Goal: Obtain resource: Obtain resource

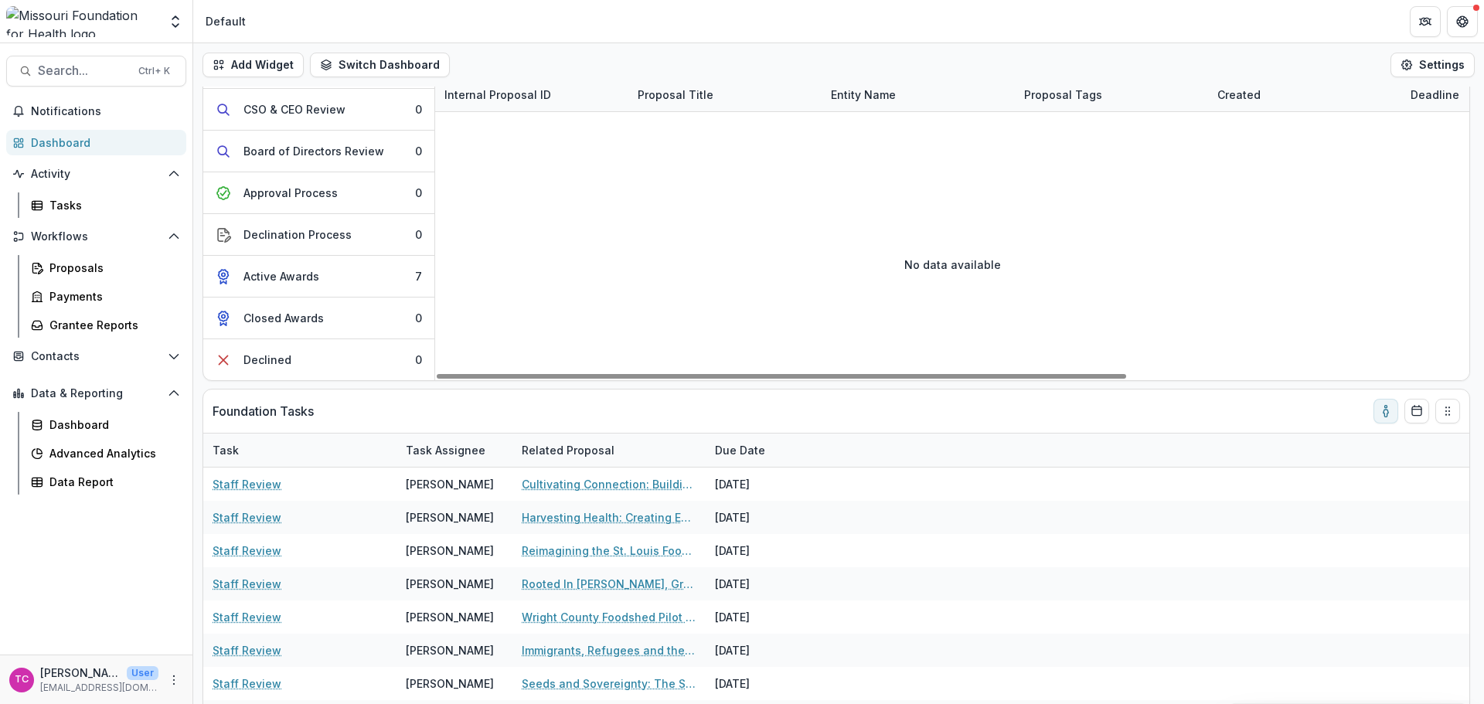
scroll to position [86, 0]
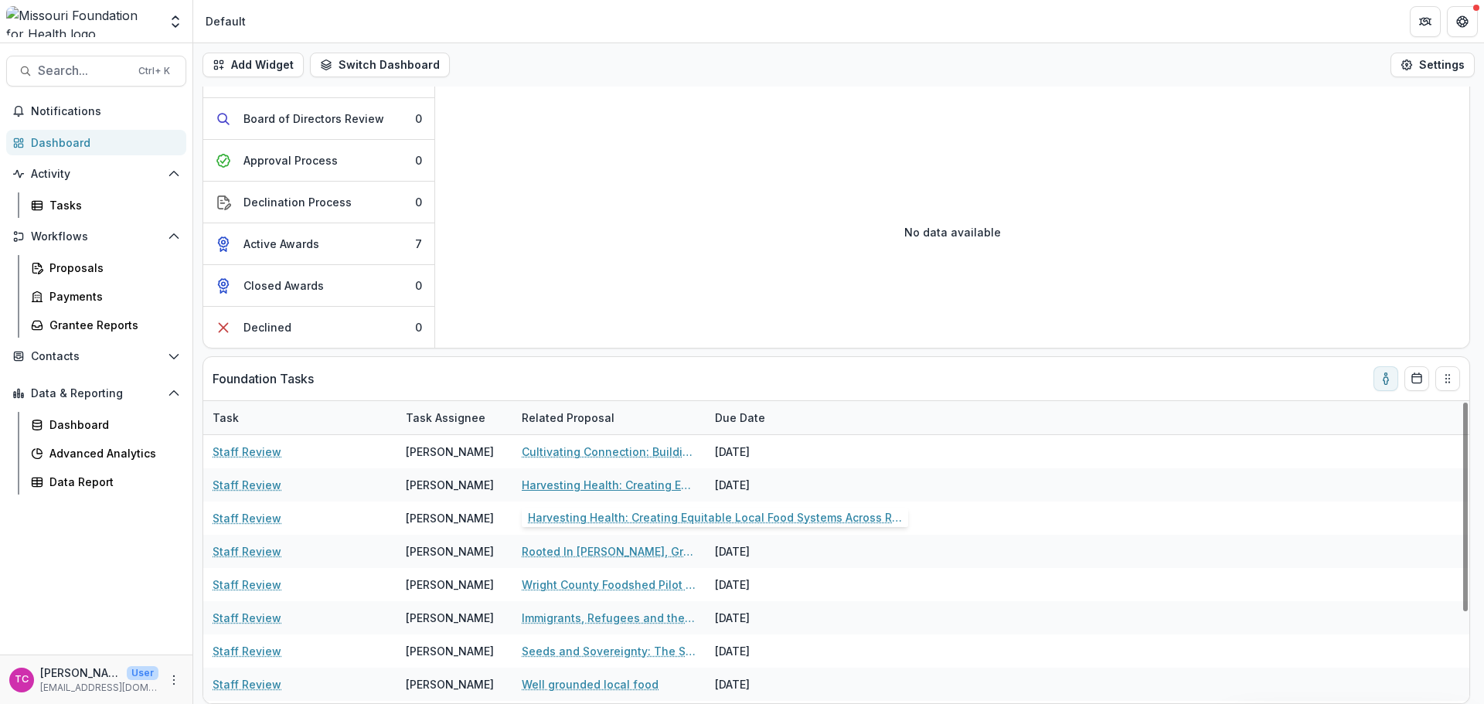
click at [593, 483] on link "Harvesting Health: Creating Equitable Local Food Systems Across Rural [GEOGRAPH…" at bounding box center [609, 485] width 175 height 16
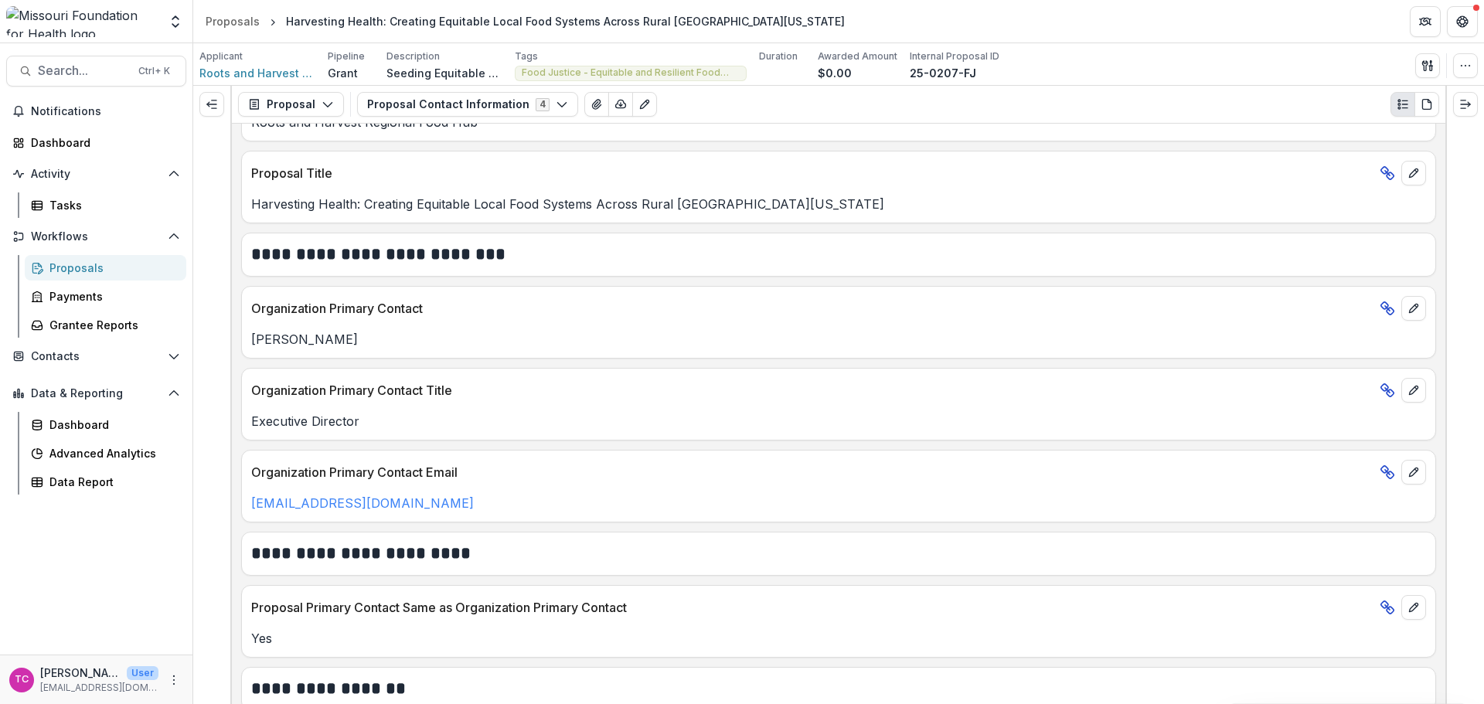
scroll to position [181, 0]
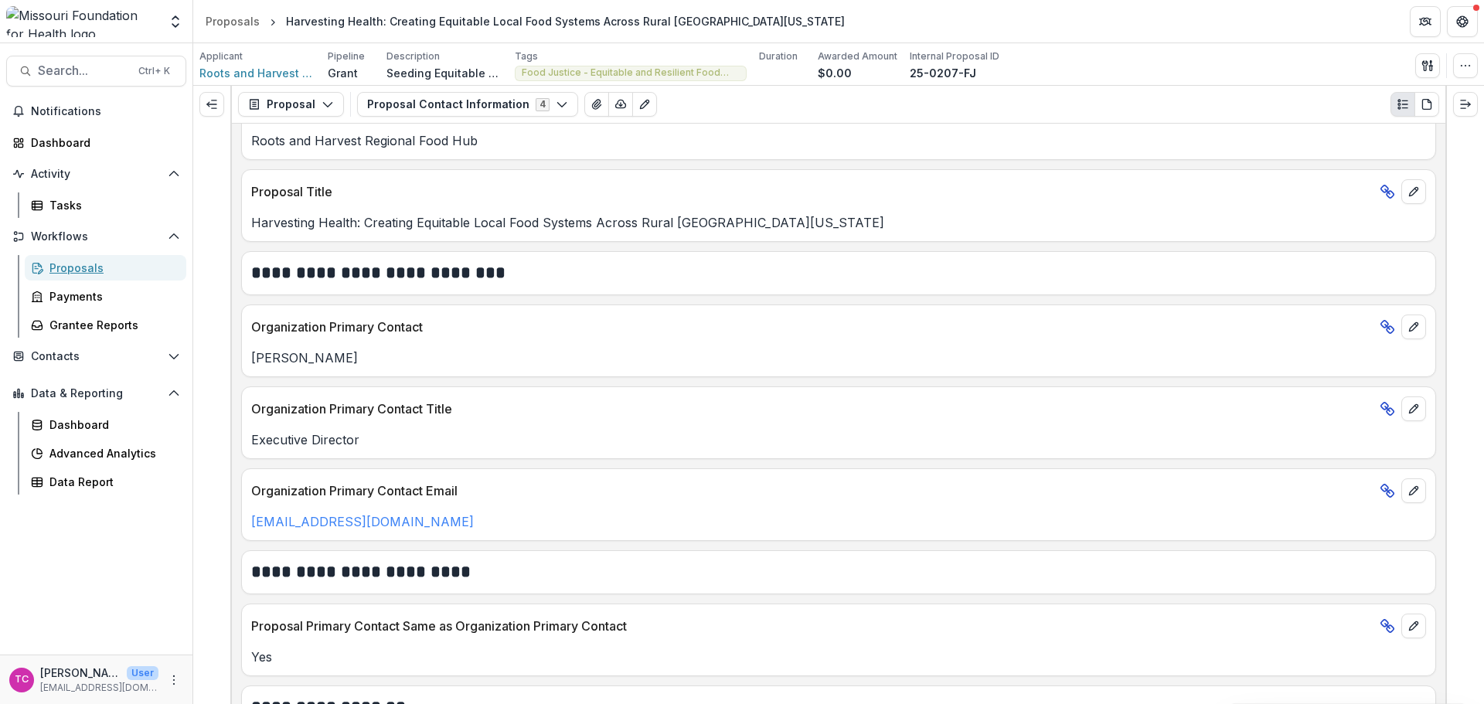
click at [57, 263] on div "Proposals" at bounding box center [111, 268] width 124 height 16
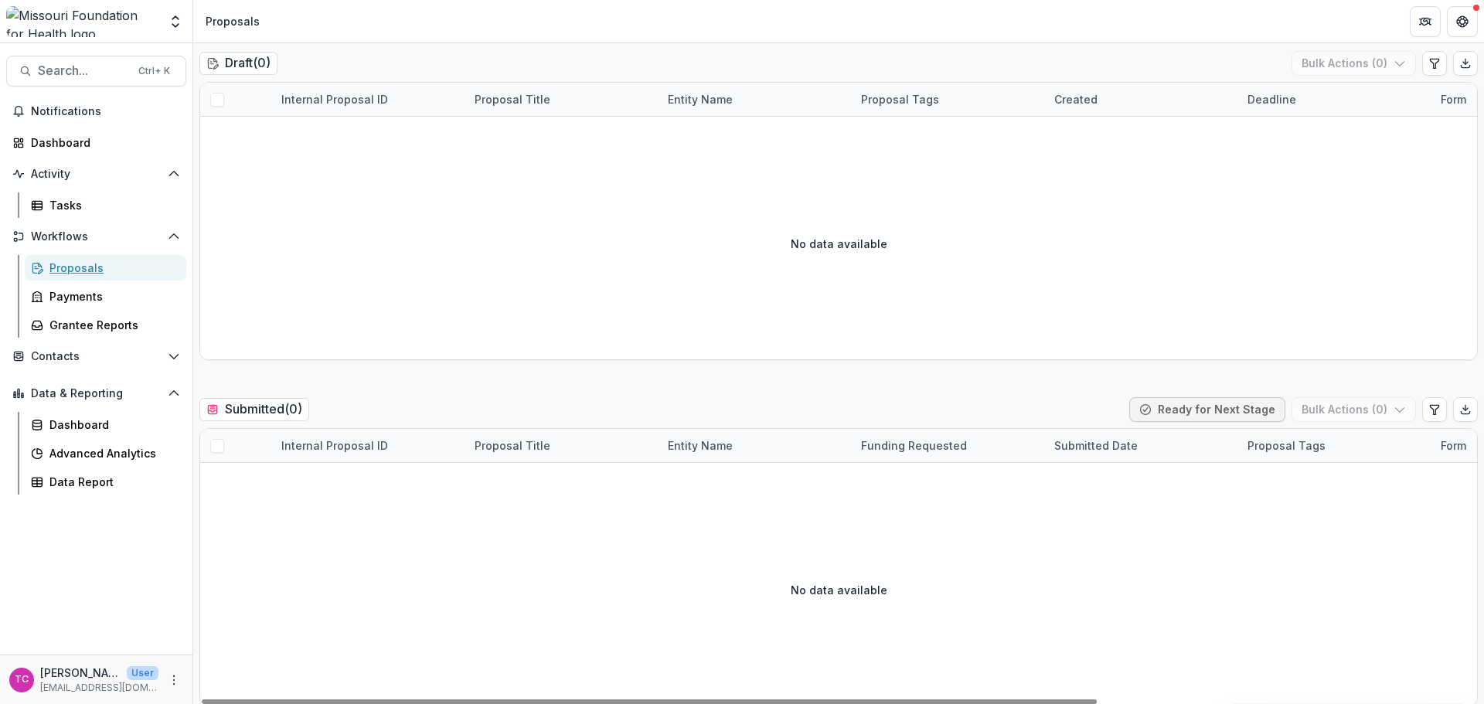
scroll to position [0, 0]
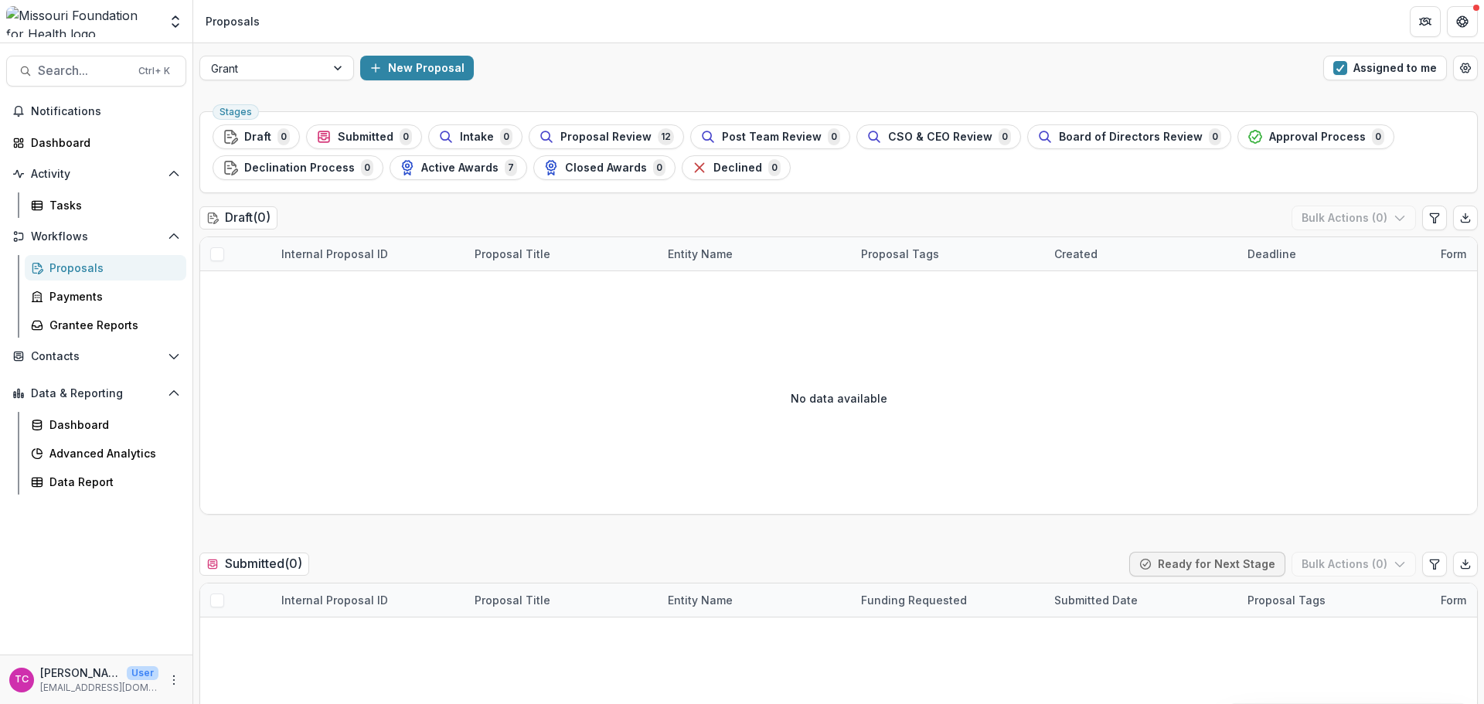
click at [584, 134] on span "Proposal Review" at bounding box center [605, 137] width 91 height 13
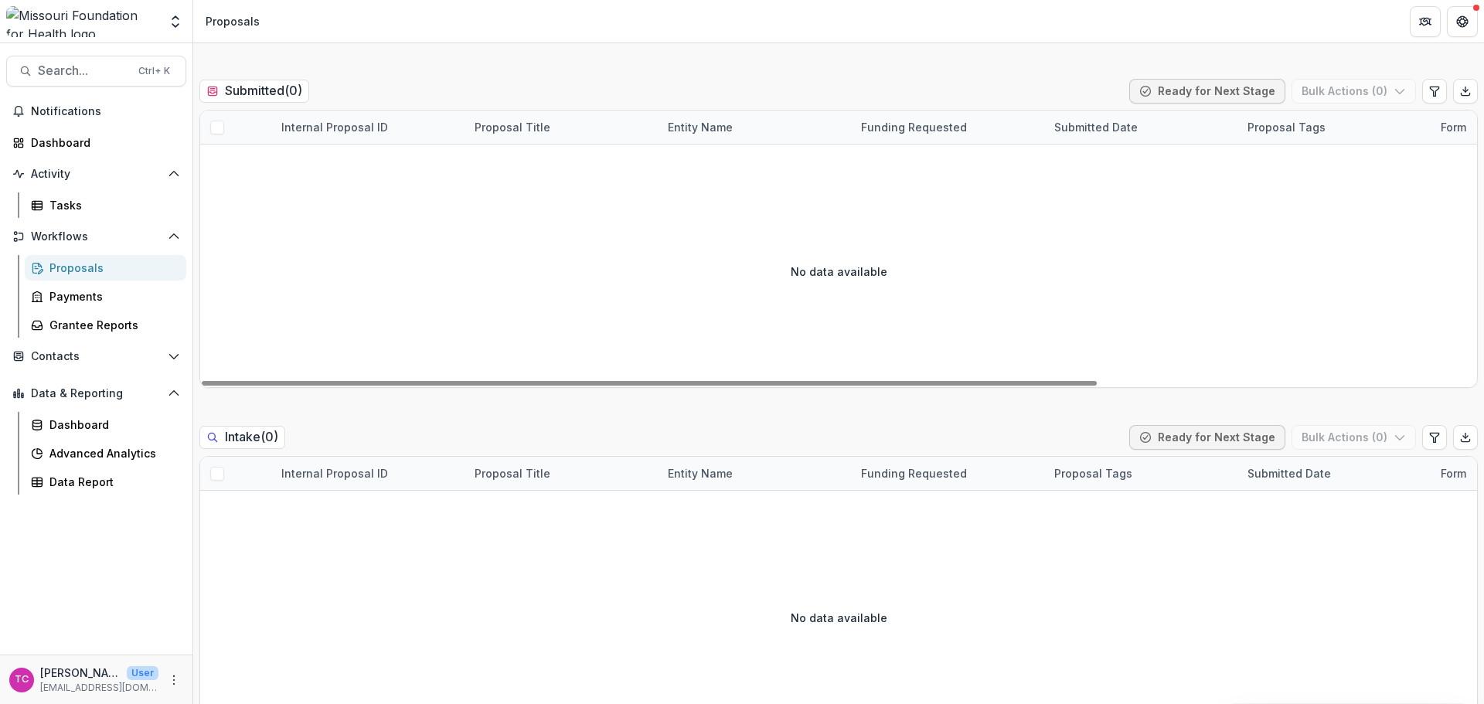
scroll to position [541, 0]
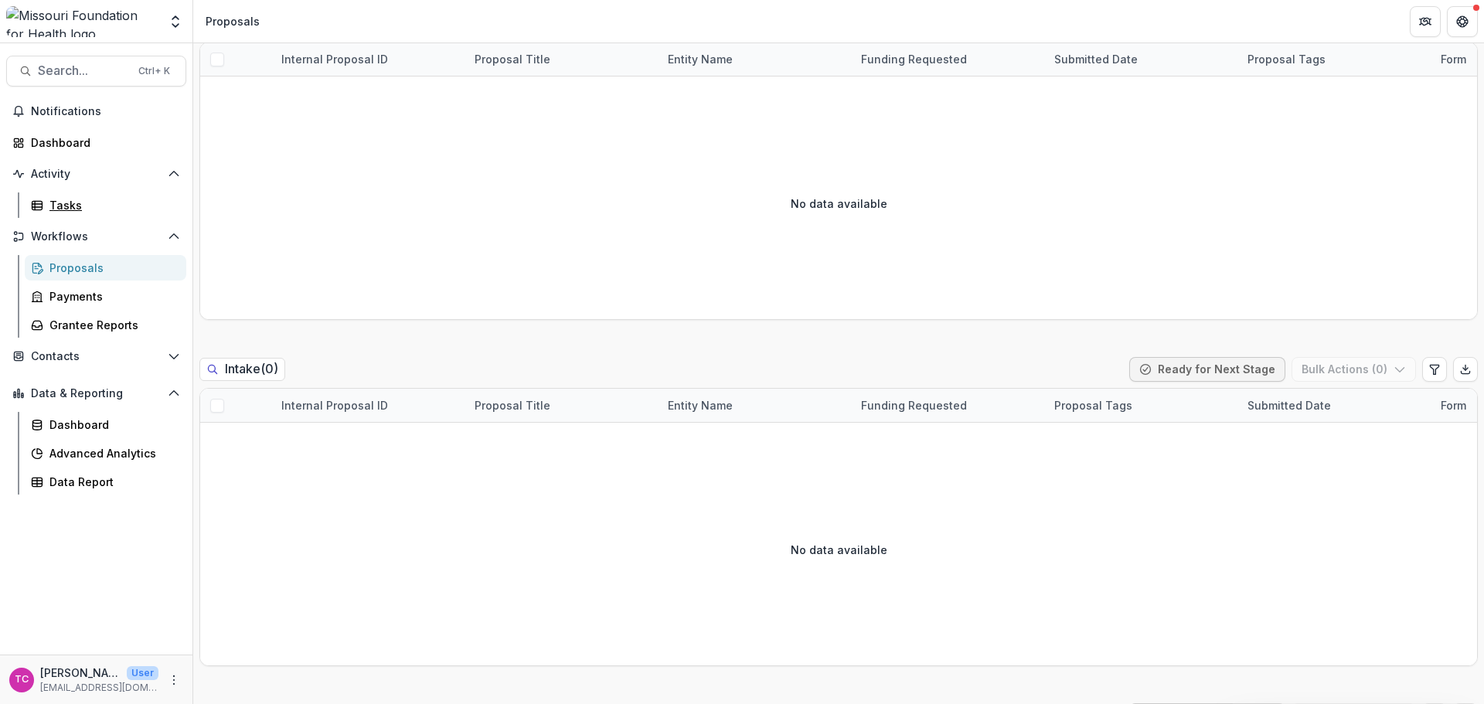
drag, startPoint x: 66, startPoint y: 199, endPoint x: 94, endPoint y: 200, distance: 27.9
click at [66, 199] on div "Tasks" at bounding box center [111, 205] width 124 height 16
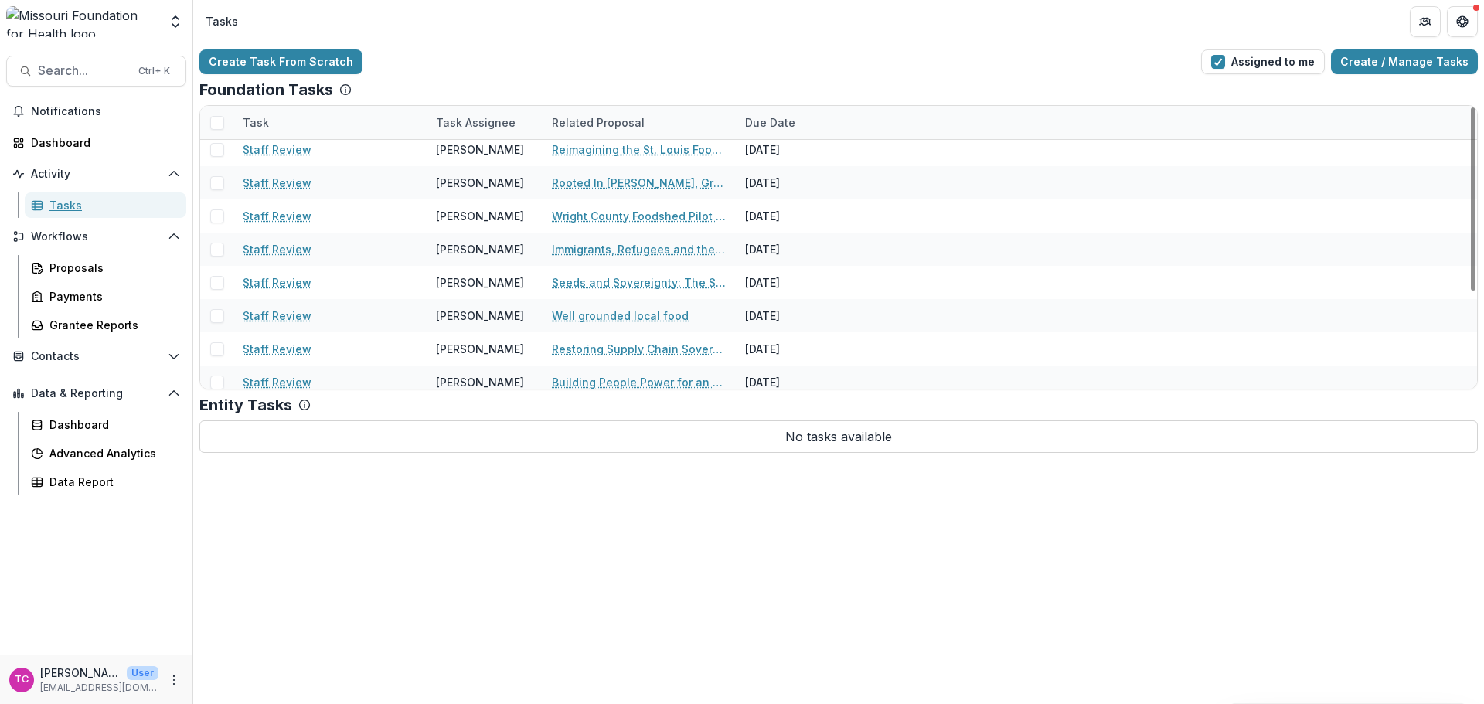
scroll to position [0, 0]
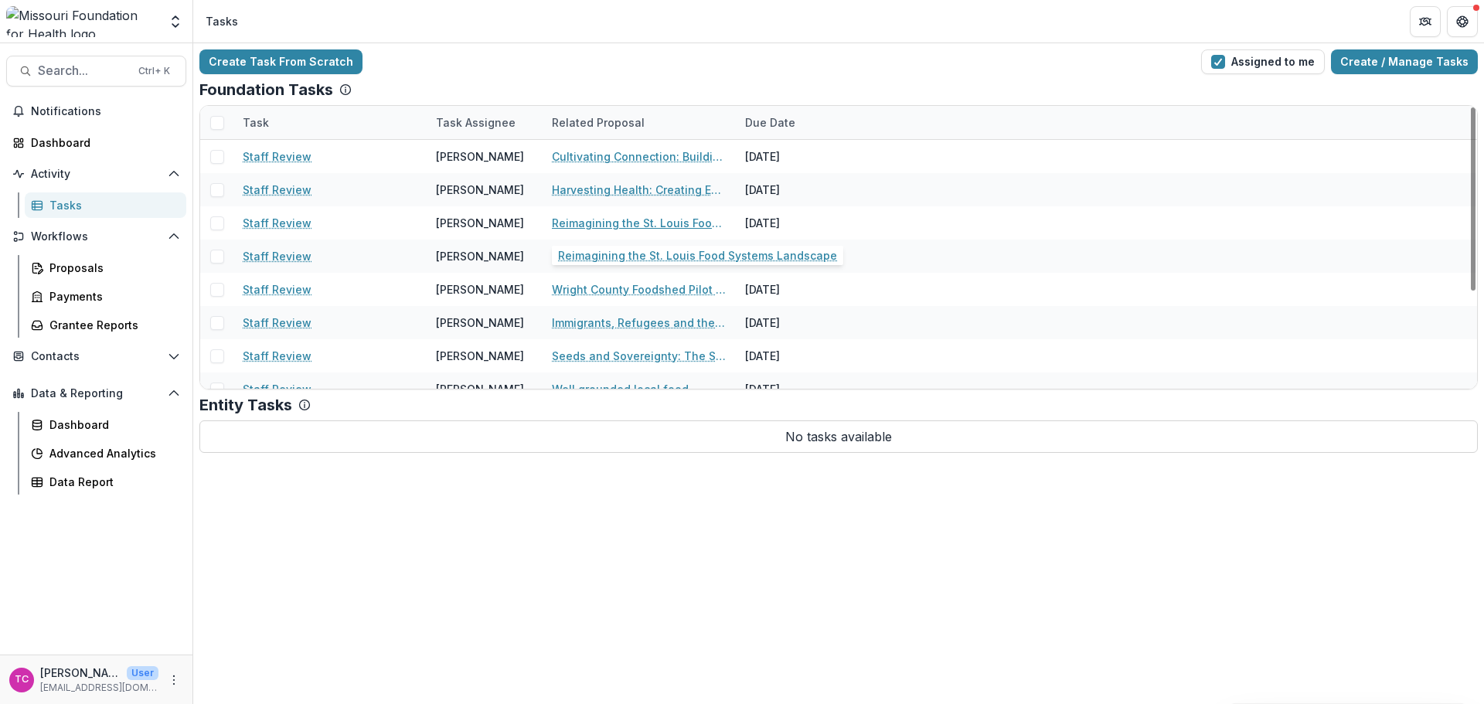
click at [554, 226] on link "Reimagining the St. Louis Food Systems Landscape" at bounding box center [639, 223] width 175 height 16
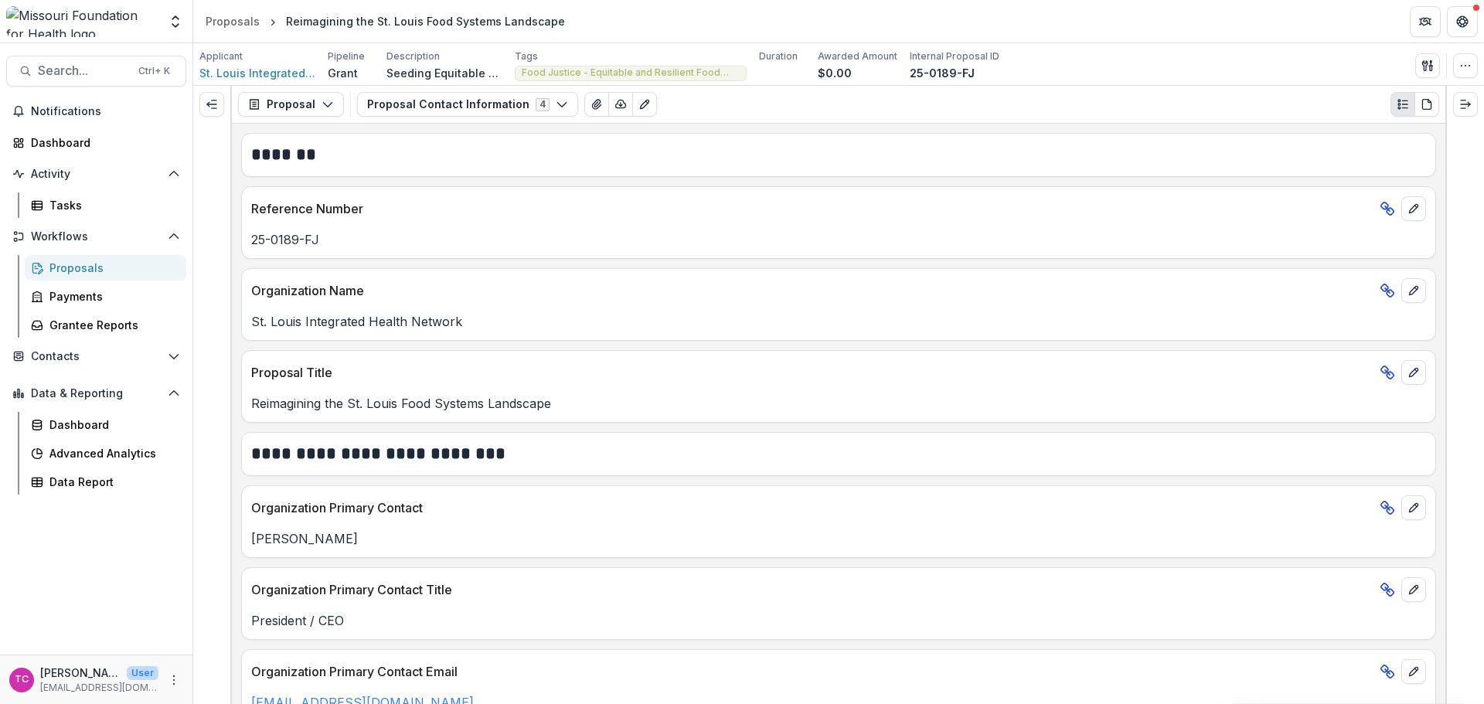
click at [249, 26] on div "Proposals" at bounding box center [233, 21] width 54 height 16
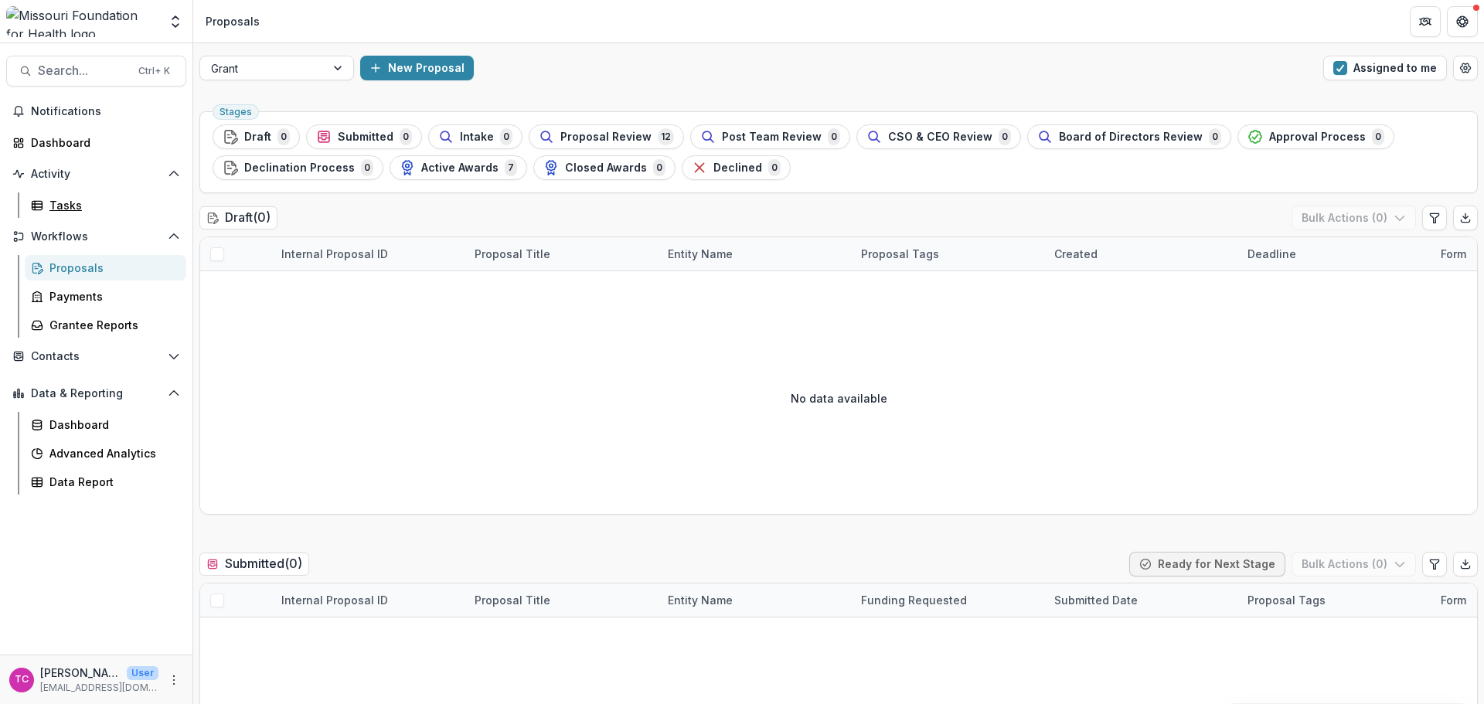
click at [91, 197] on div "Tasks" at bounding box center [111, 205] width 124 height 16
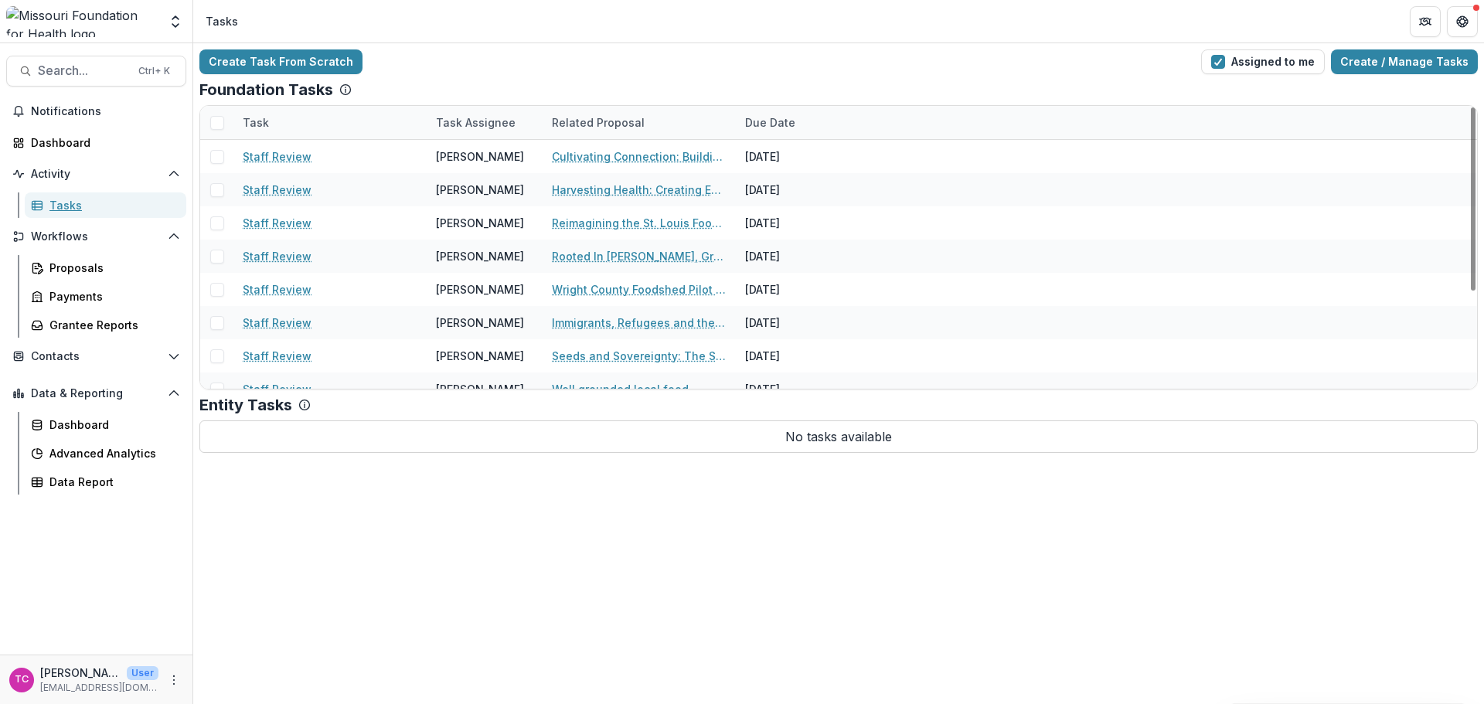
scroll to position [150, 0]
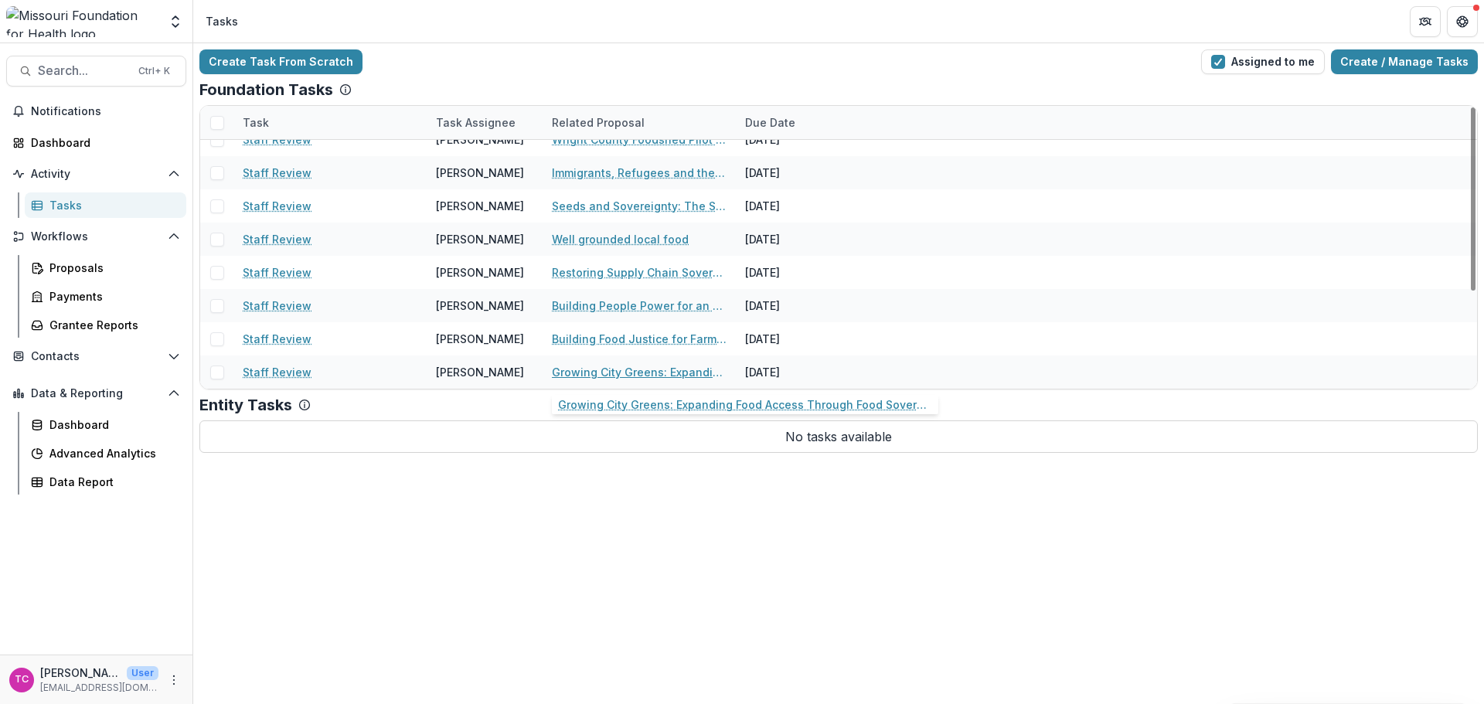
click at [568, 370] on link "Growing City Greens: Expanding Food Access Through Food Sovereignty" at bounding box center [639, 372] width 175 height 16
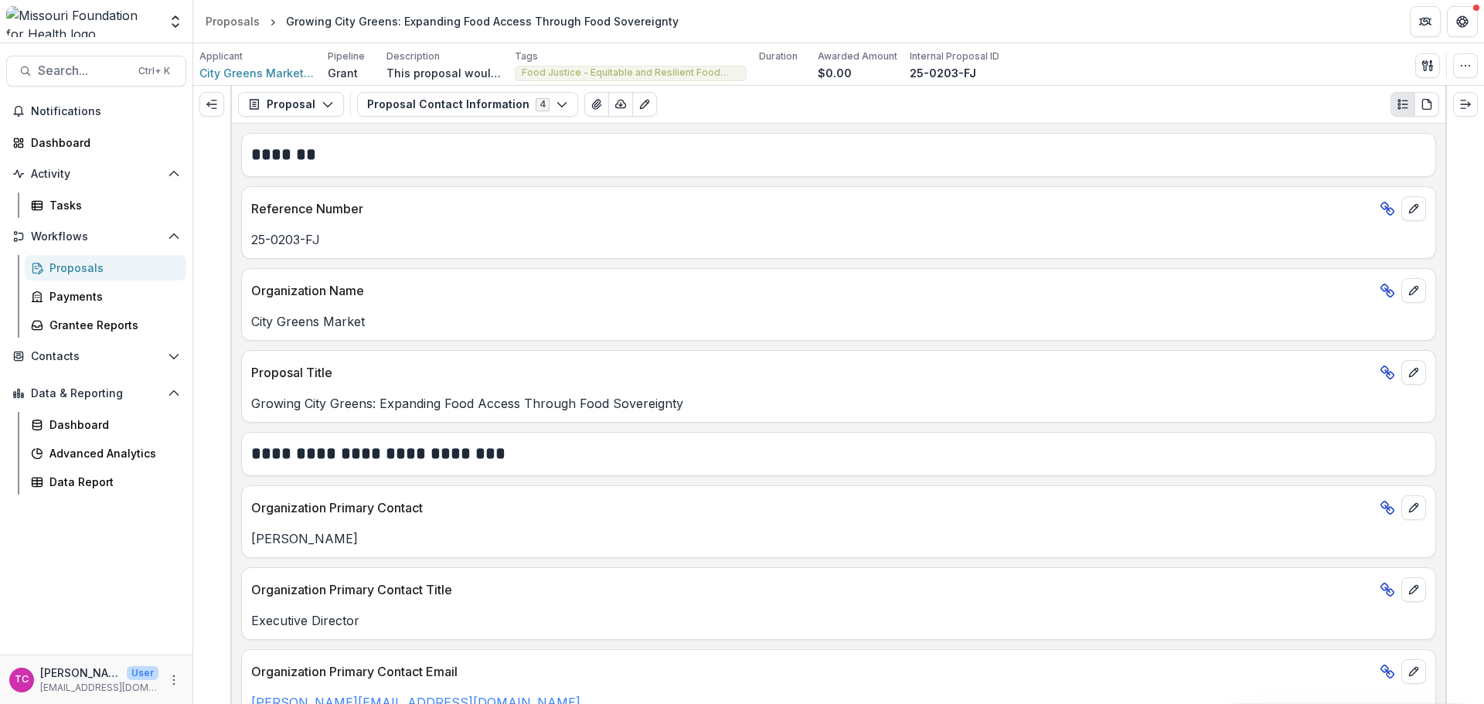
click at [455, 111] on button "Proposal Contact Information 4" at bounding box center [467, 104] width 221 height 25
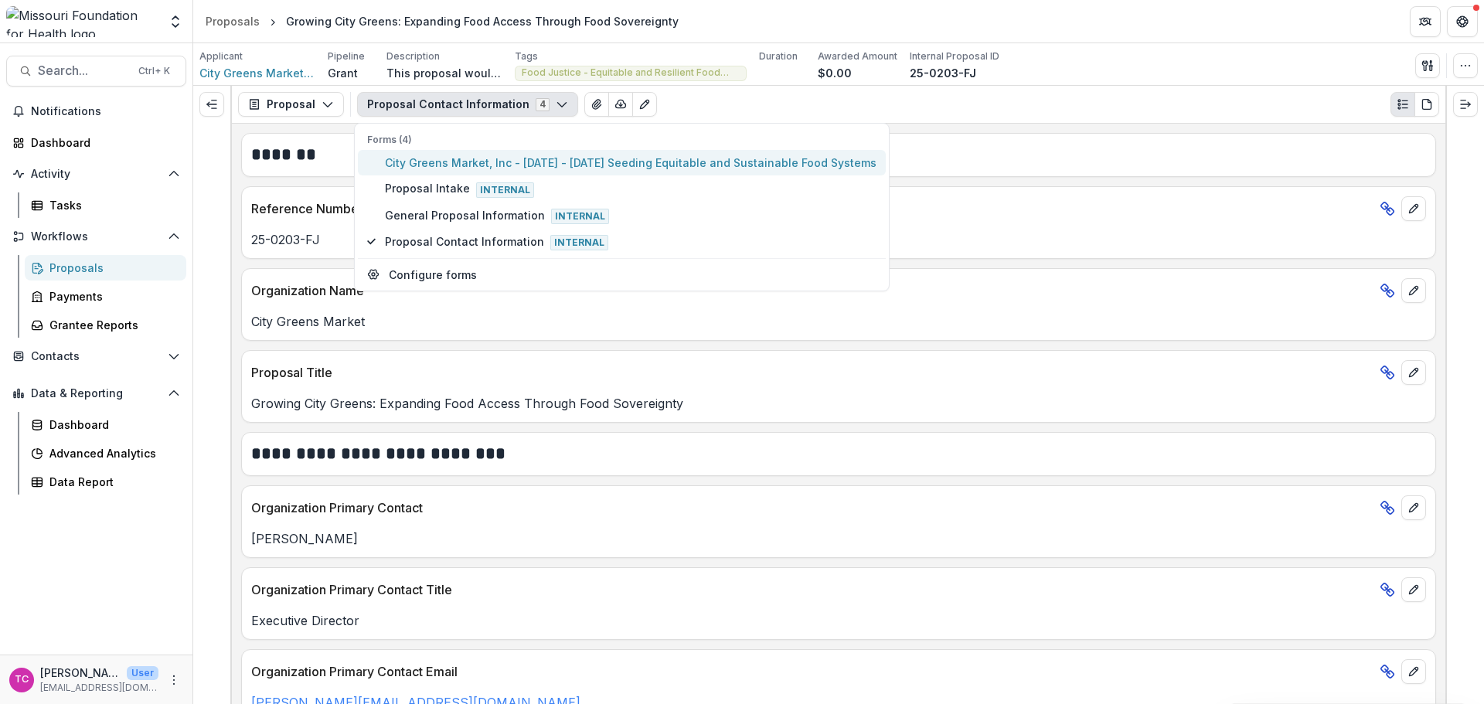
click at [422, 158] on span "City Greens Market, Inc - [DATE] - [DATE] Seeding Equitable and Sustainable Foo…" at bounding box center [631, 163] width 492 height 16
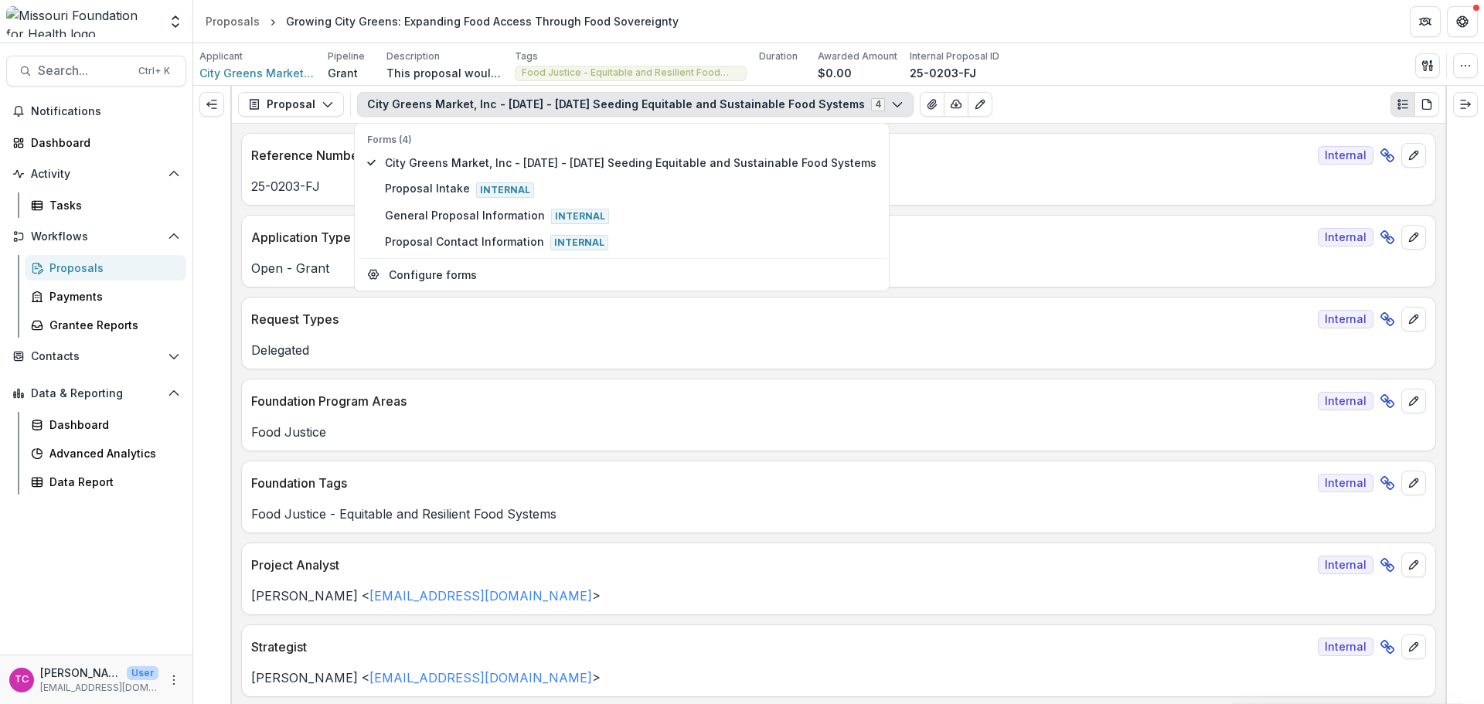
click at [240, 206] on div "**********" at bounding box center [839, 414] width 1214 height 581
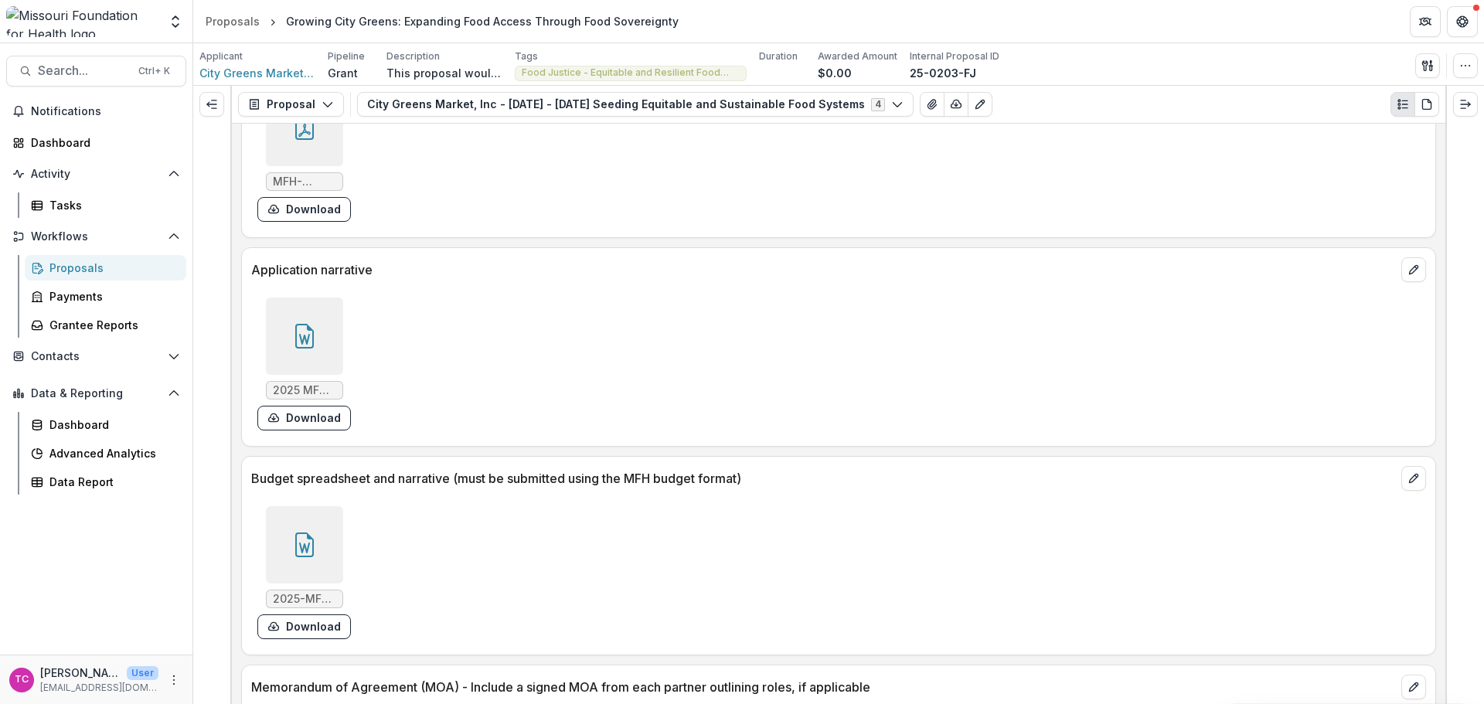
scroll to position [4716, 0]
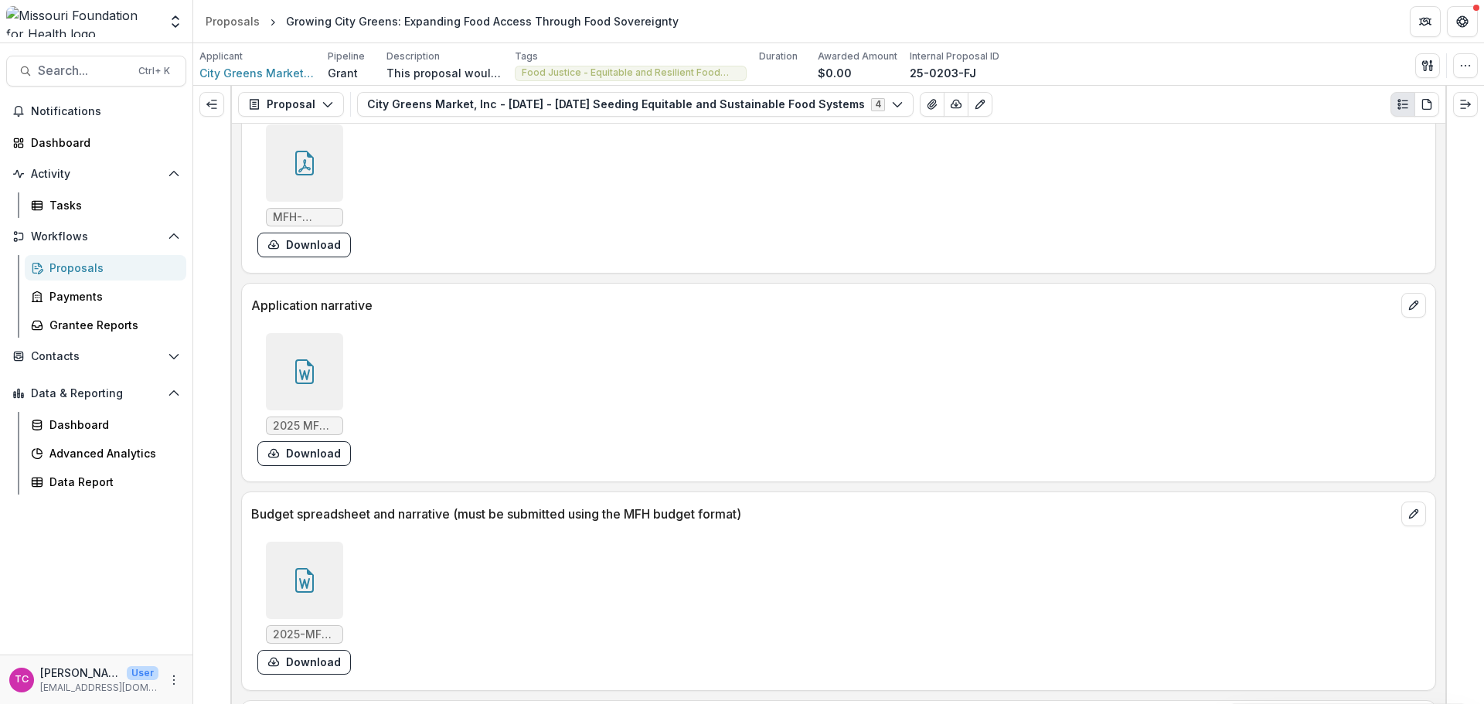
click at [305, 445] on button "Download" at bounding box center [304, 453] width 94 height 25
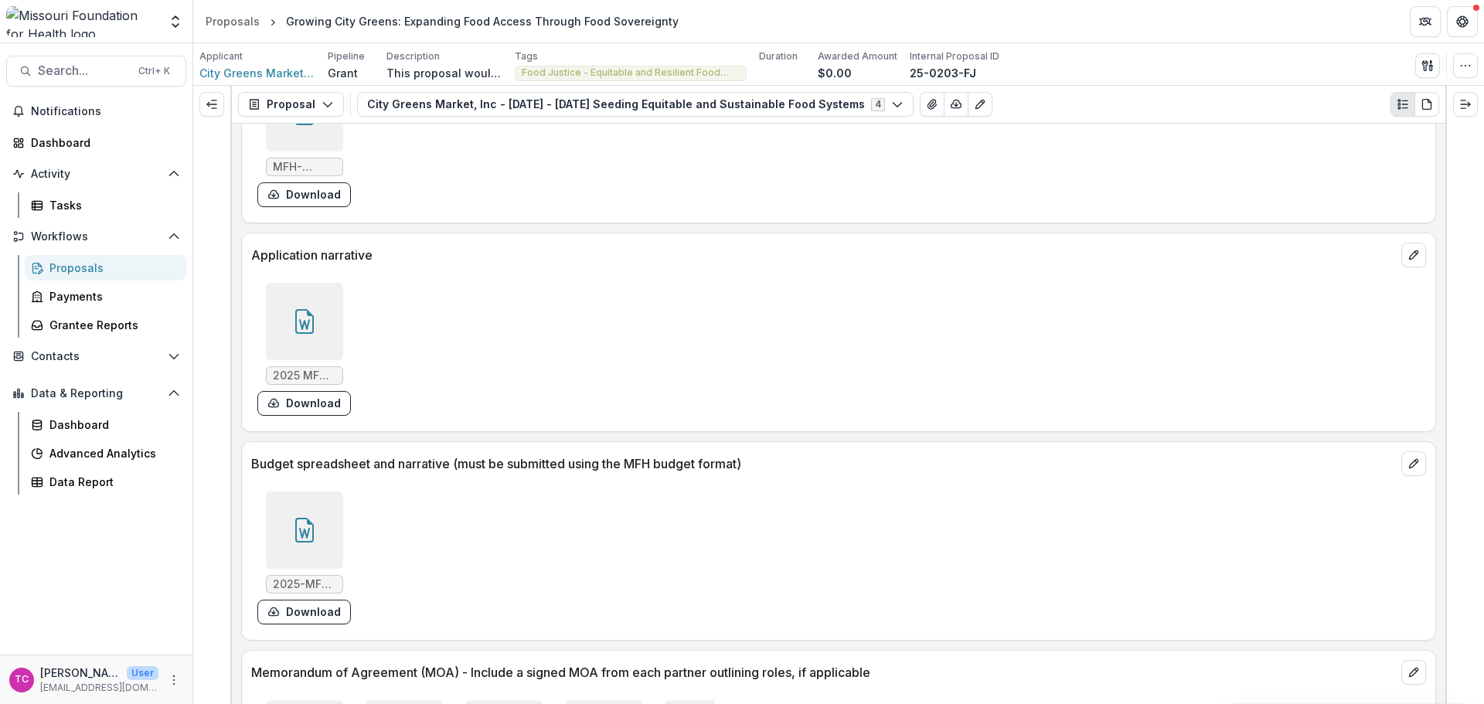
scroll to position [4793, 0]
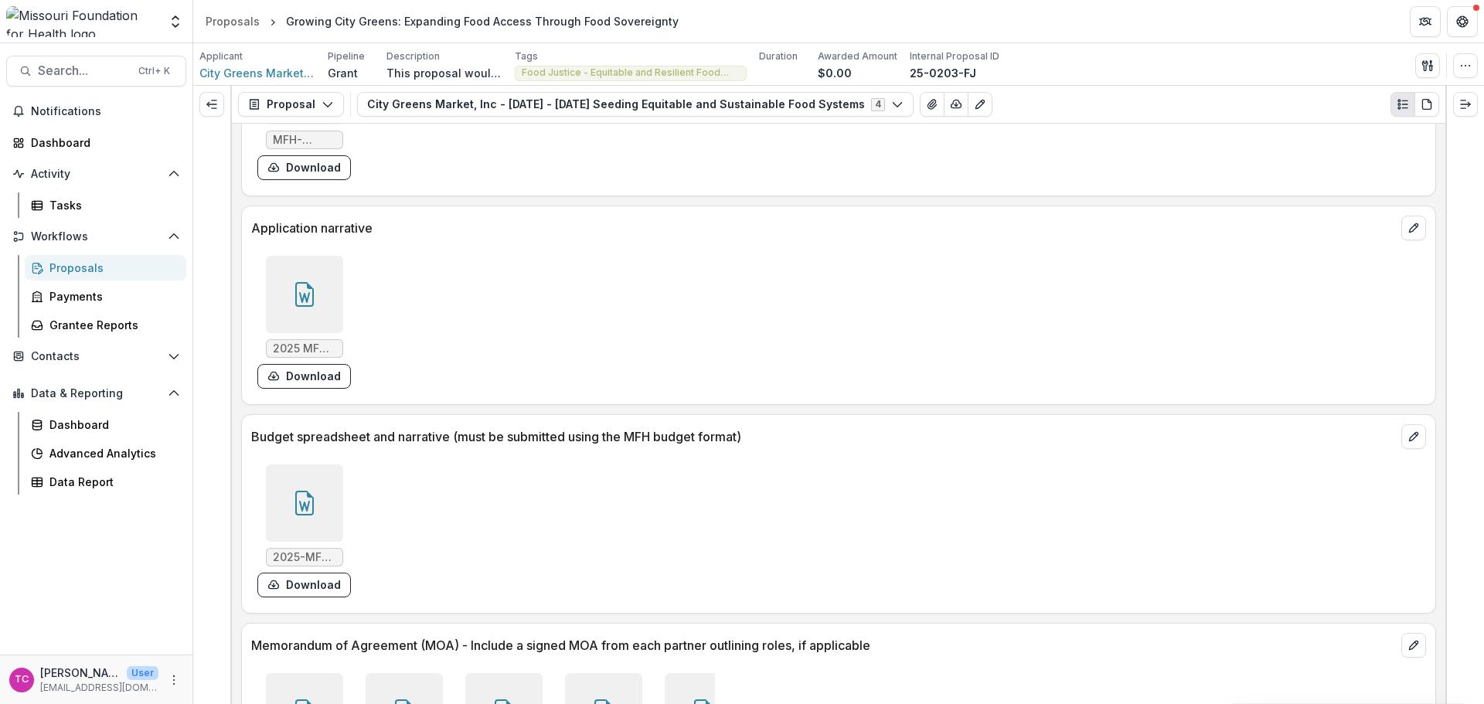
click at [339, 594] on button "Download" at bounding box center [304, 585] width 94 height 25
click at [52, 208] on div "Tasks" at bounding box center [111, 205] width 124 height 16
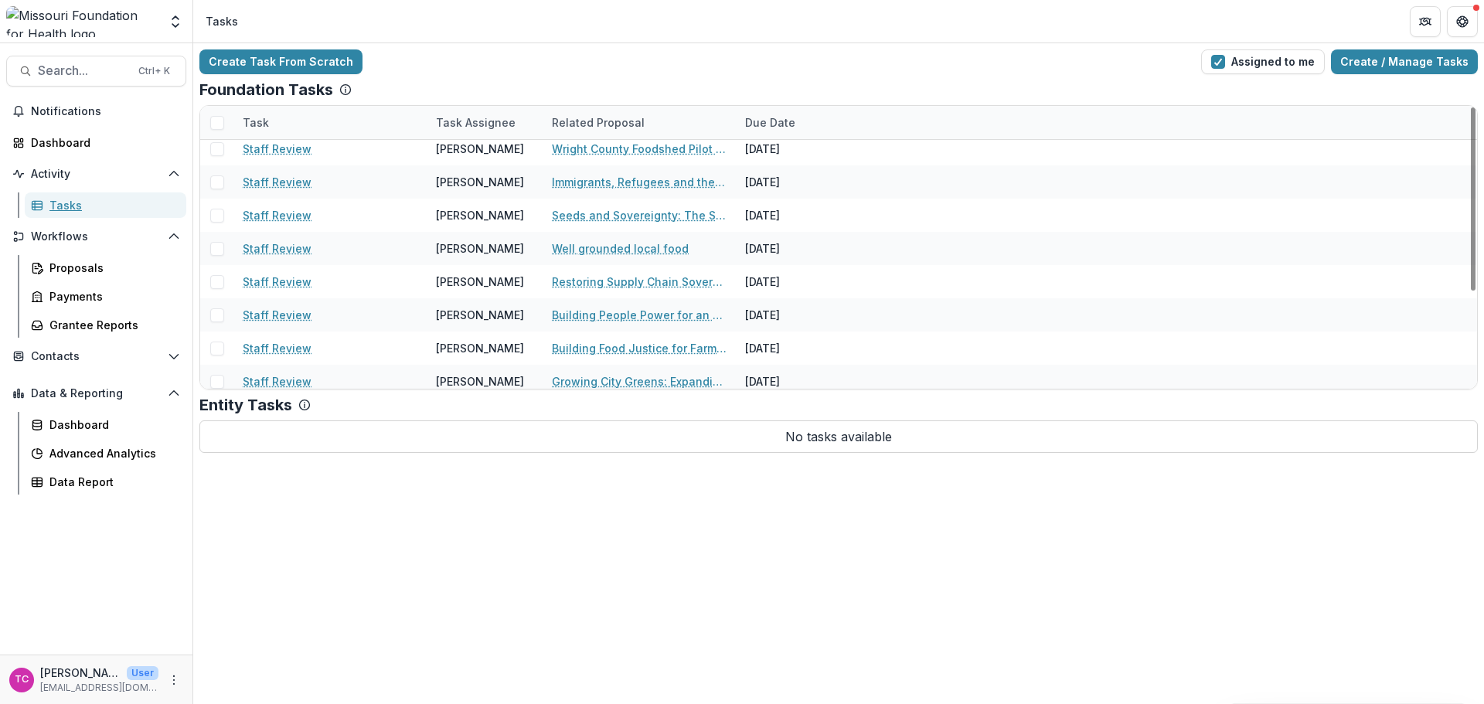
scroll to position [150, 0]
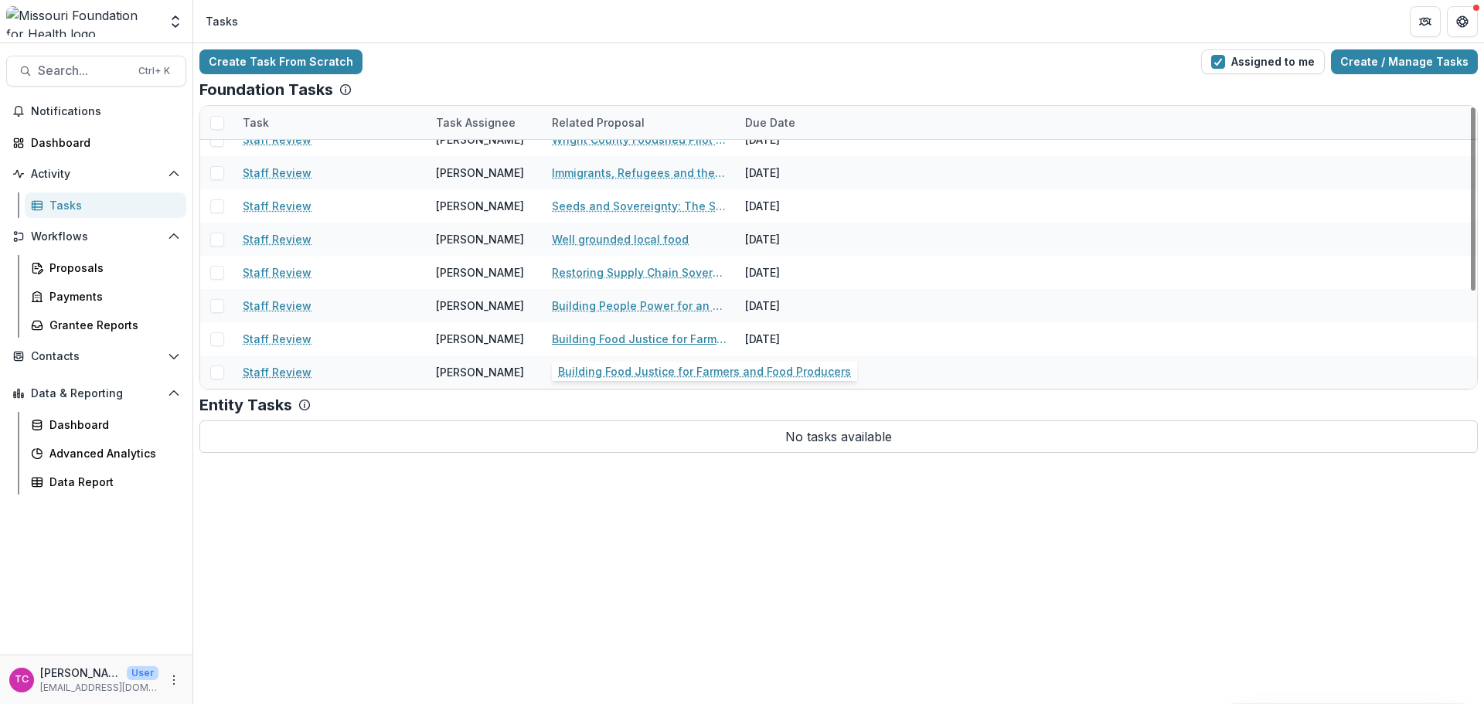
click at [591, 342] on link "Building Food Justice for Farmers and Food Producers" at bounding box center [639, 339] width 175 height 16
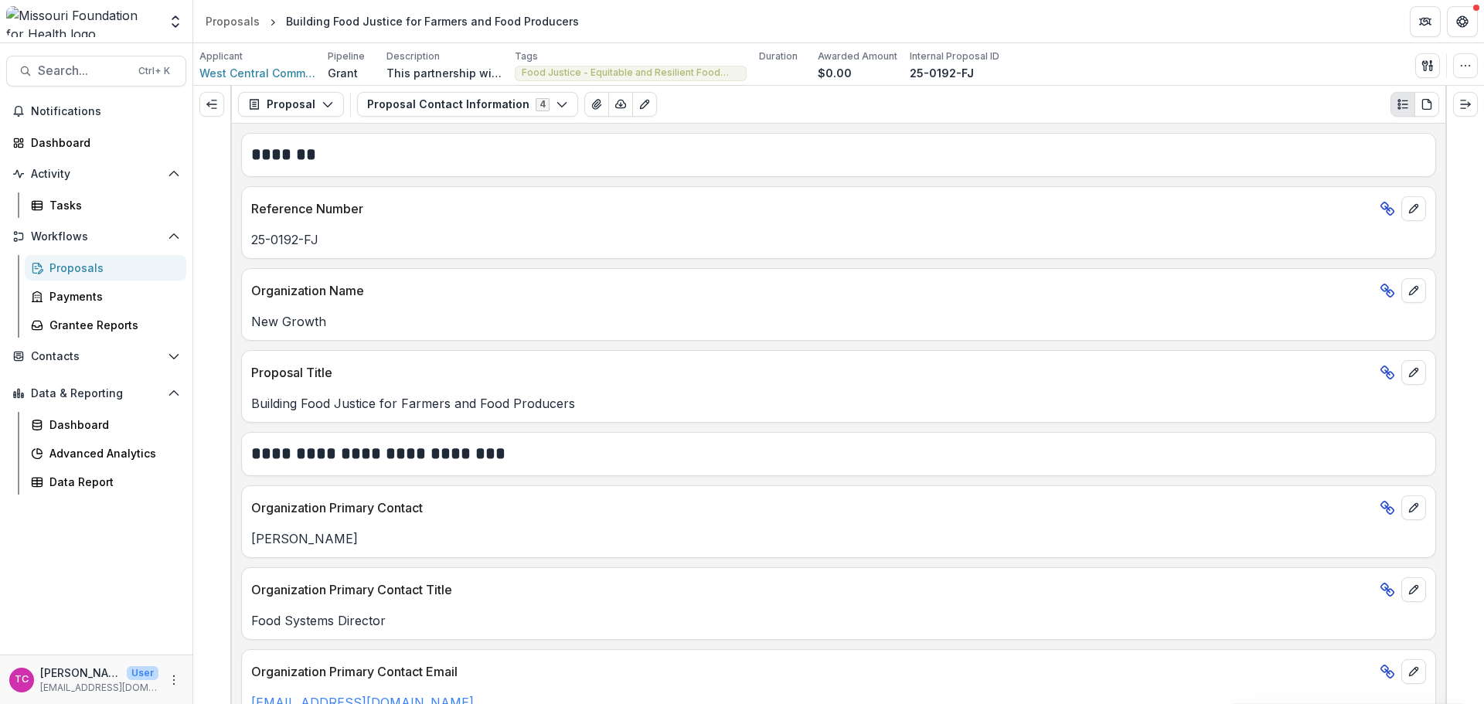
click at [533, 106] on button "Proposal Contact Information 4" at bounding box center [467, 104] width 221 height 25
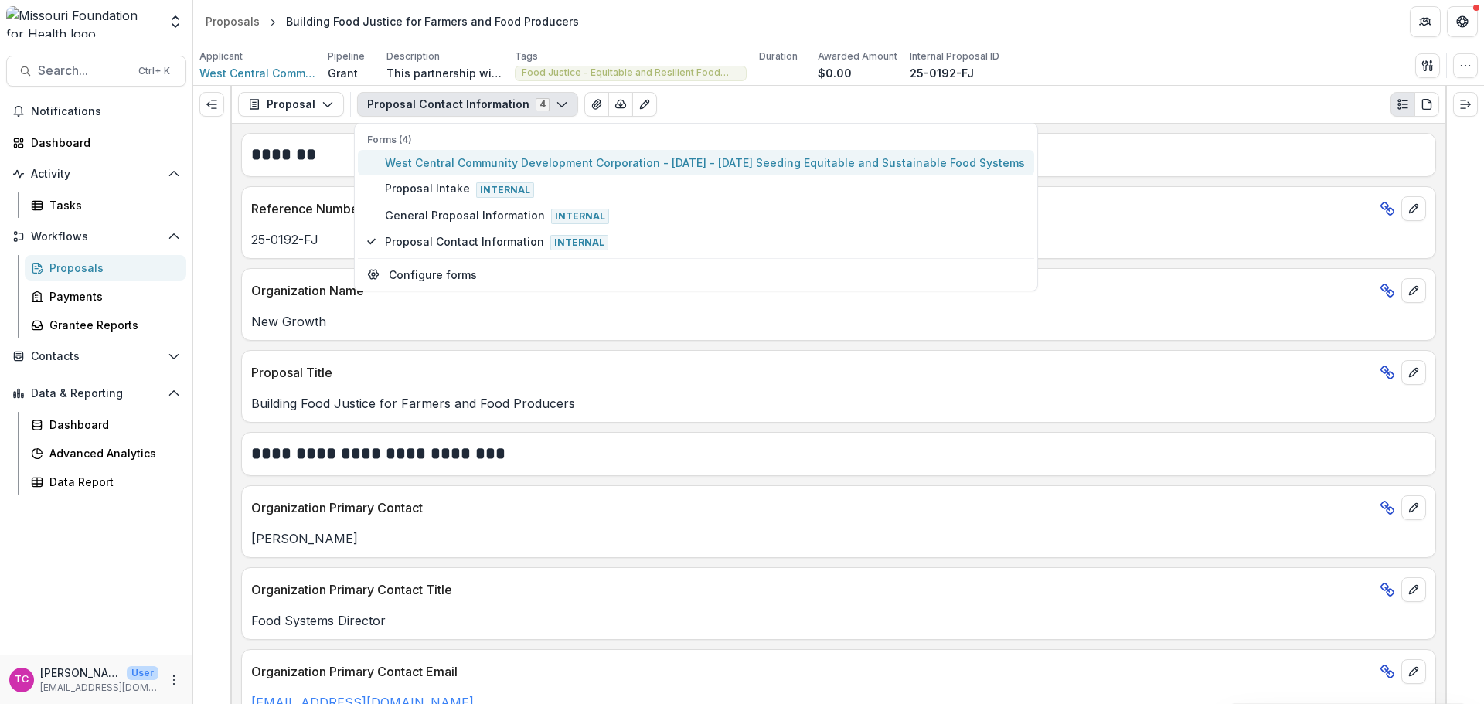
click at [488, 154] on button "West Central Community Development Corporation - [DATE] - [DATE] Seeding Equita…" at bounding box center [696, 163] width 676 height 26
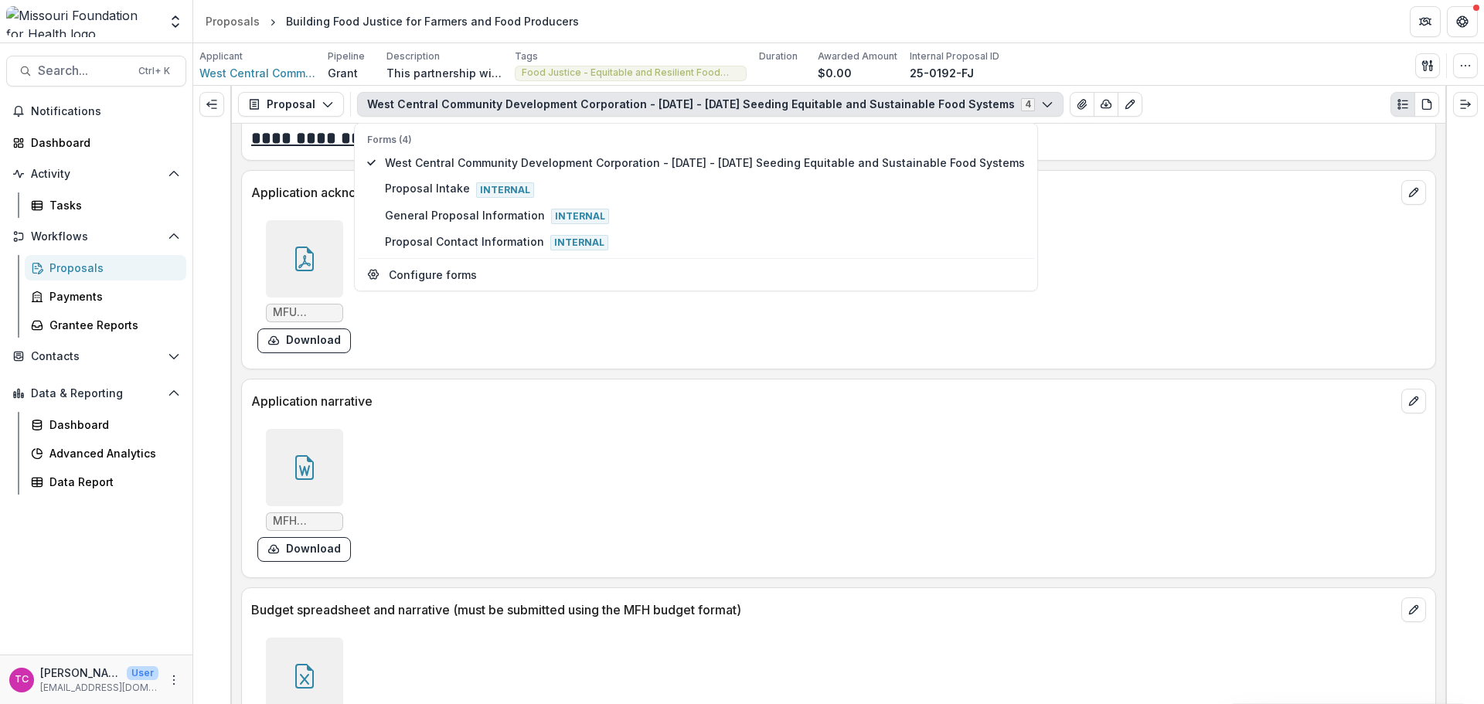
scroll to position [5563, 0]
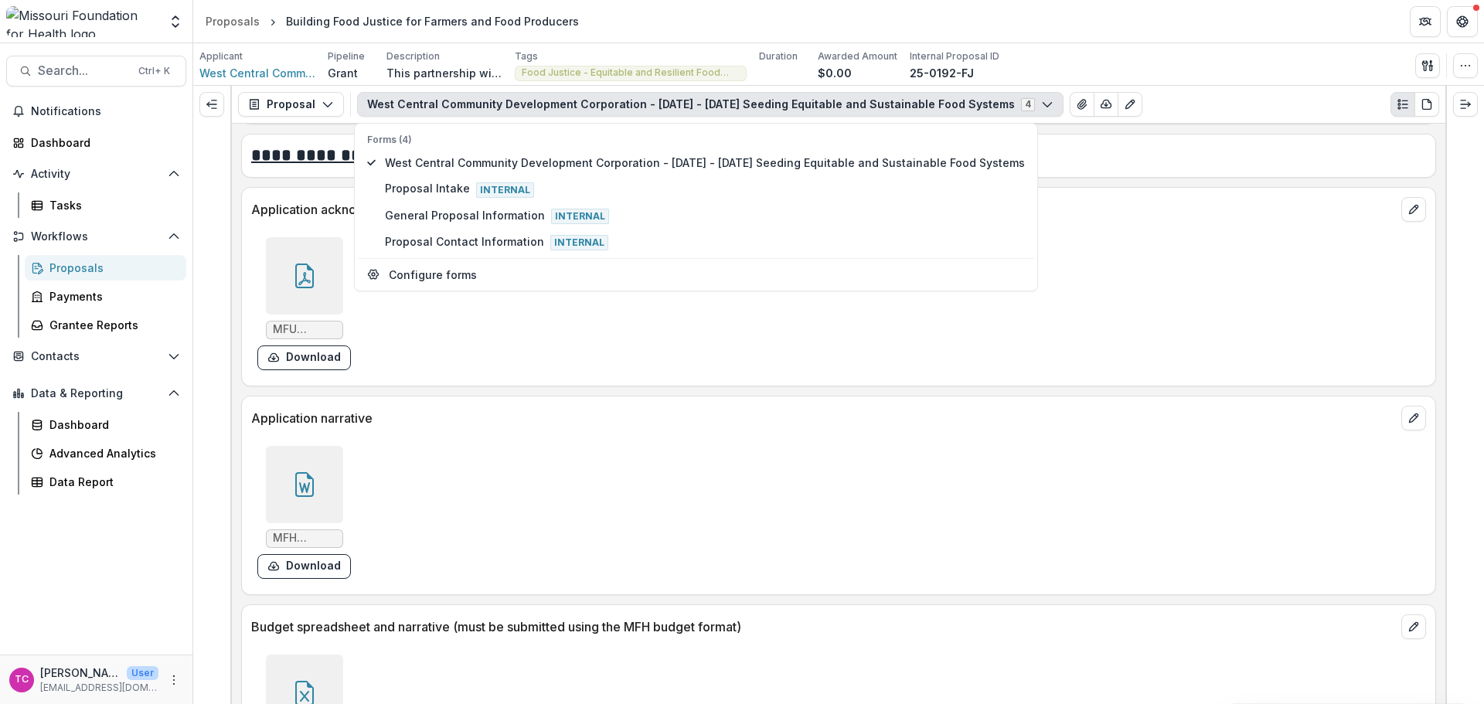
click at [305, 560] on button "Download" at bounding box center [304, 566] width 94 height 25
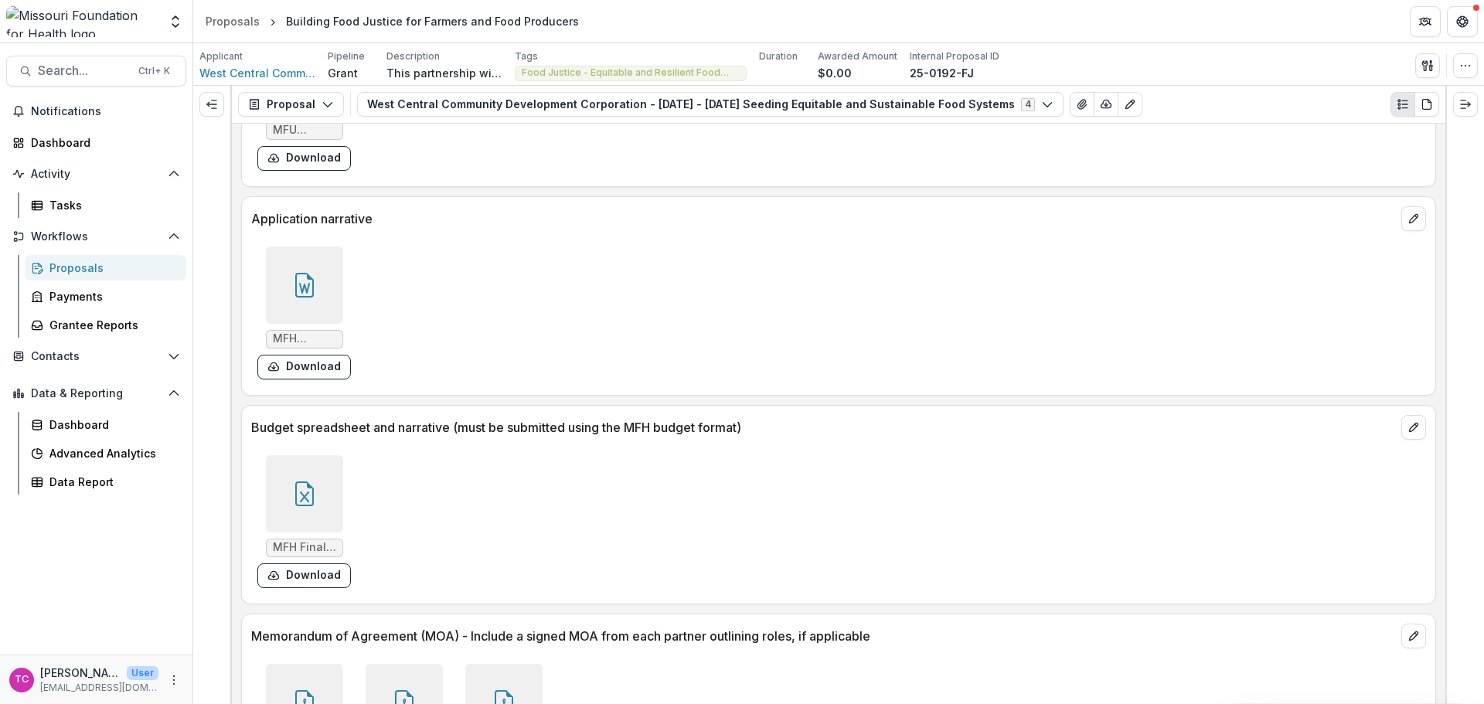
scroll to position [5795, 0]
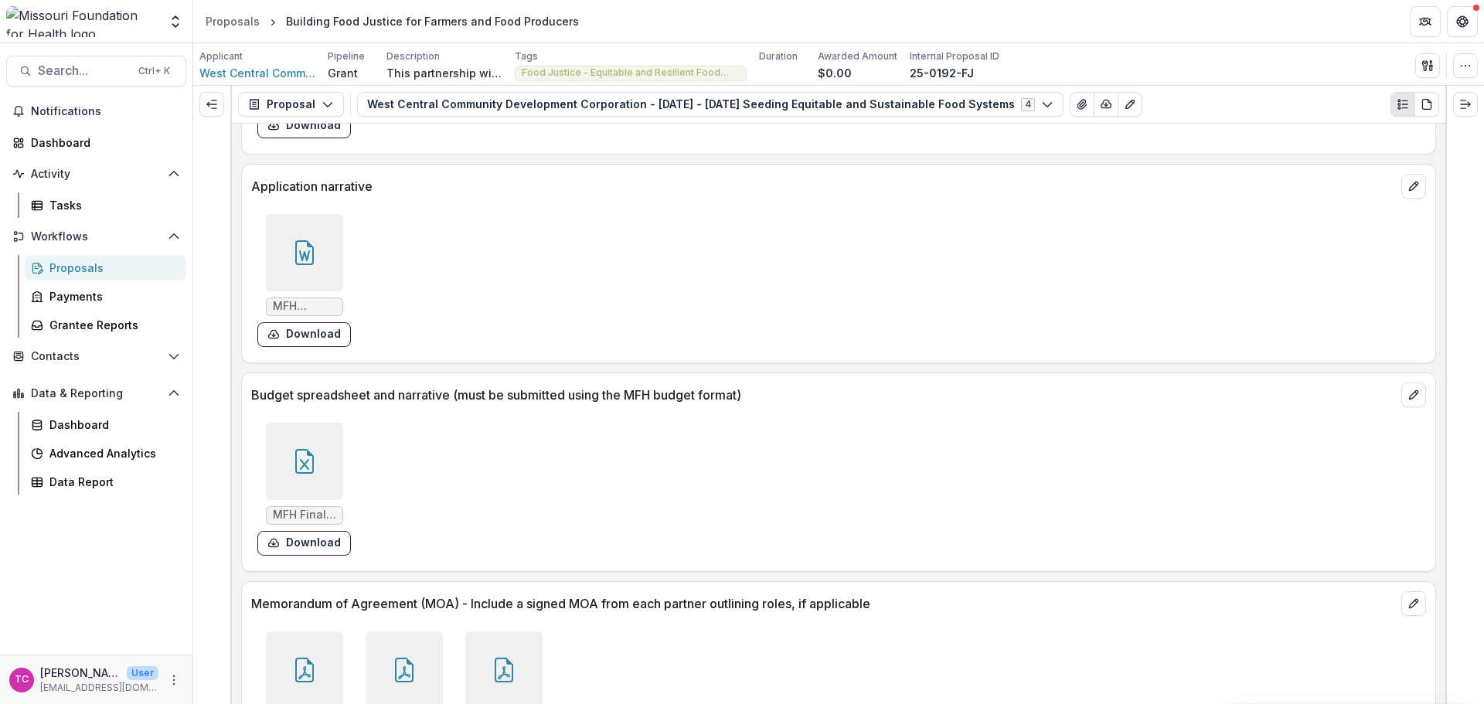
click at [317, 548] on button "Download" at bounding box center [304, 543] width 94 height 25
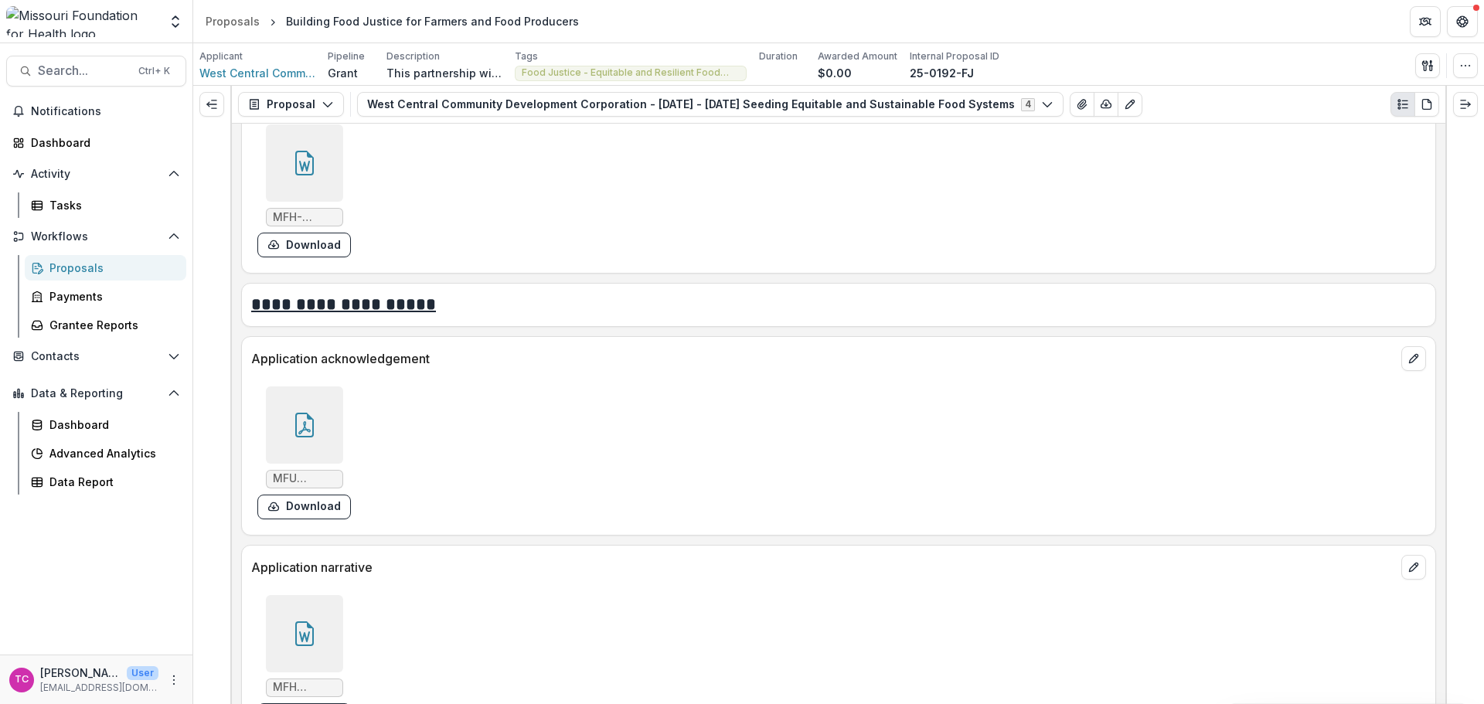
scroll to position [5331, 0]
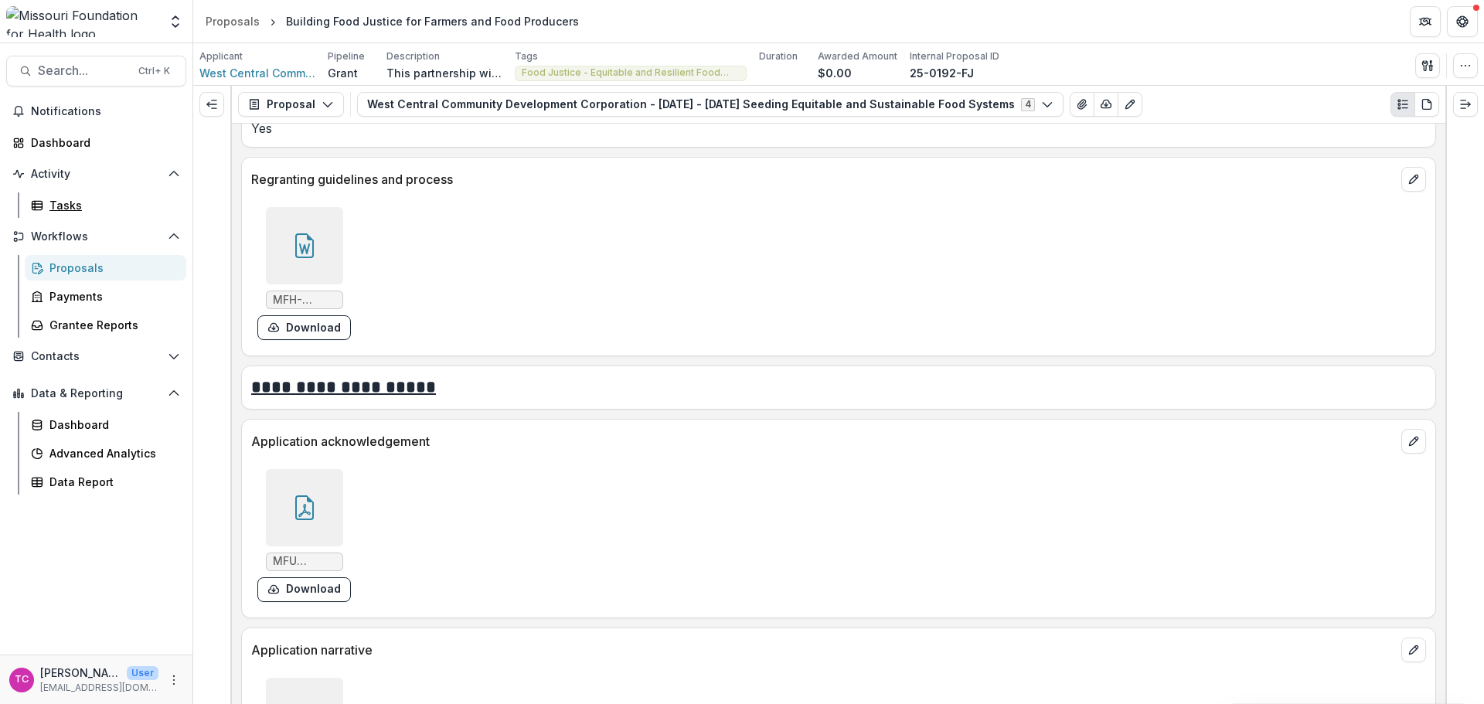
click at [79, 205] on div "Tasks" at bounding box center [111, 205] width 124 height 16
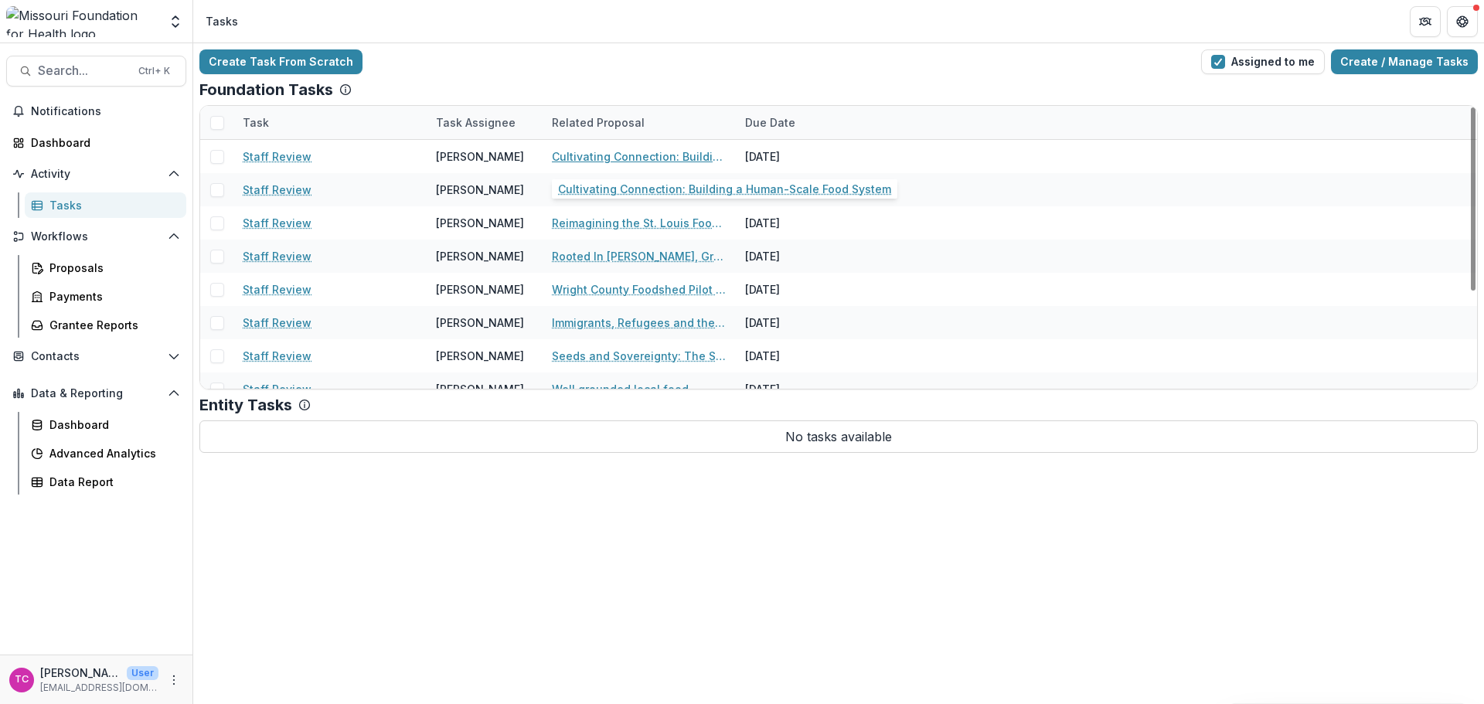
click at [589, 160] on link "Cultivating Connection: Building a Human-Scale Food System" at bounding box center [639, 156] width 175 height 16
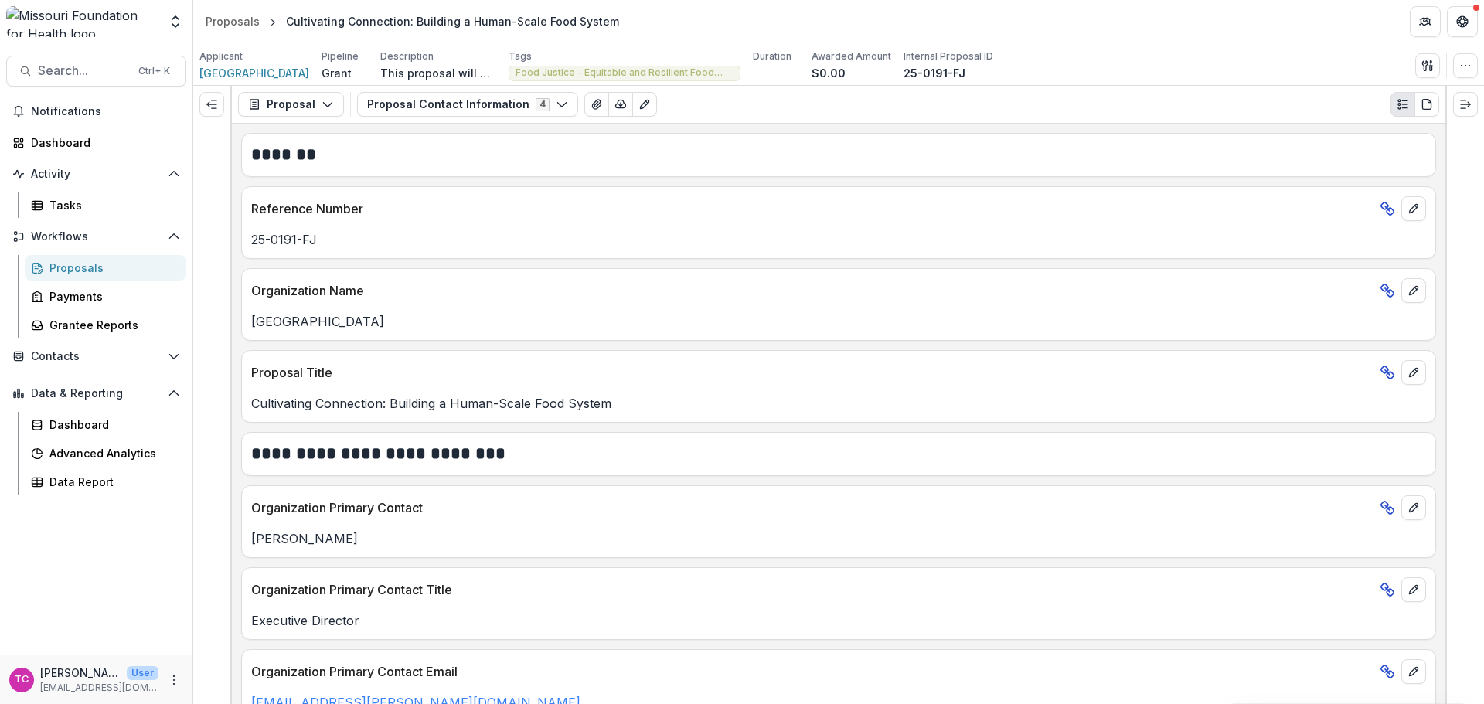
click at [298, 111] on button "Proposal" at bounding box center [291, 104] width 106 height 25
click at [402, 108] on button "Proposal Contact Information 4" at bounding box center [467, 104] width 221 height 25
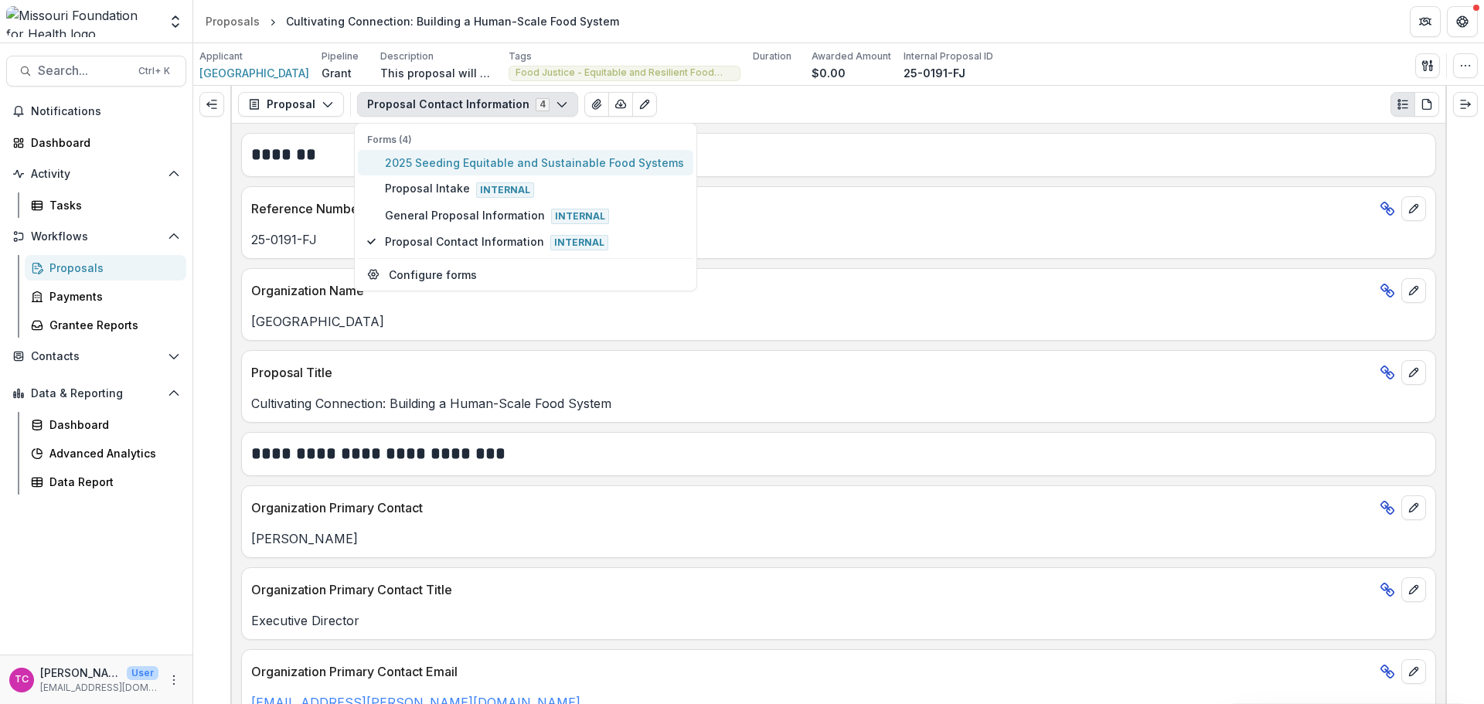
click at [400, 158] on span "2025 Seeding Equitable and Sustainable Food Systems" at bounding box center [534, 163] width 299 height 16
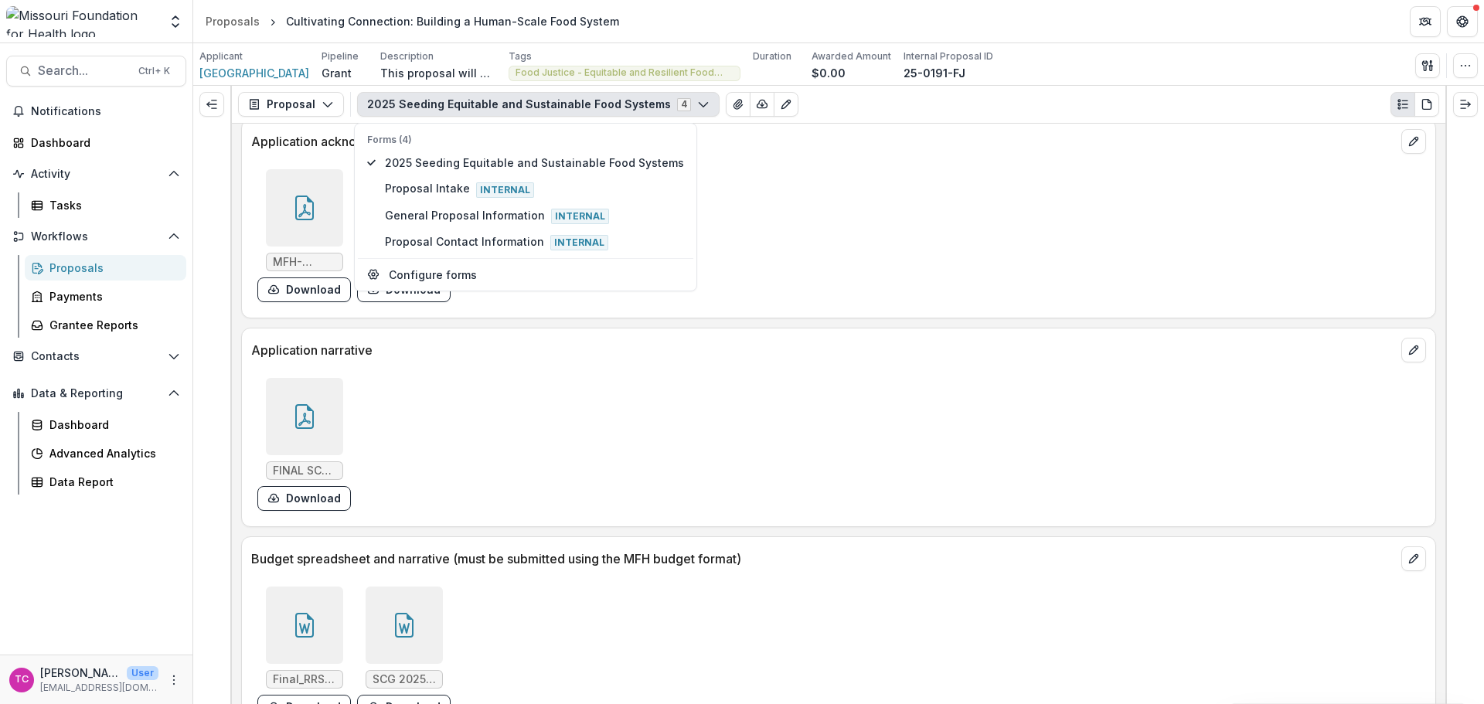
scroll to position [4793, 0]
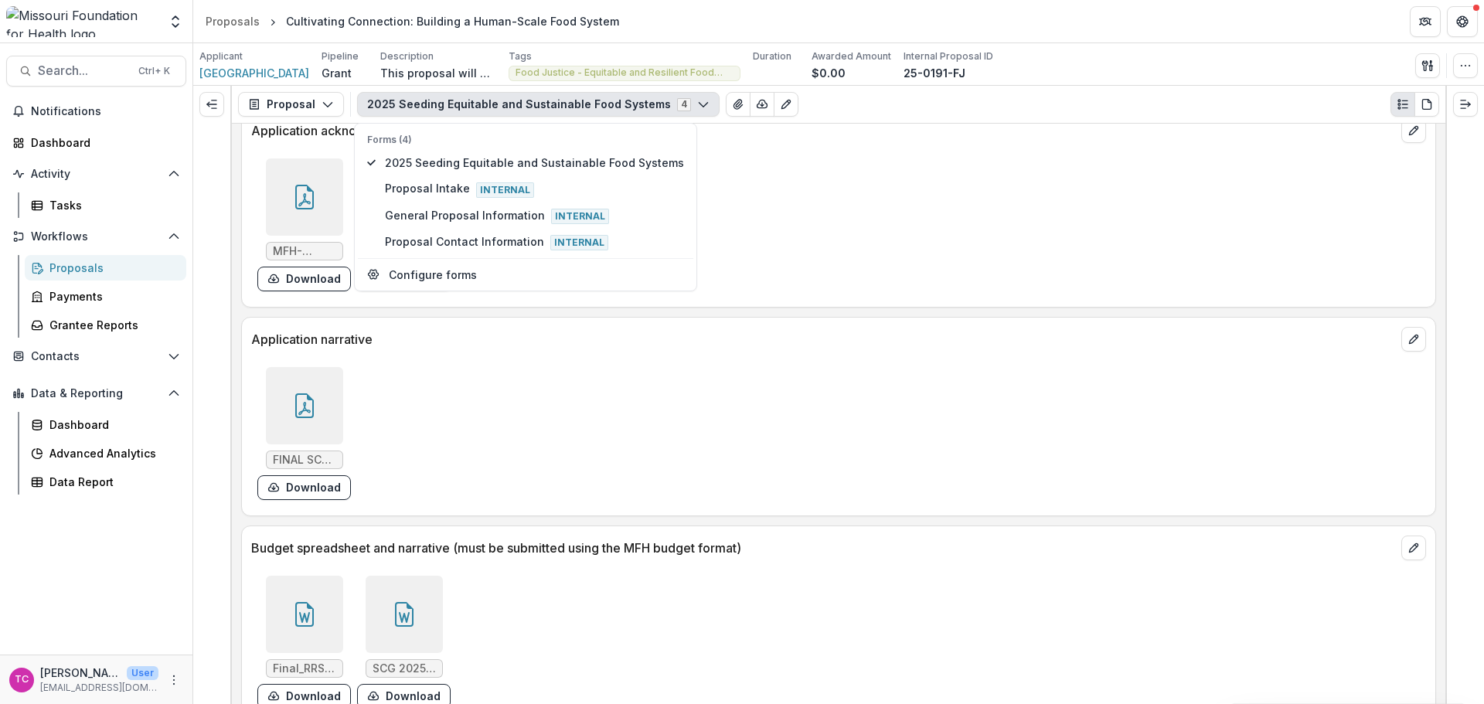
click at [323, 475] on button "Download" at bounding box center [304, 487] width 94 height 25
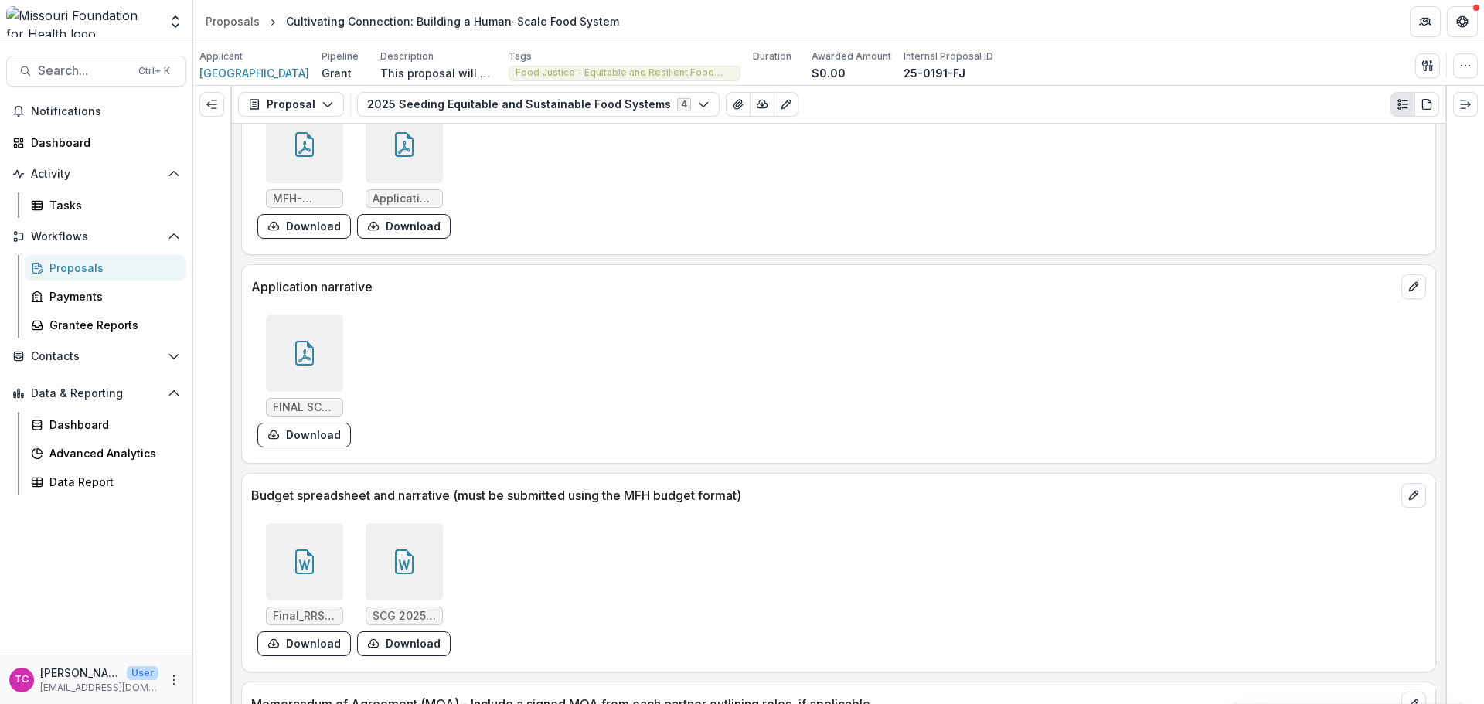
scroll to position [4948, 0]
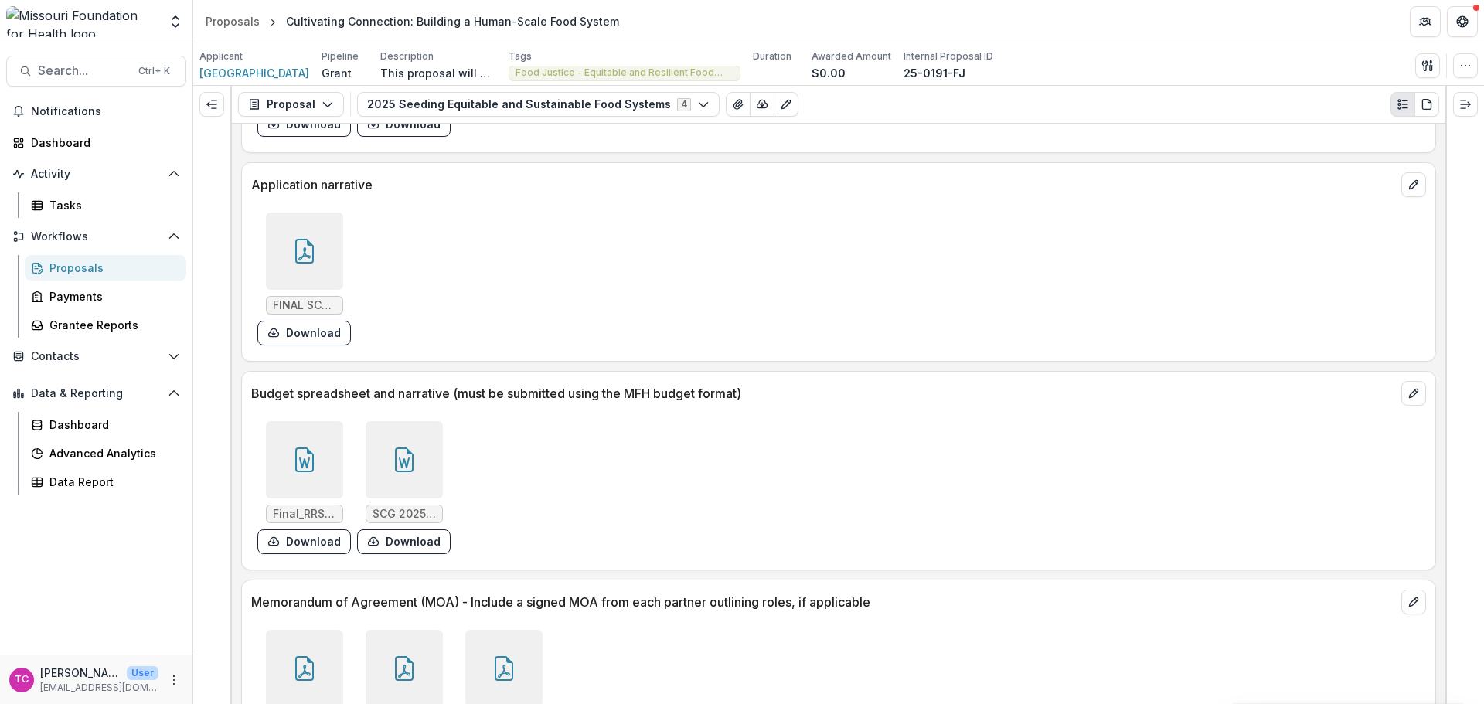
click at [292, 448] on icon at bounding box center [304, 460] width 25 height 25
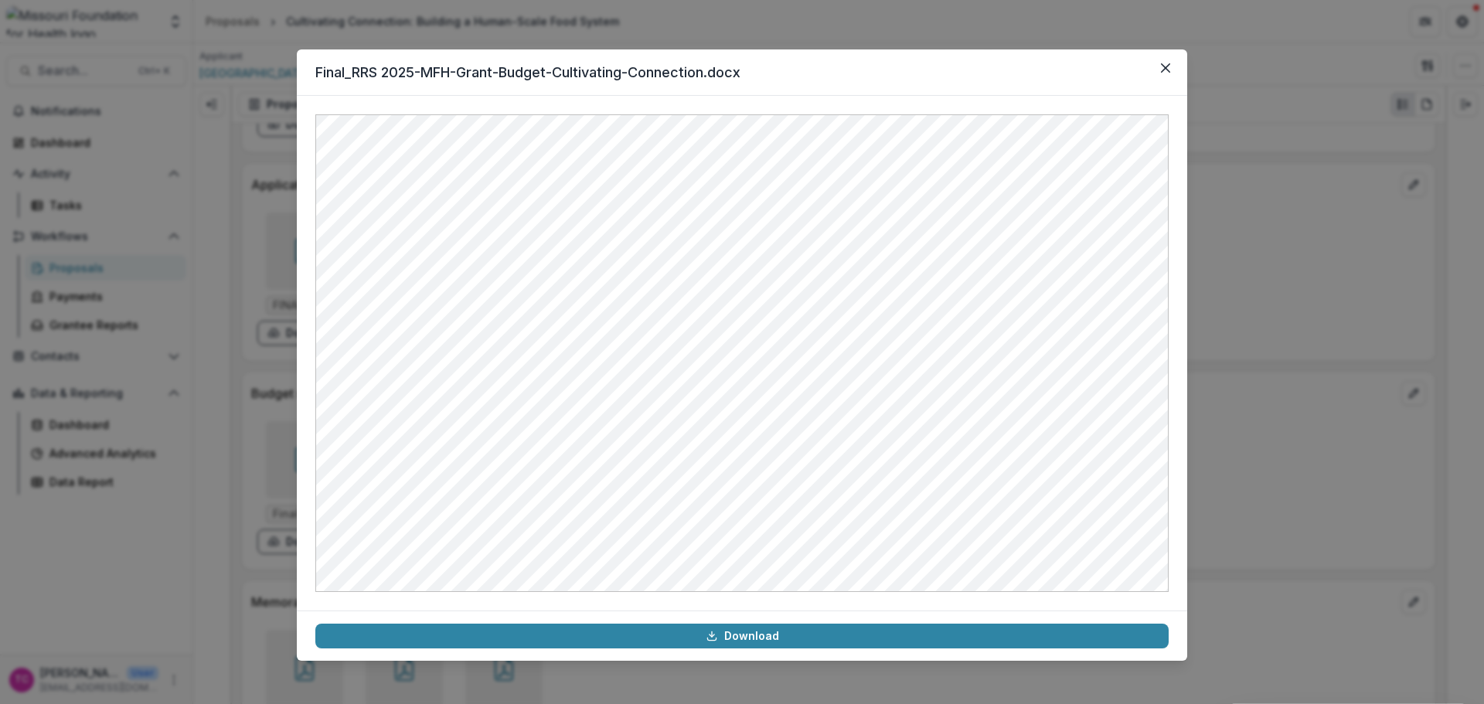
click at [1173, 70] on button "Close" at bounding box center [1165, 68] width 25 height 25
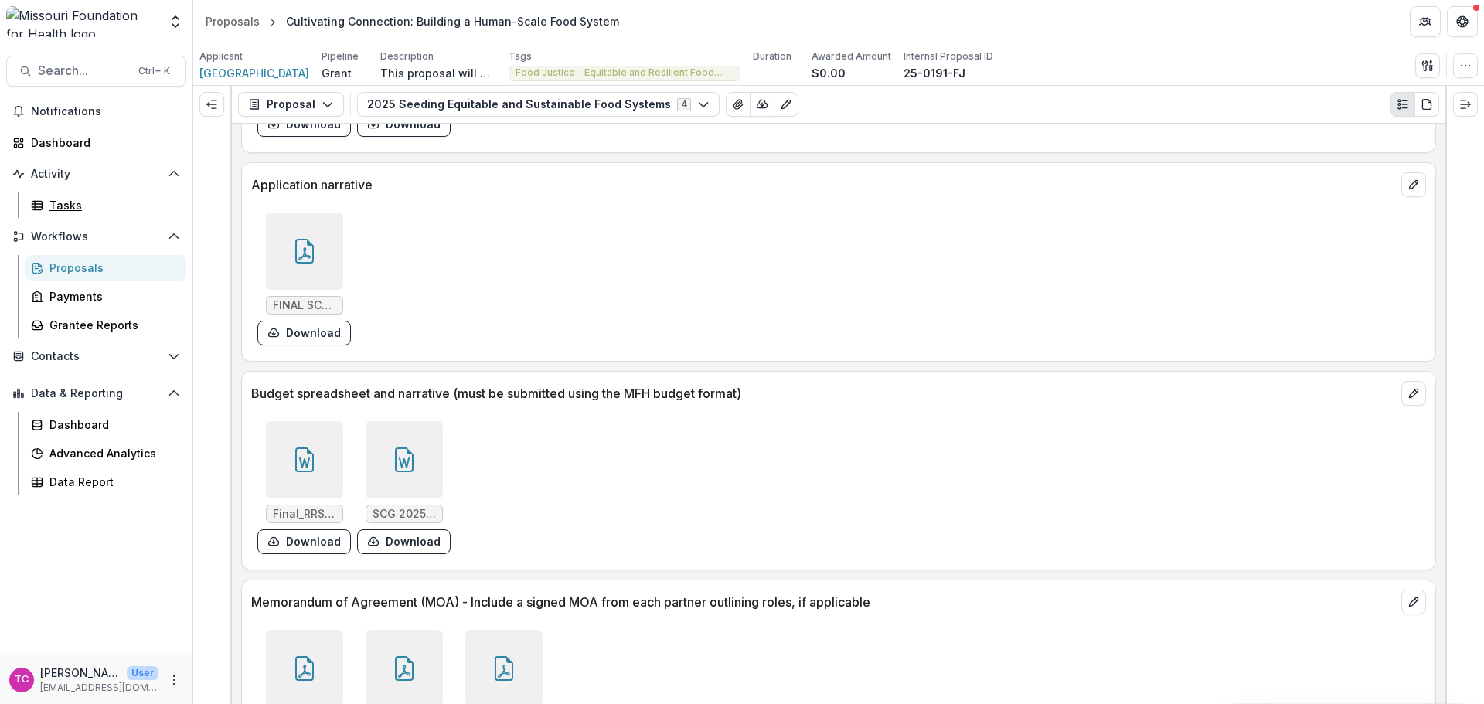
click at [73, 208] on div "Tasks" at bounding box center [111, 205] width 124 height 16
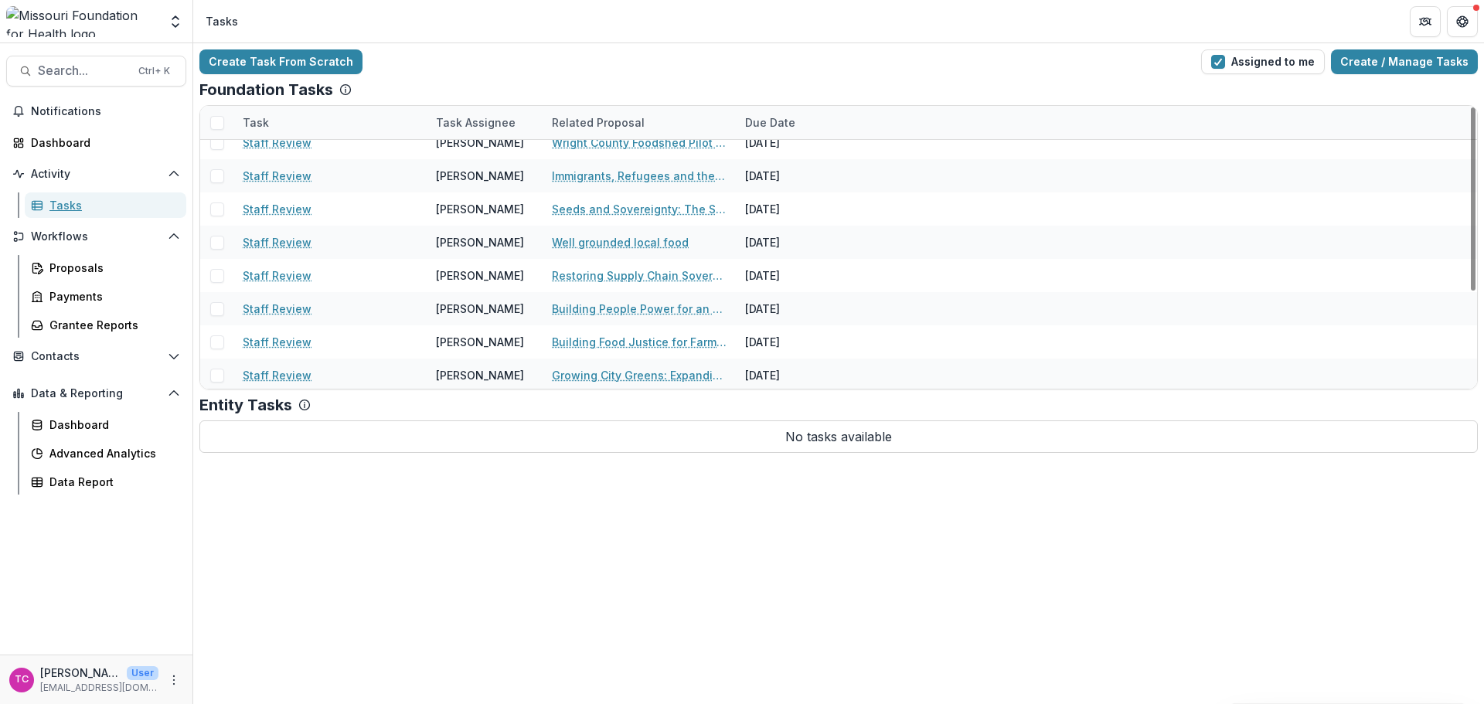
scroll to position [150, 0]
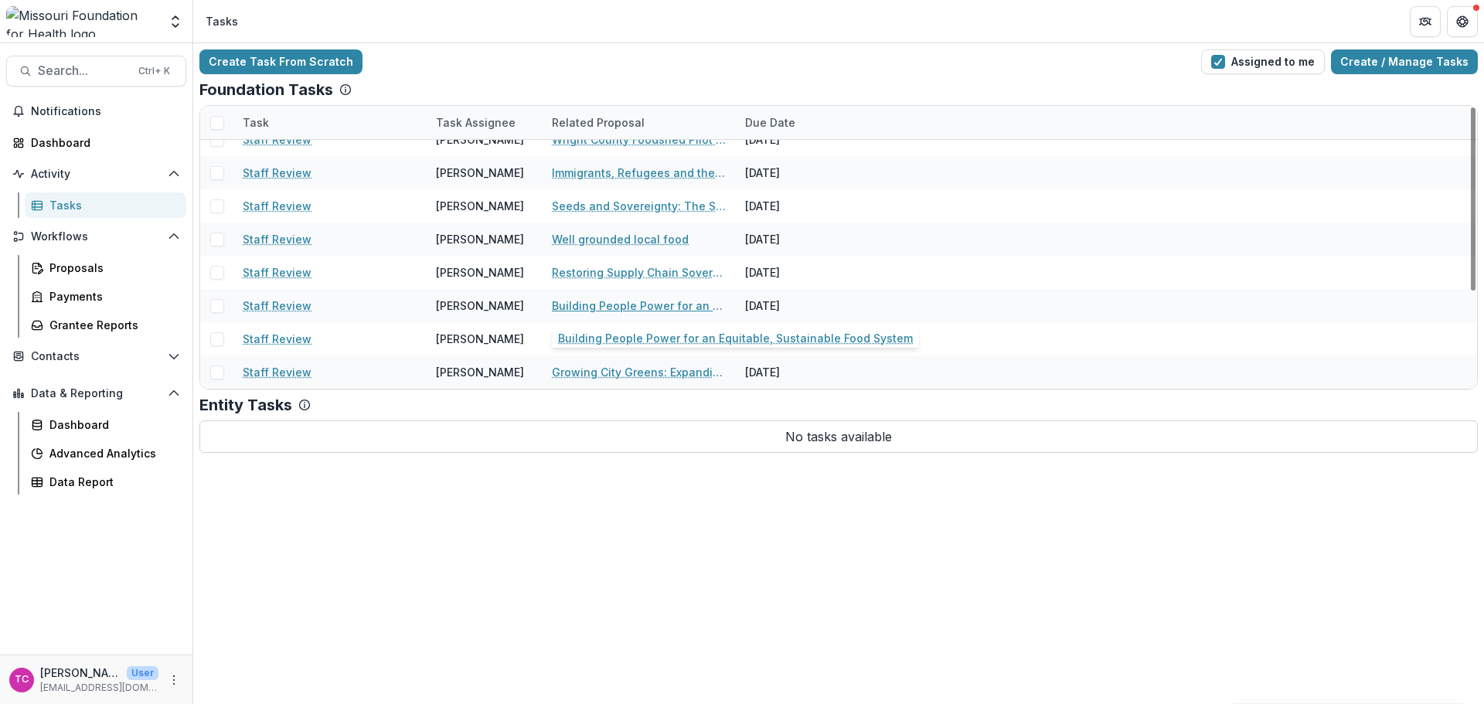
click at [594, 305] on link "Building People Power for an Equitable, Sustainable Food System" at bounding box center [639, 306] width 175 height 16
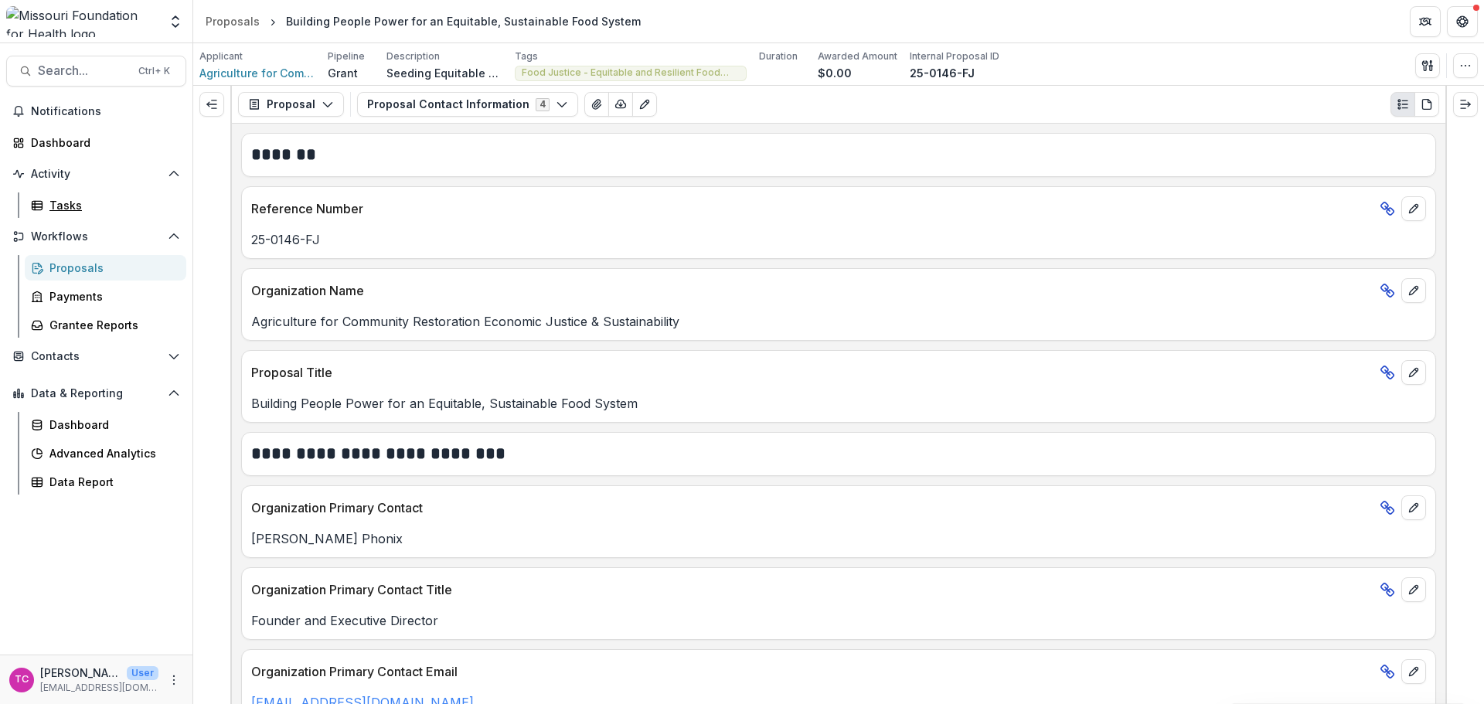
click at [66, 199] on div "Tasks" at bounding box center [111, 205] width 124 height 16
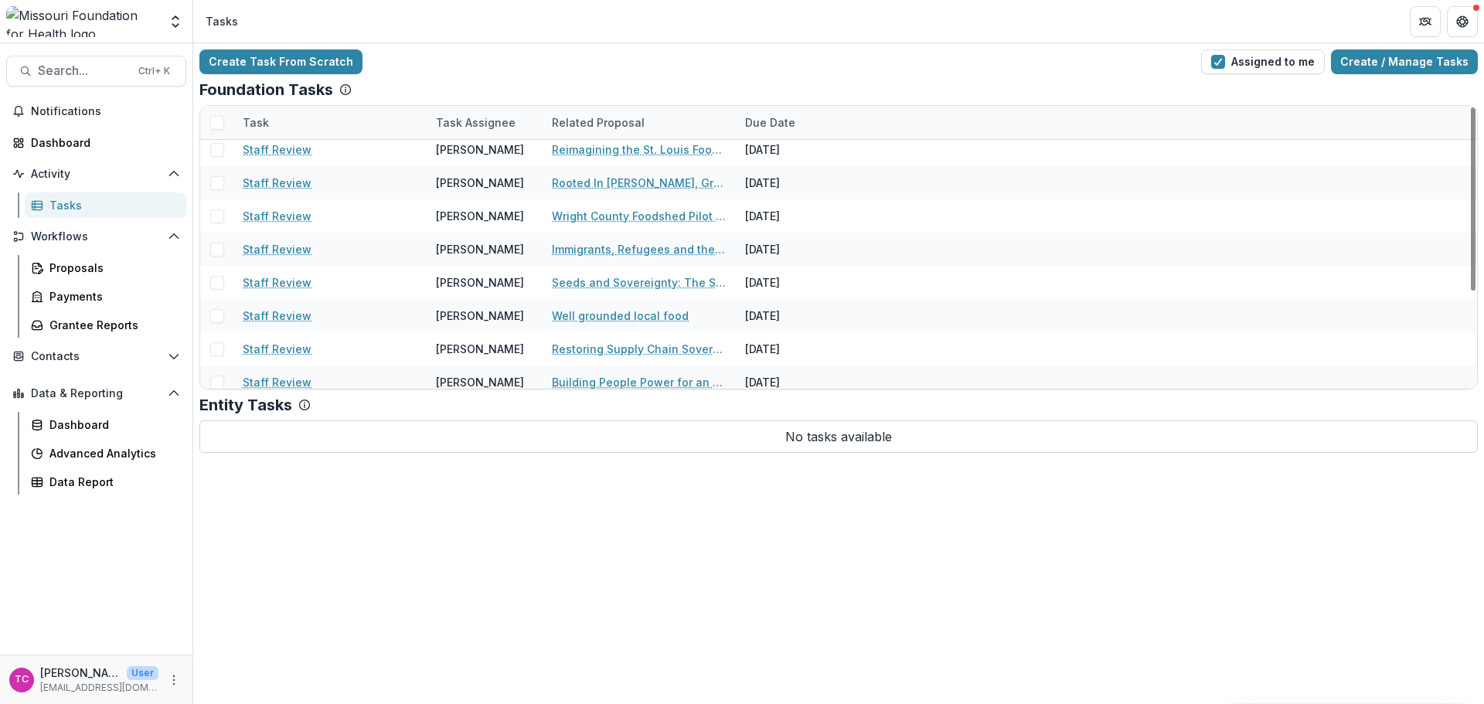
click at [458, 278] on div "[PERSON_NAME]" at bounding box center [484, 282] width 97 height 33
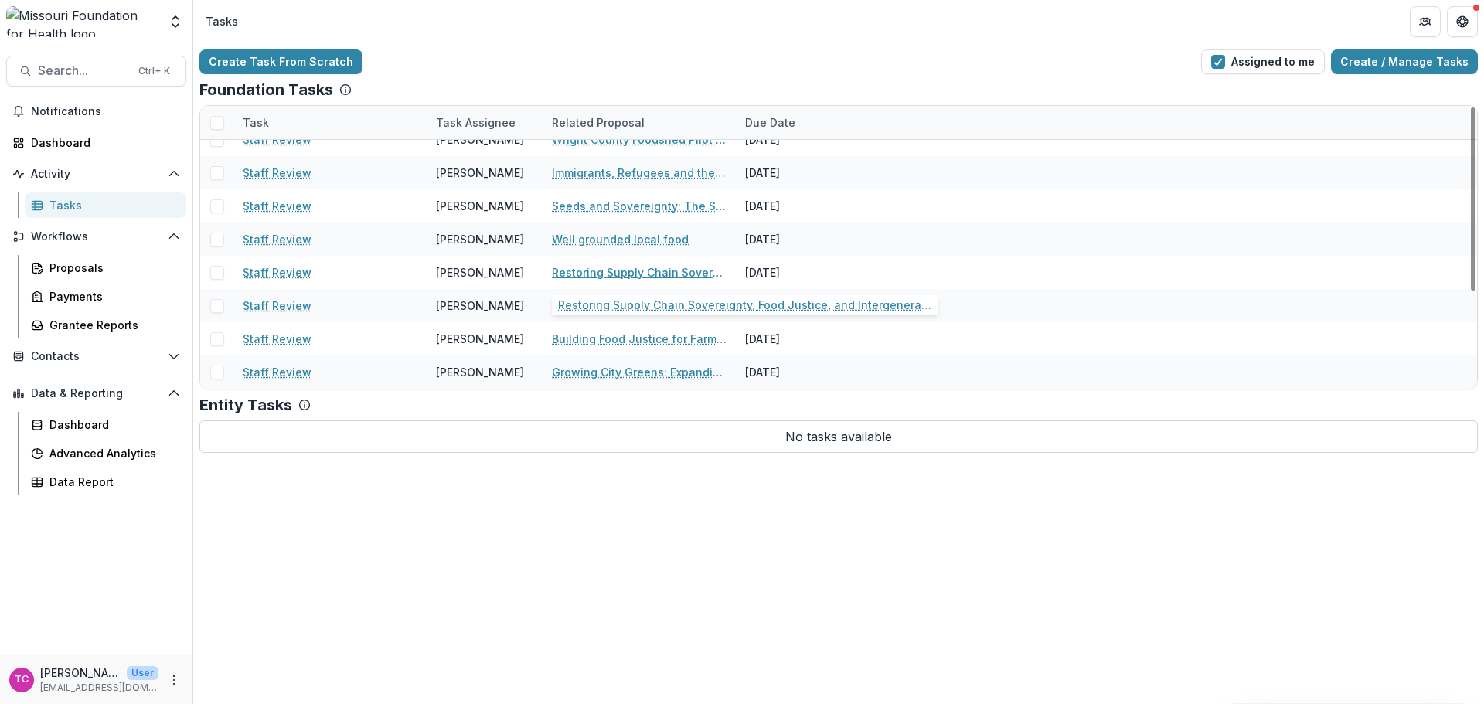
click at [571, 273] on link "Restoring Supply Chain Sovereignty, Food Justice, and Intergenerational Wealth …" at bounding box center [639, 272] width 175 height 16
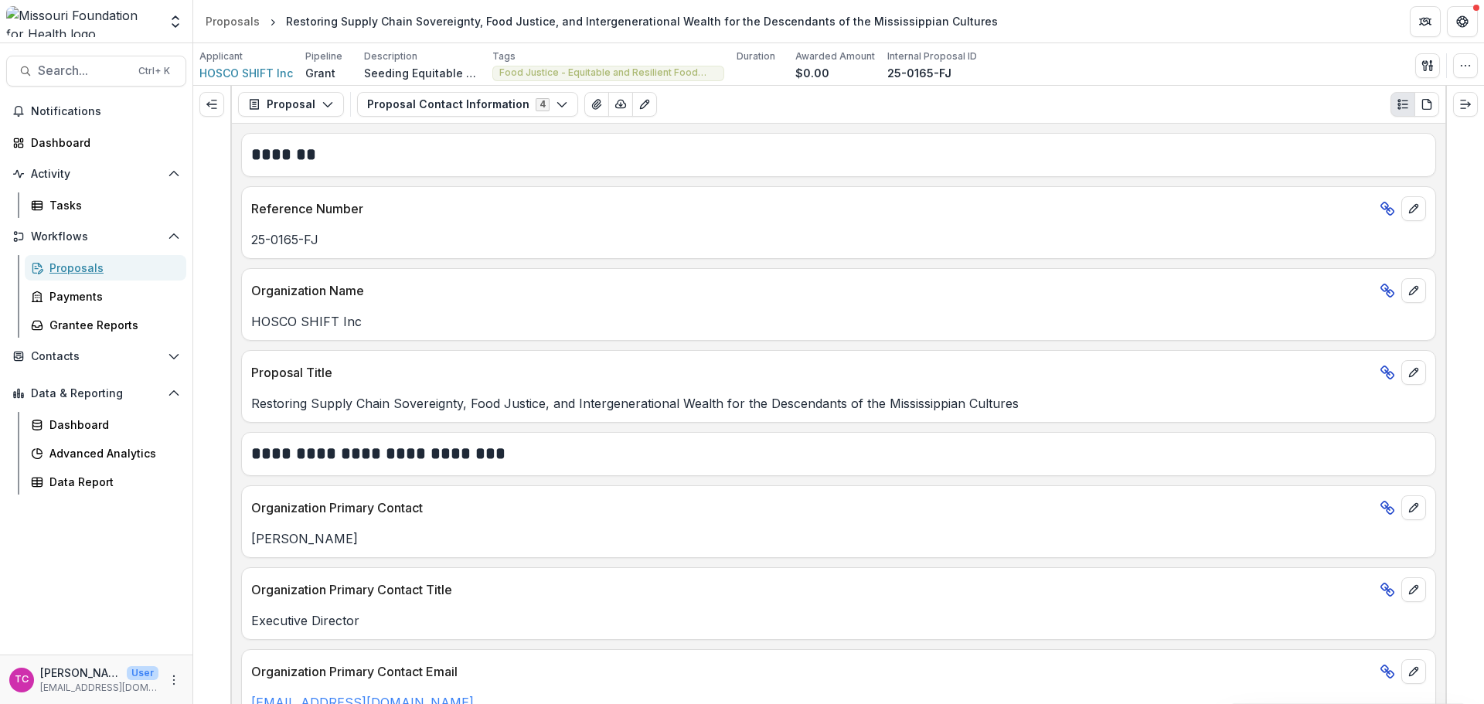
click at [79, 271] on div "Proposals" at bounding box center [111, 268] width 124 height 16
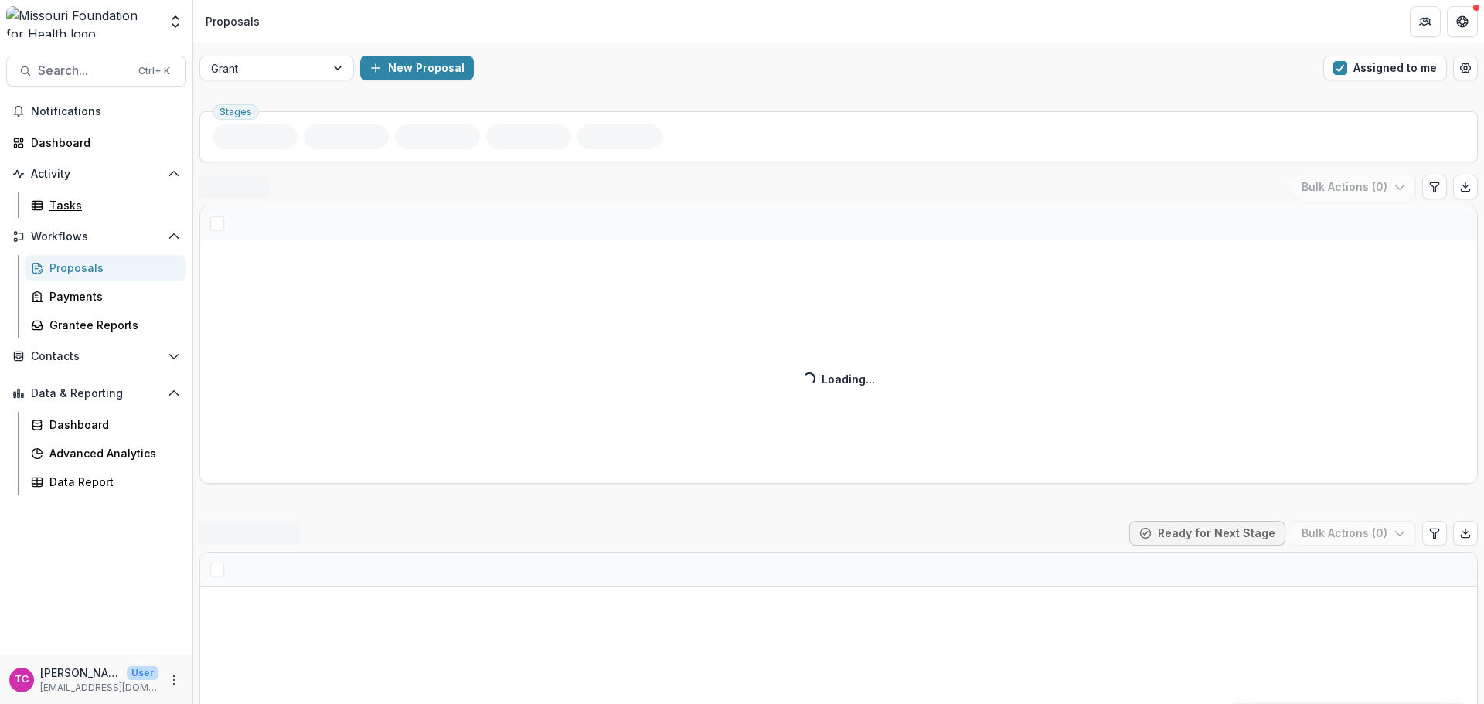
click at [73, 202] on div "Tasks" at bounding box center [111, 205] width 124 height 16
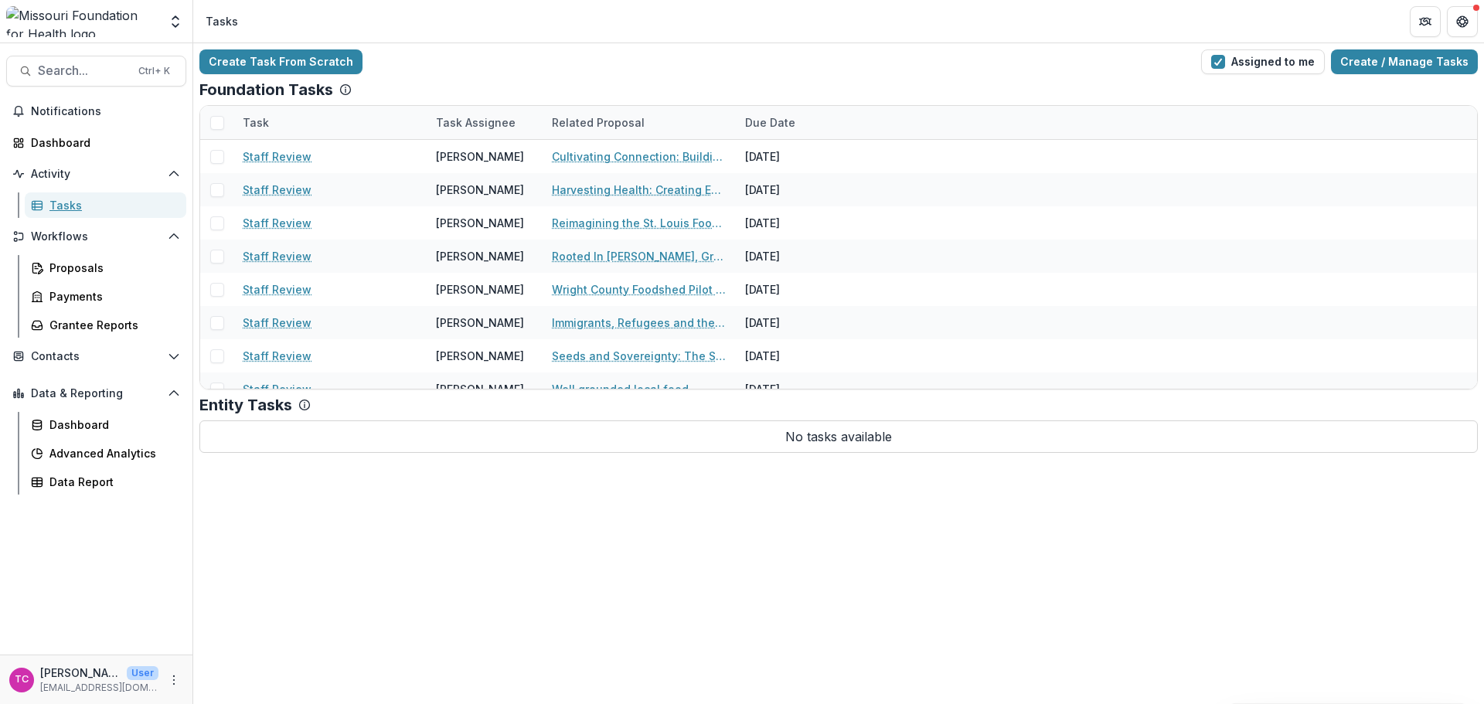
drag, startPoint x: 73, startPoint y: 202, endPoint x: 22, endPoint y: 397, distance: 201.4
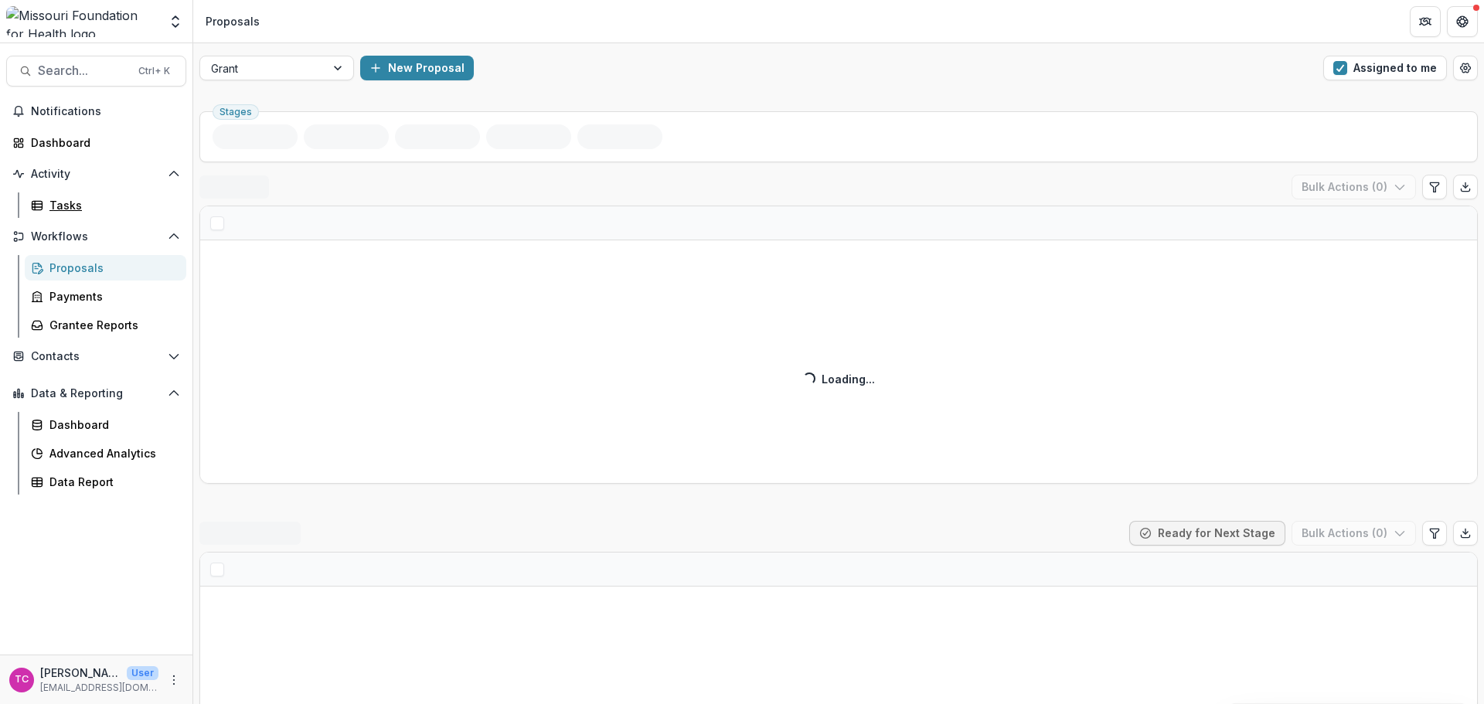
click at [76, 216] on link "Tasks" at bounding box center [106, 205] width 162 height 26
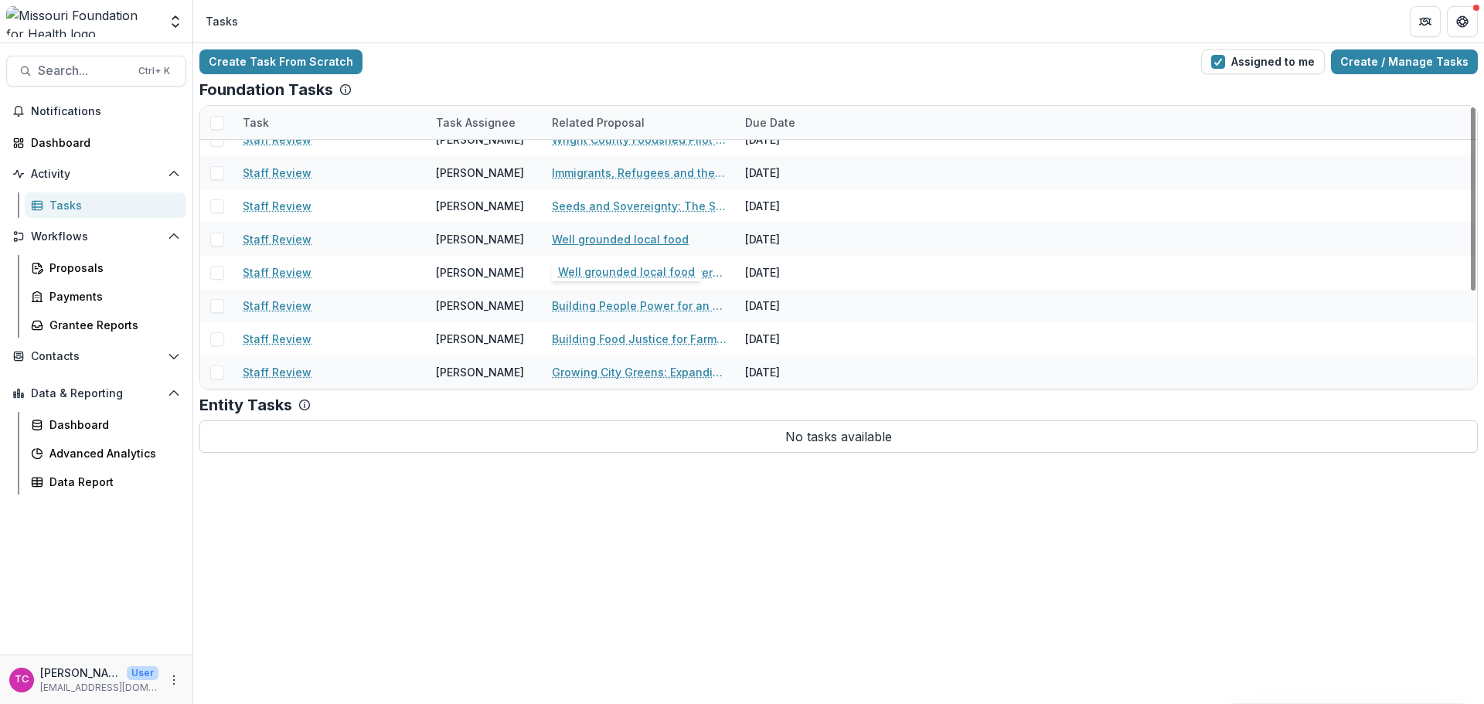
click at [611, 238] on link "Well grounded local food" at bounding box center [620, 239] width 137 height 16
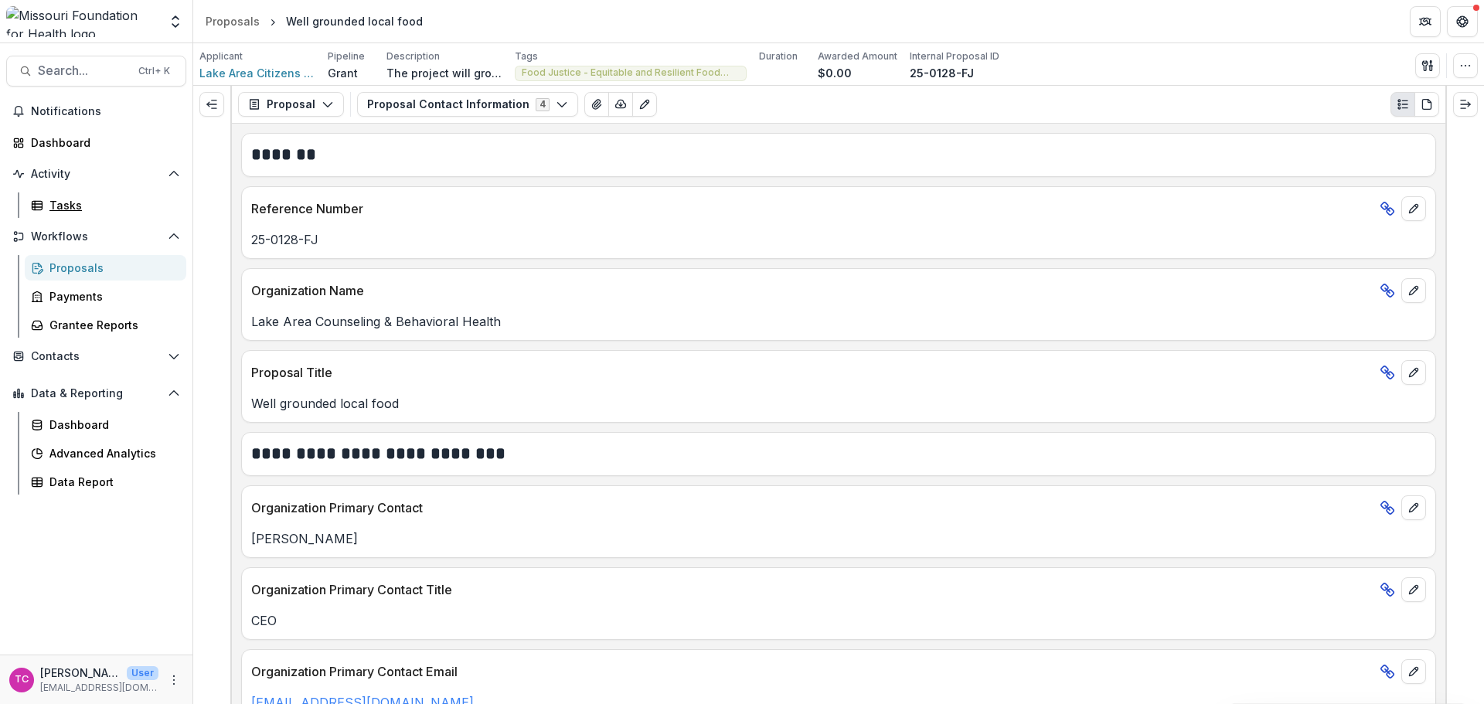
click at [63, 204] on div "Tasks" at bounding box center [111, 205] width 124 height 16
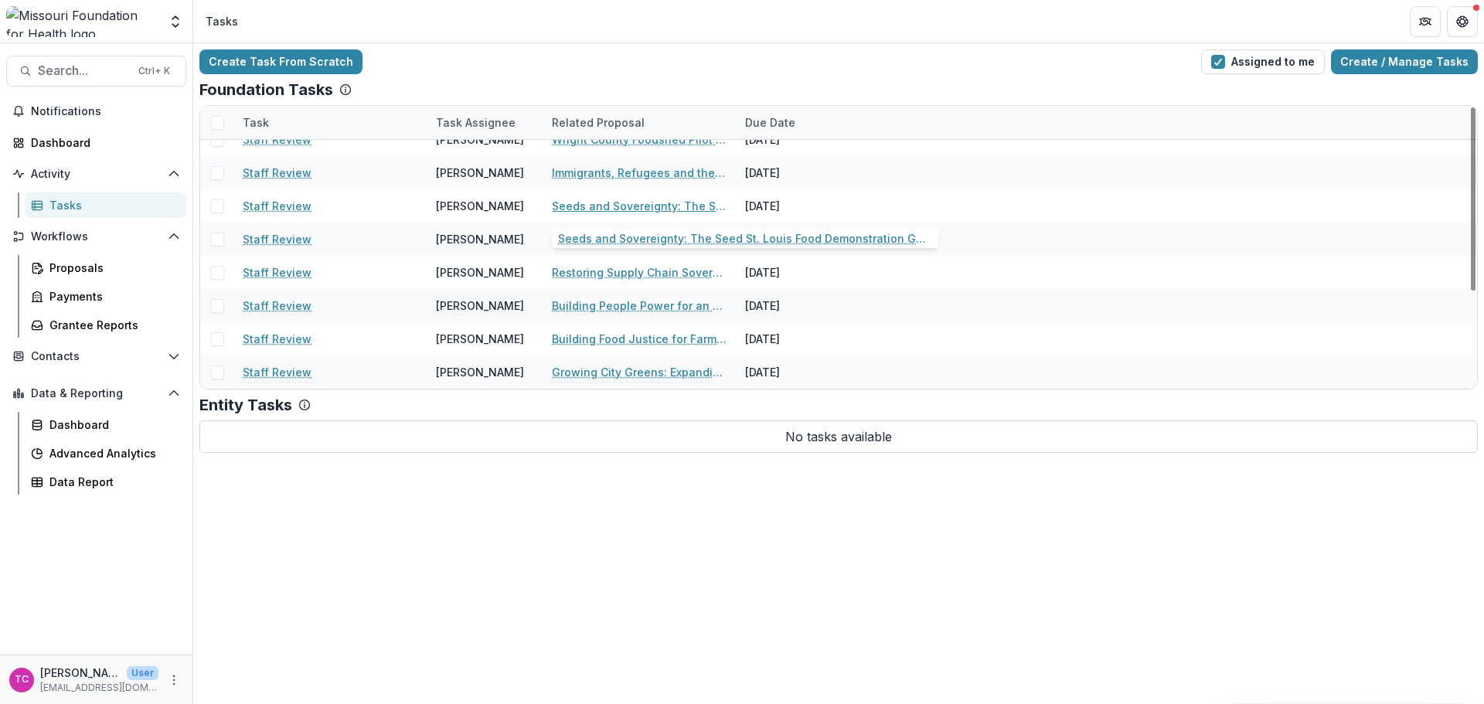
click at [614, 210] on link "Seeds and Sovereignty: The Seed St. Louis Food Demonstration Garden" at bounding box center [639, 206] width 175 height 16
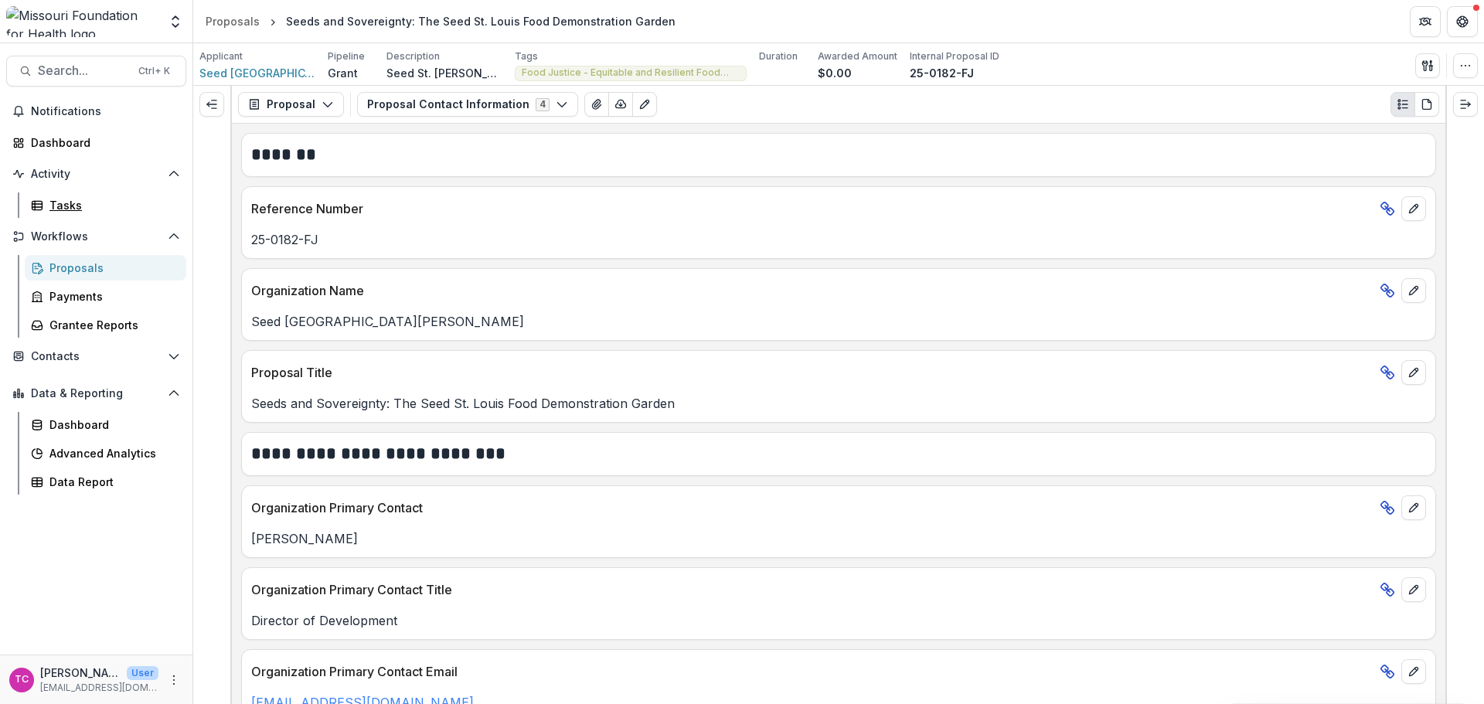
click at [73, 199] on div "Tasks" at bounding box center [111, 205] width 124 height 16
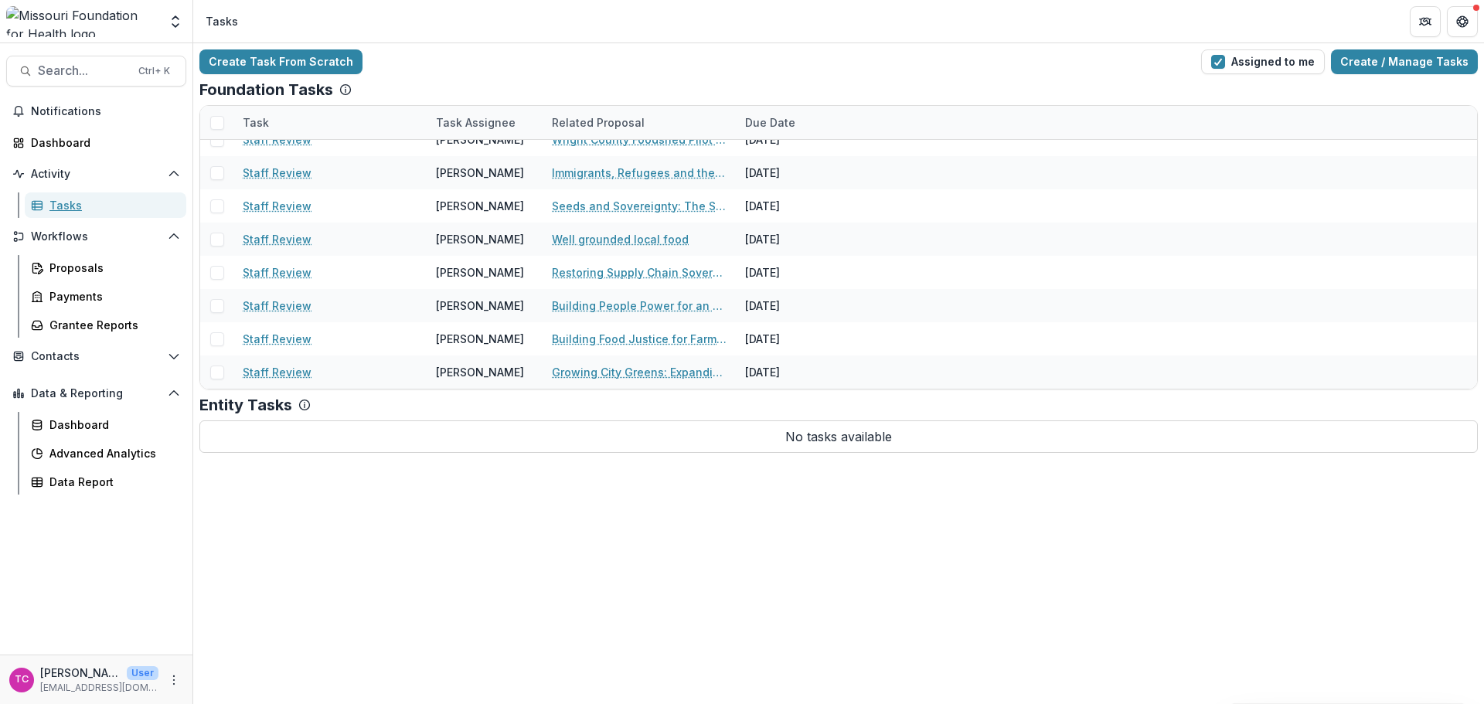
scroll to position [73, 0]
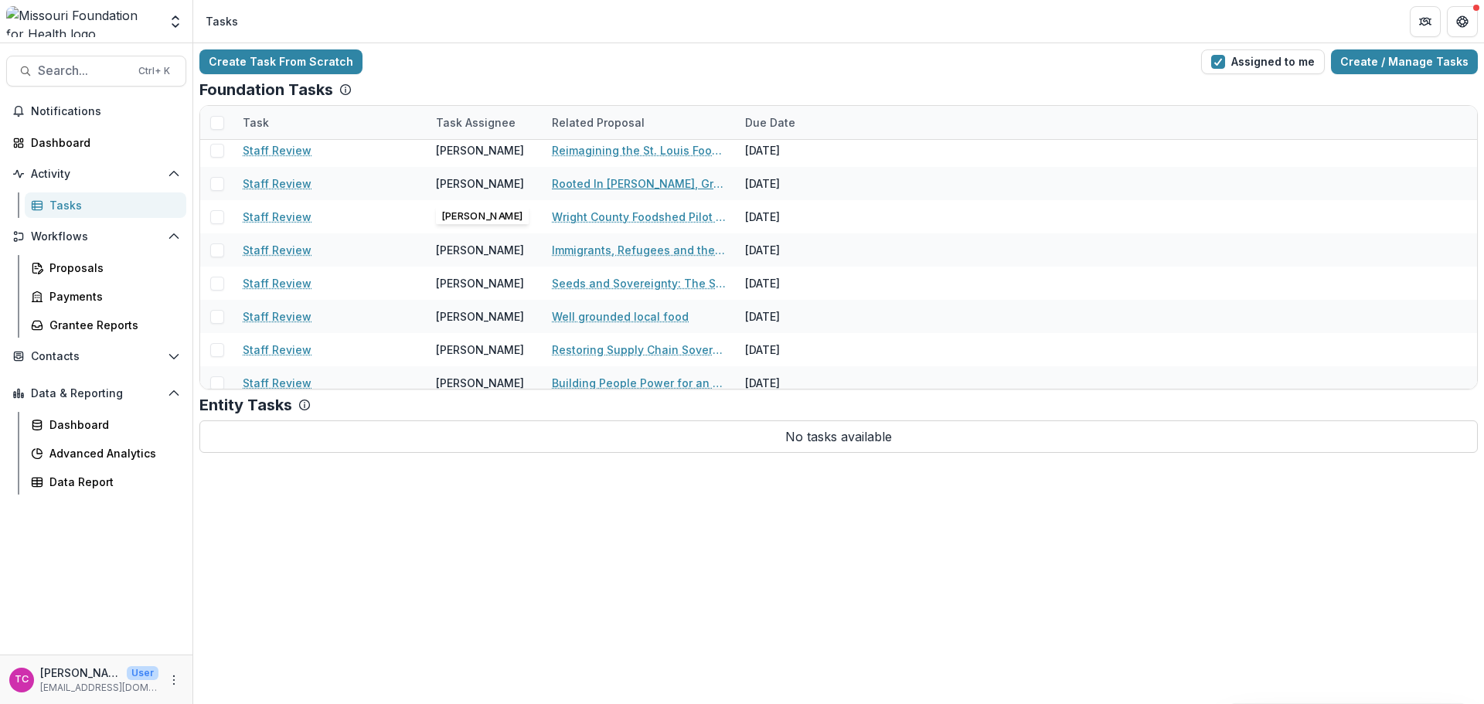
click at [571, 180] on link "Rooted In [PERSON_NAME], Growing For All: Advancing Land, Infrastructure, and F…" at bounding box center [639, 183] width 175 height 16
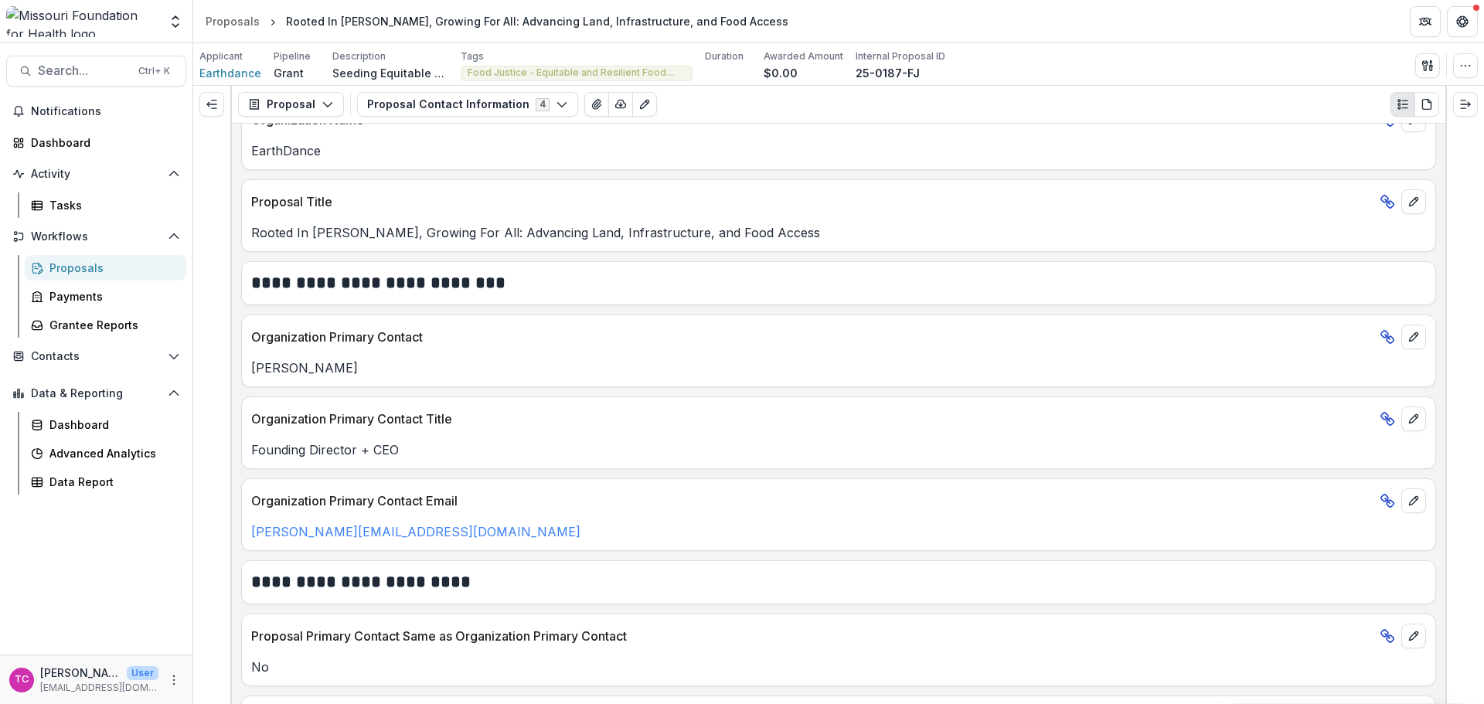
scroll to position [0, 0]
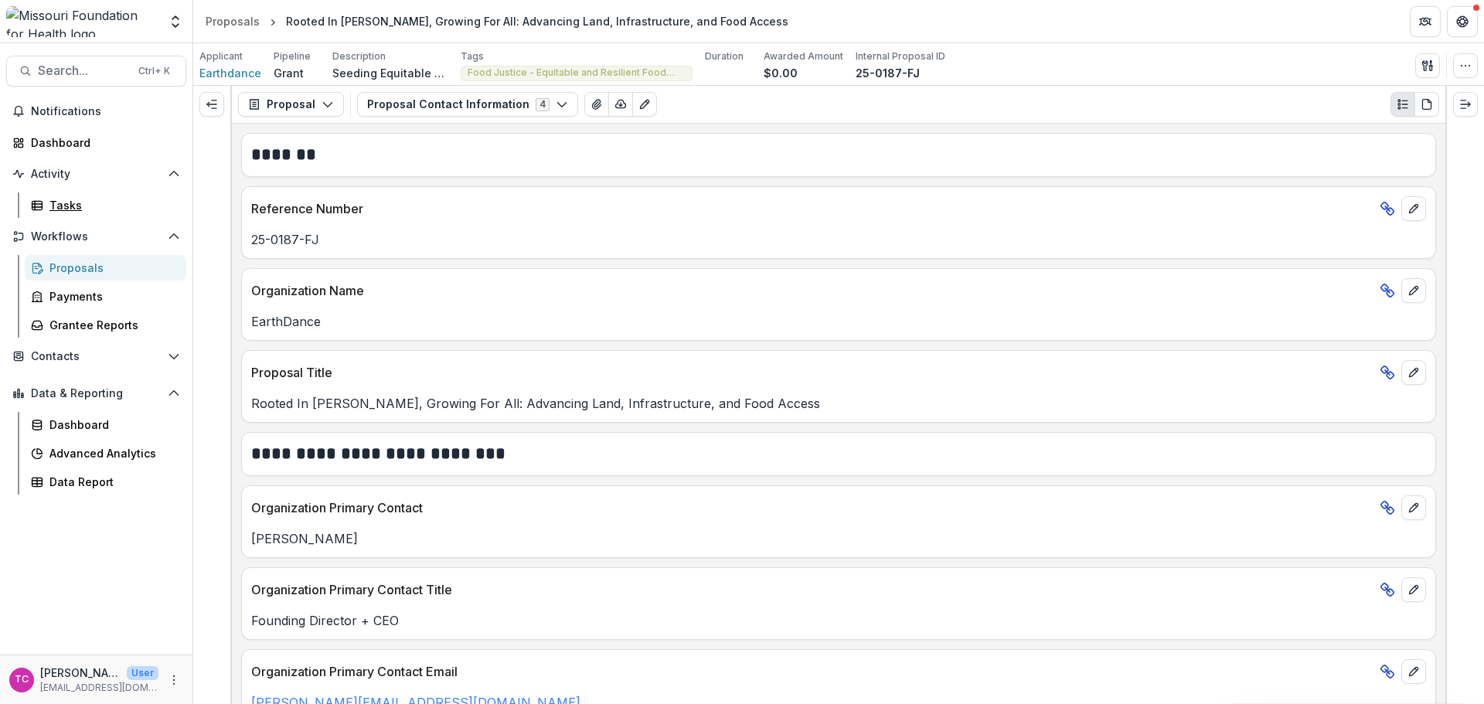
click at [35, 199] on icon at bounding box center [37, 205] width 12 height 12
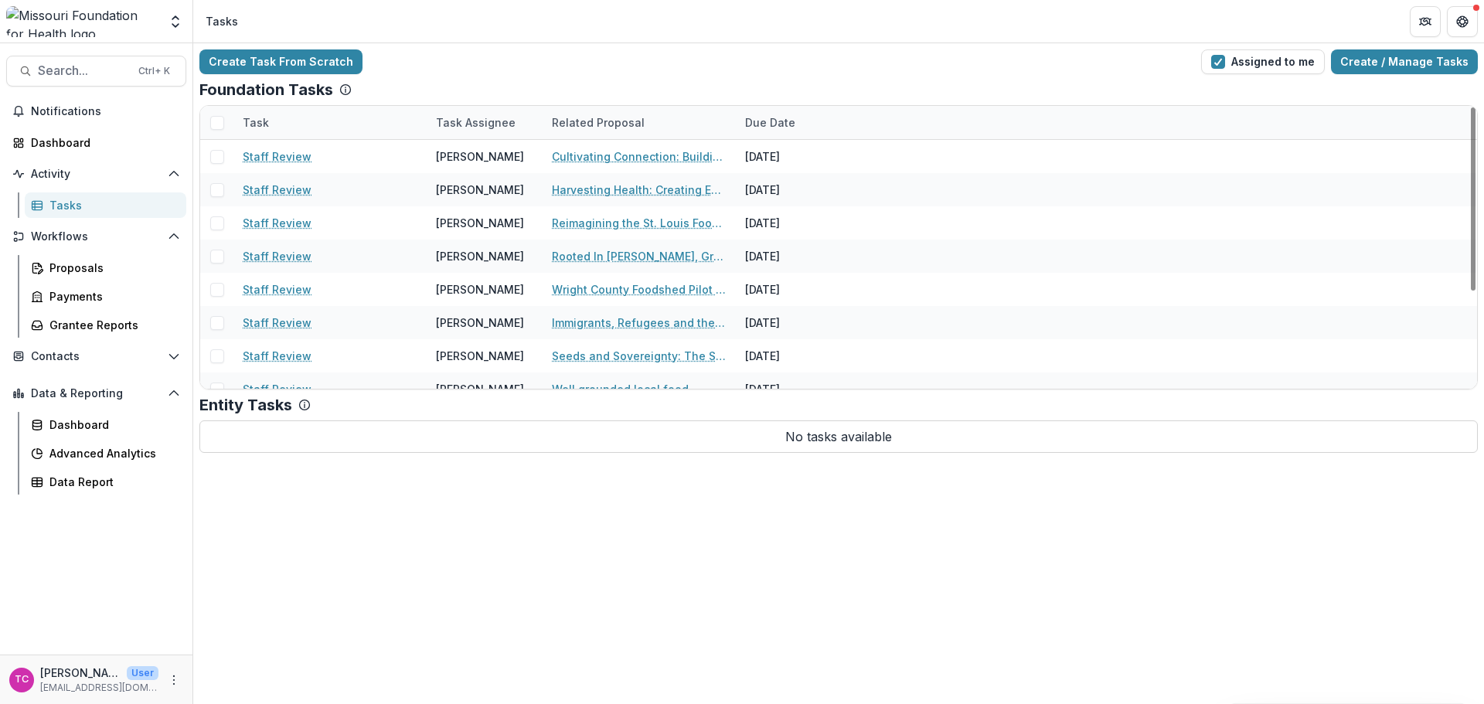
drag, startPoint x: 598, startPoint y: 233, endPoint x: 596, endPoint y: 223, distance: 10.2
click at [598, 233] on div "Reimagining the St. Louis Food Systems Landscape" at bounding box center [639, 222] width 175 height 33
click at [581, 207] on div "Reimagining the St. Louis Food Systems Landscape" at bounding box center [639, 222] width 175 height 33
click at [614, 228] on link "Reimagining the St. Louis Food Systems Landscape" at bounding box center [639, 223] width 175 height 16
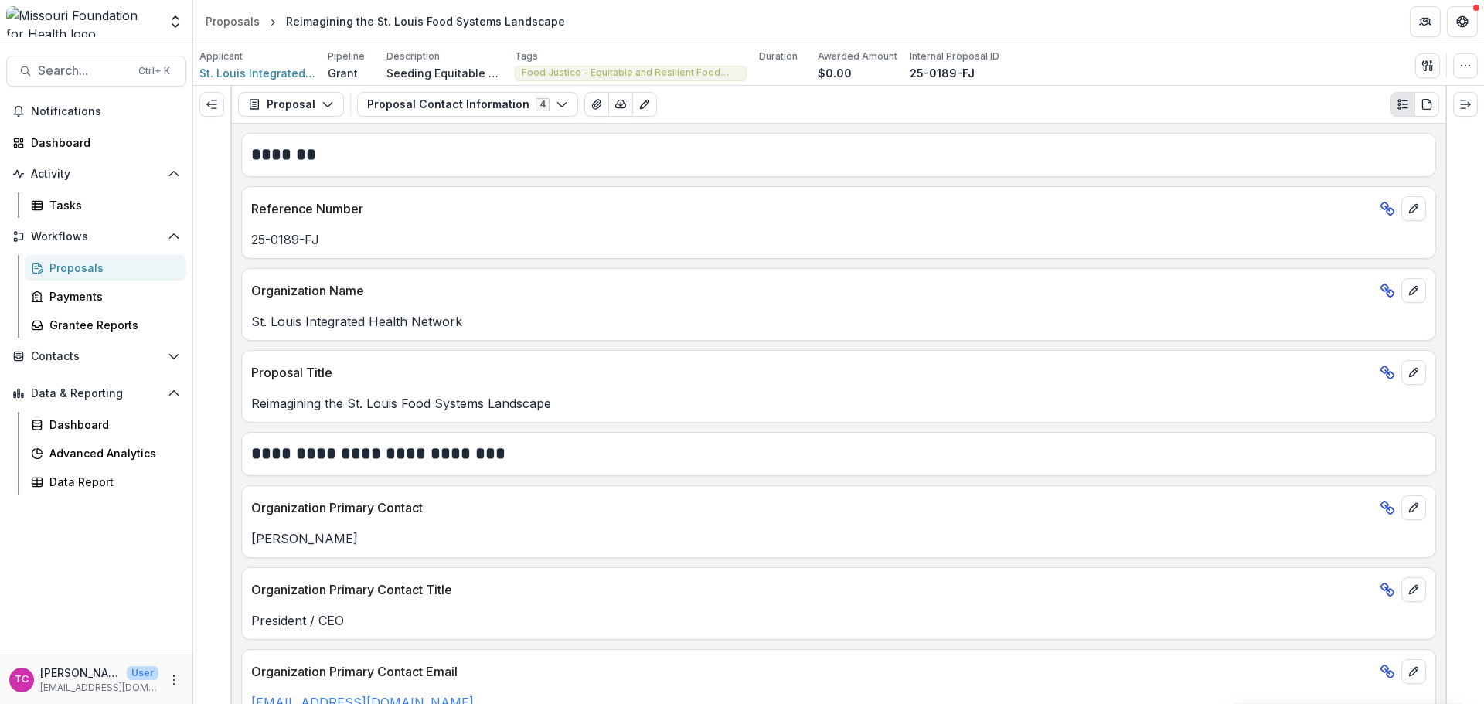
click at [524, 107] on button "Proposal Contact Information 4" at bounding box center [467, 104] width 221 height 25
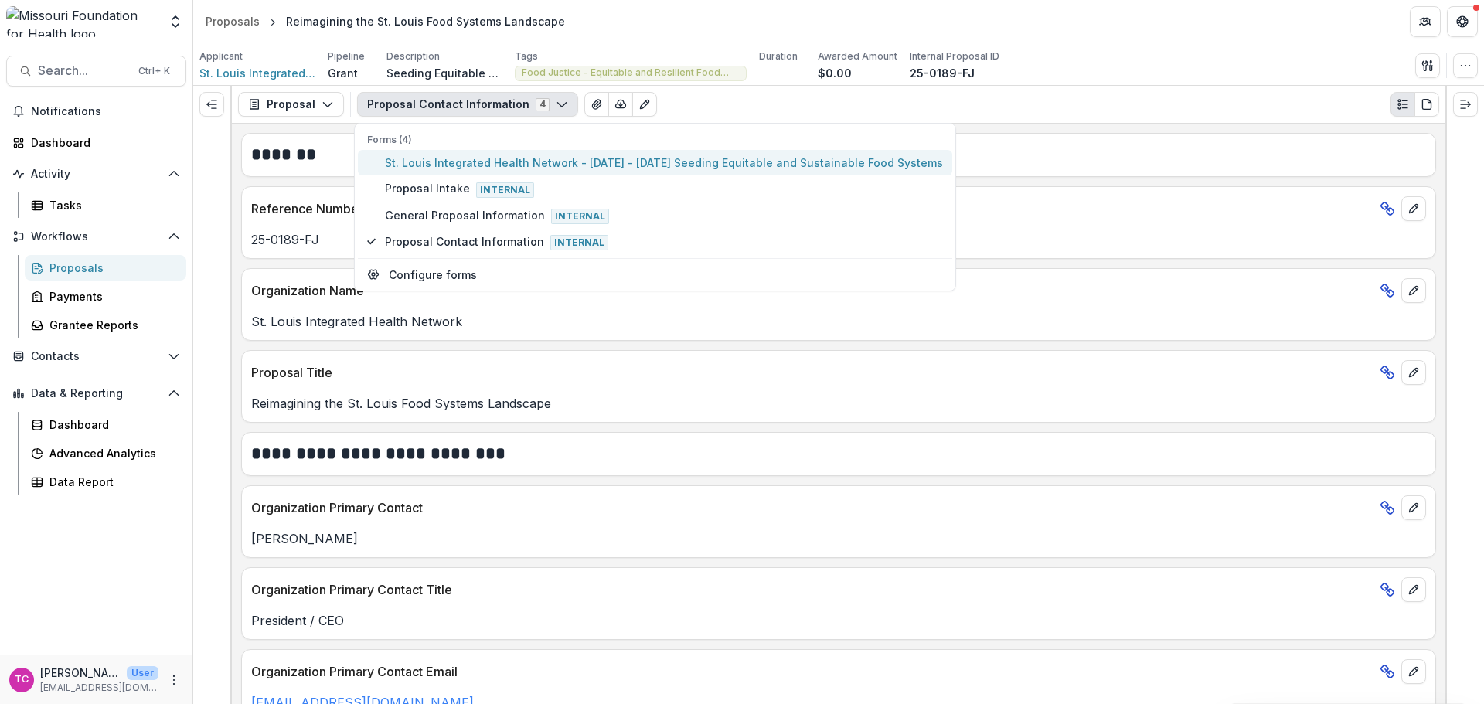
click at [521, 157] on span "St. Louis Integrated Health Network - [DATE] - [DATE] Seeding Equitable and Sus…" at bounding box center [664, 163] width 558 height 16
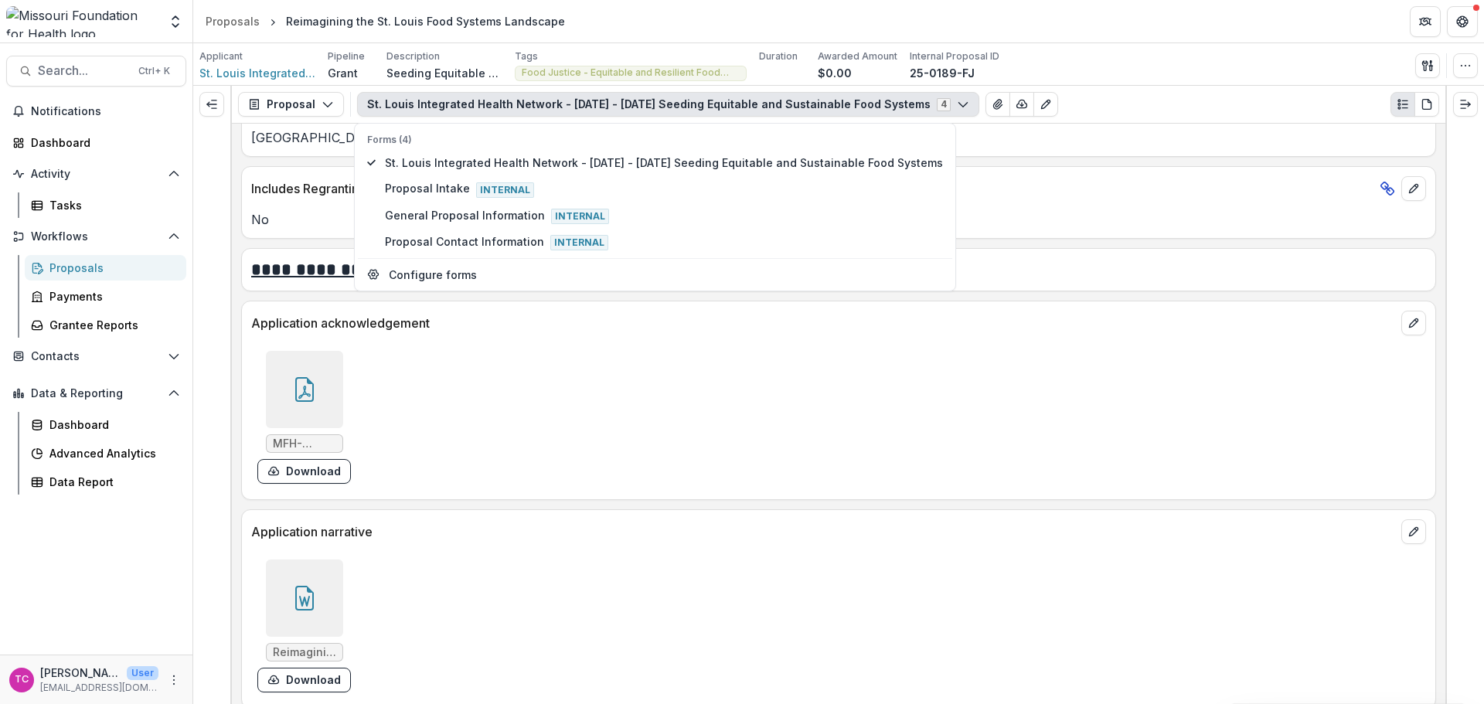
click at [329, 475] on button "Download" at bounding box center [304, 471] width 94 height 25
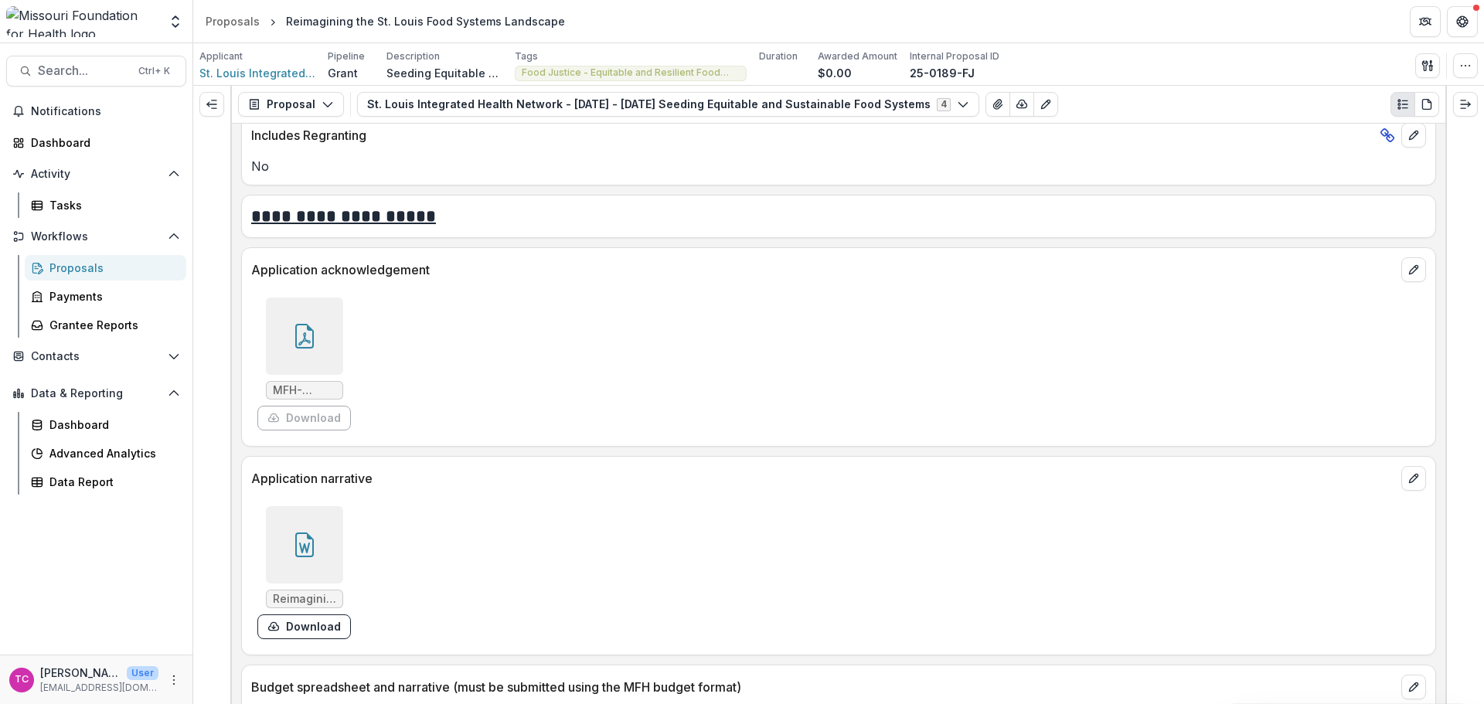
scroll to position [5411, 0]
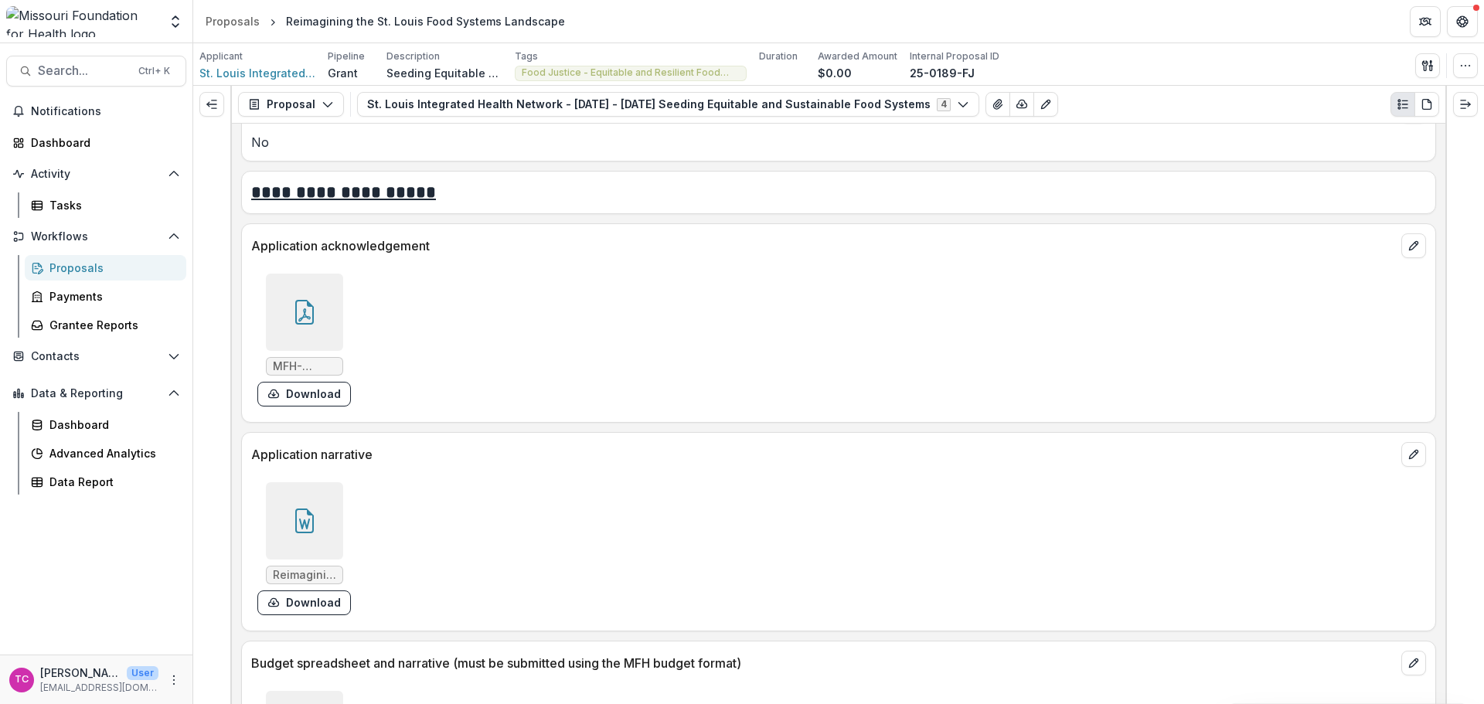
click at [317, 608] on button "Download" at bounding box center [304, 603] width 94 height 25
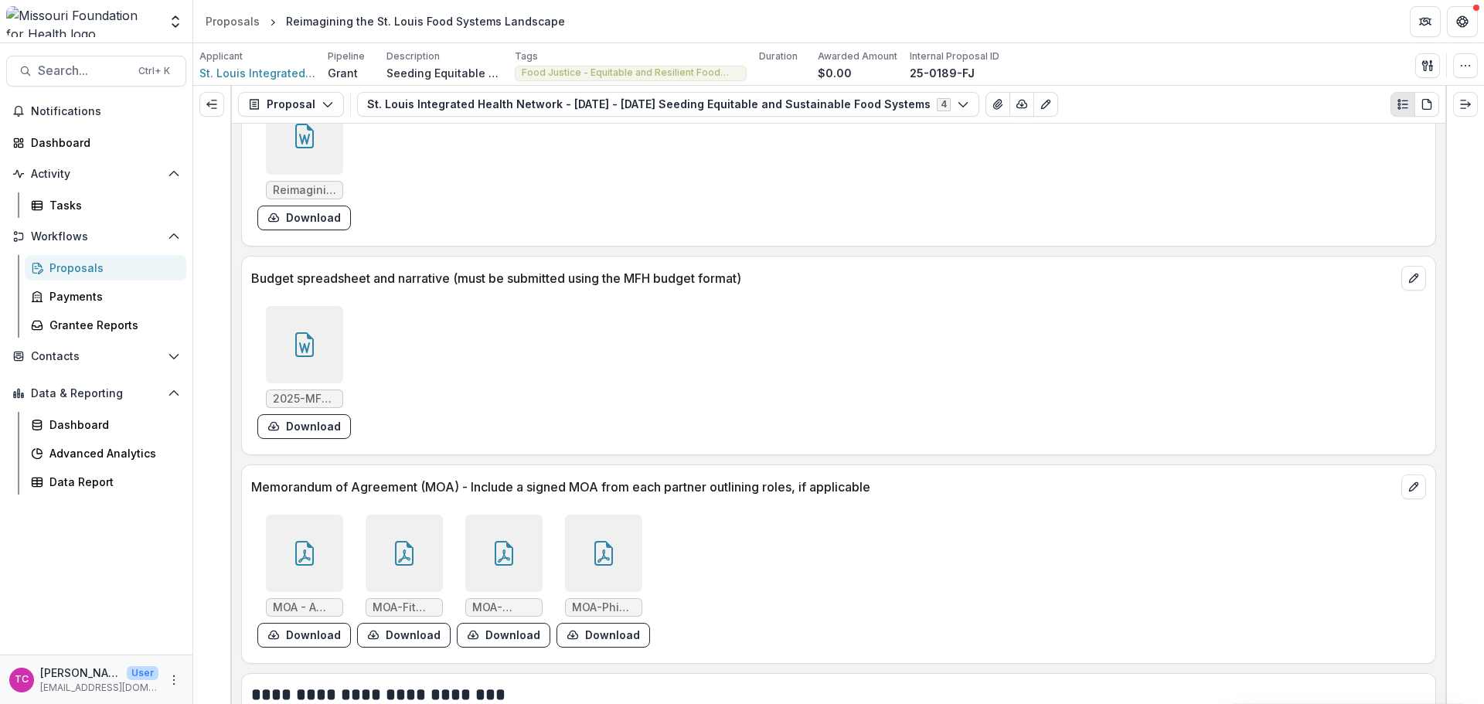
scroll to position [5798, 0]
click at [325, 425] on button "Download" at bounding box center [304, 425] width 94 height 25
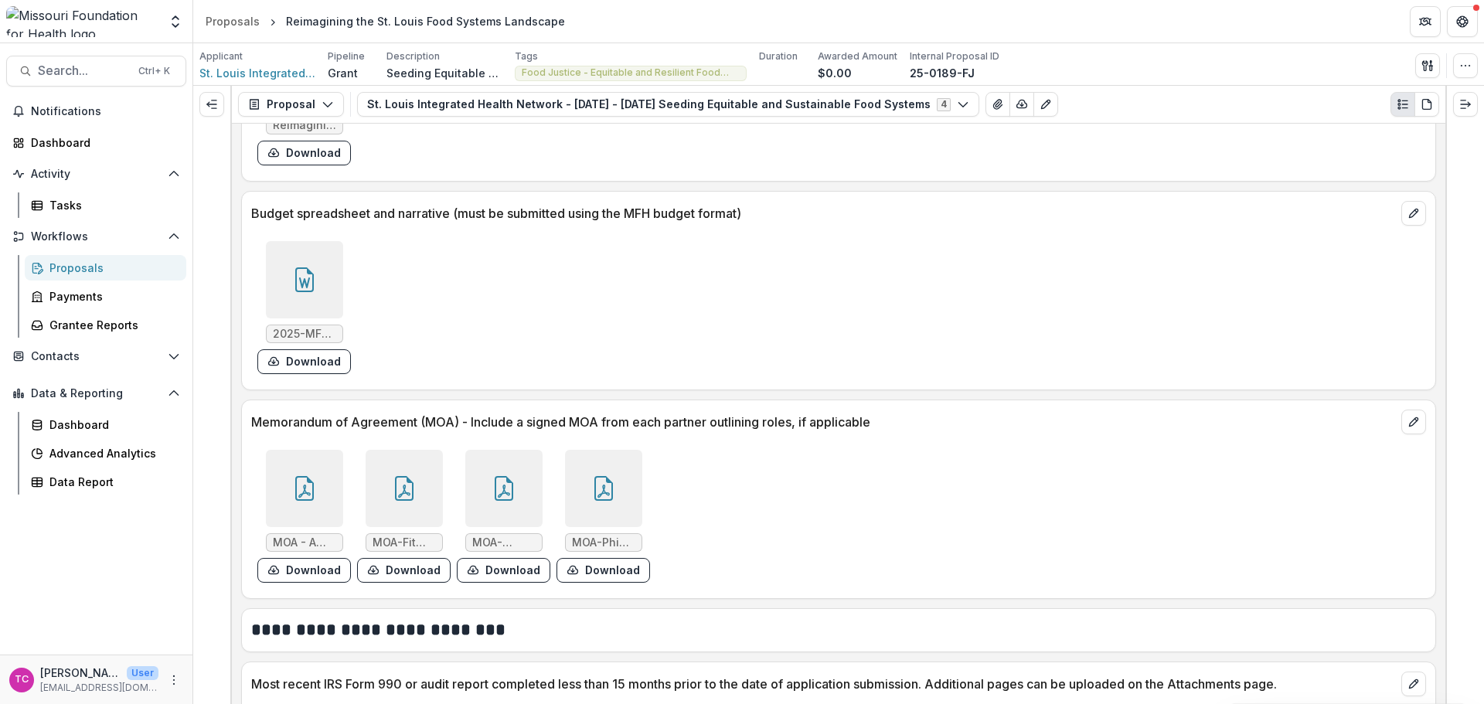
scroll to position [5875, 0]
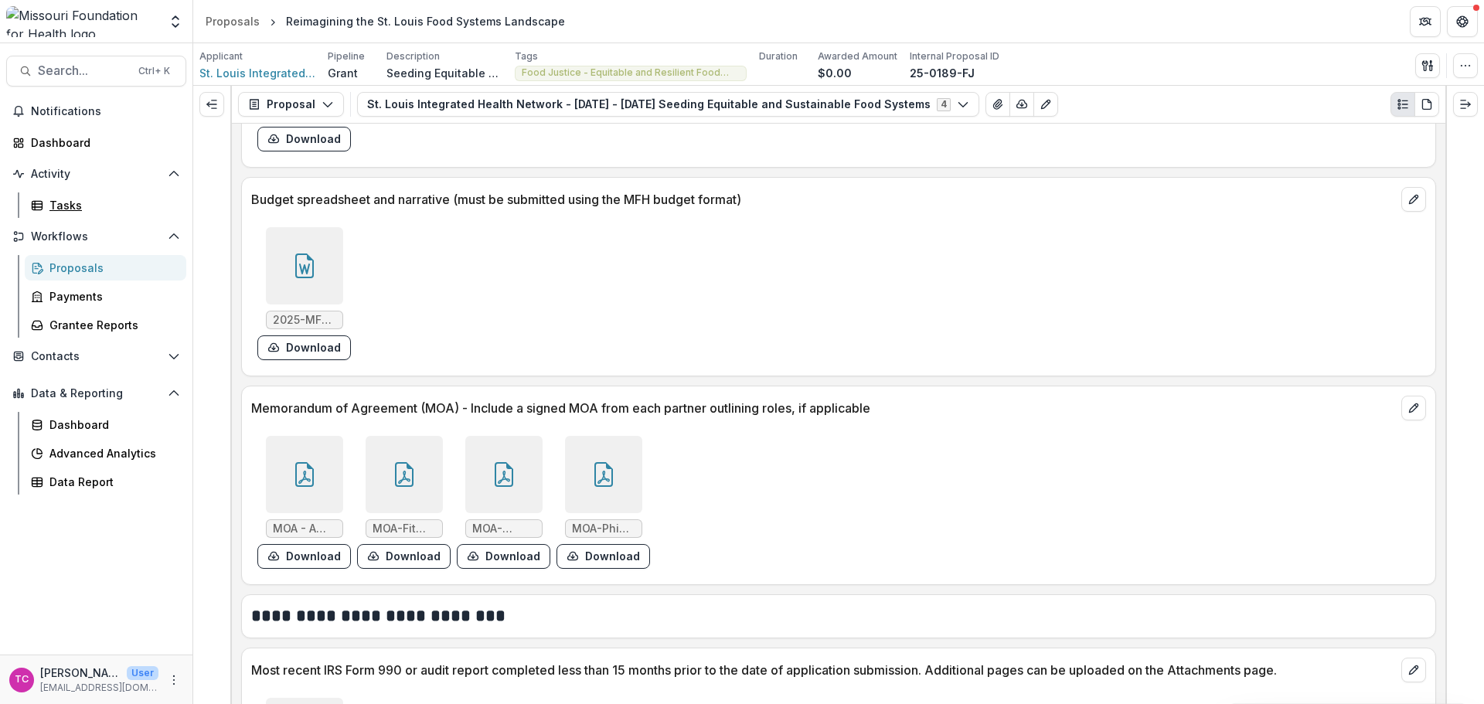
click at [73, 212] on div "Tasks" at bounding box center [111, 205] width 124 height 16
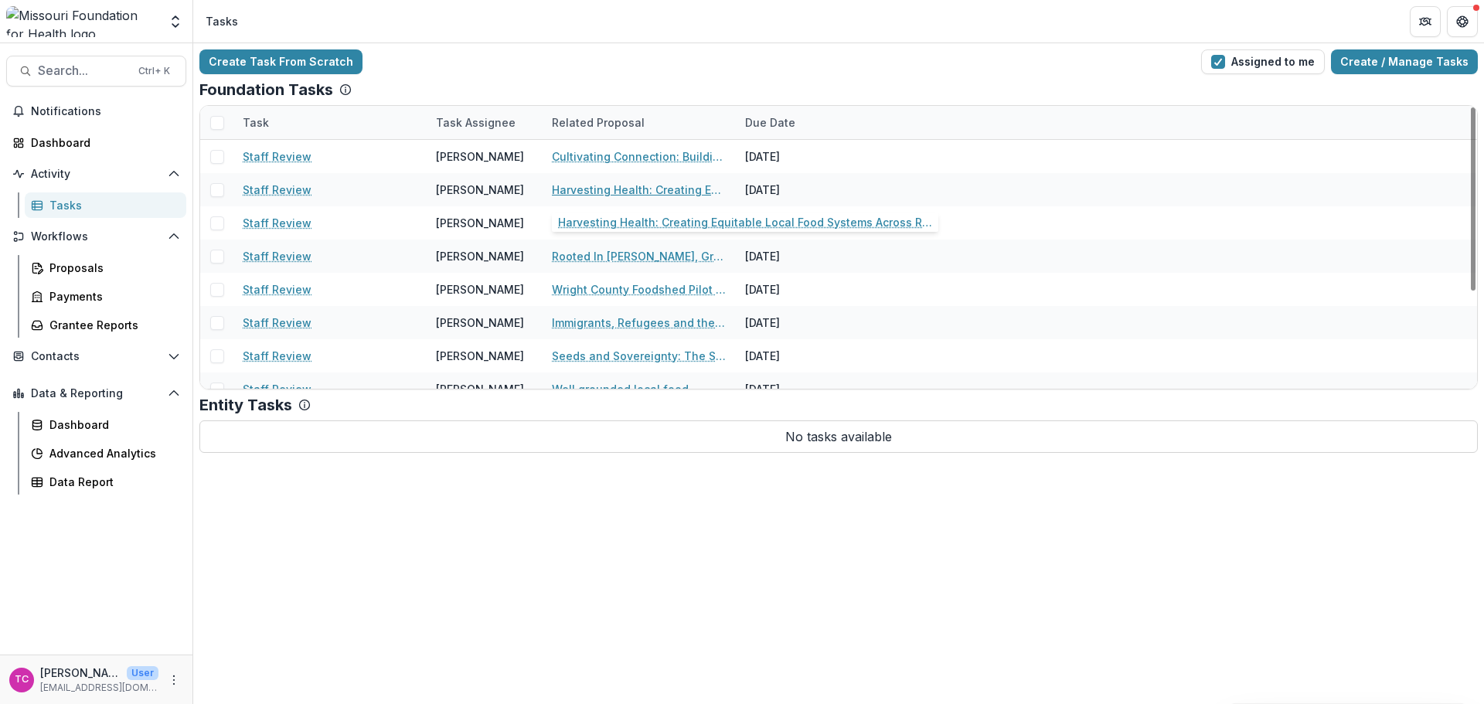
click at [574, 190] on link "Harvesting Health: Creating Equitable Local Food Systems Across Rural [GEOGRAPH…" at bounding box center [639, 190] width 175 height 16
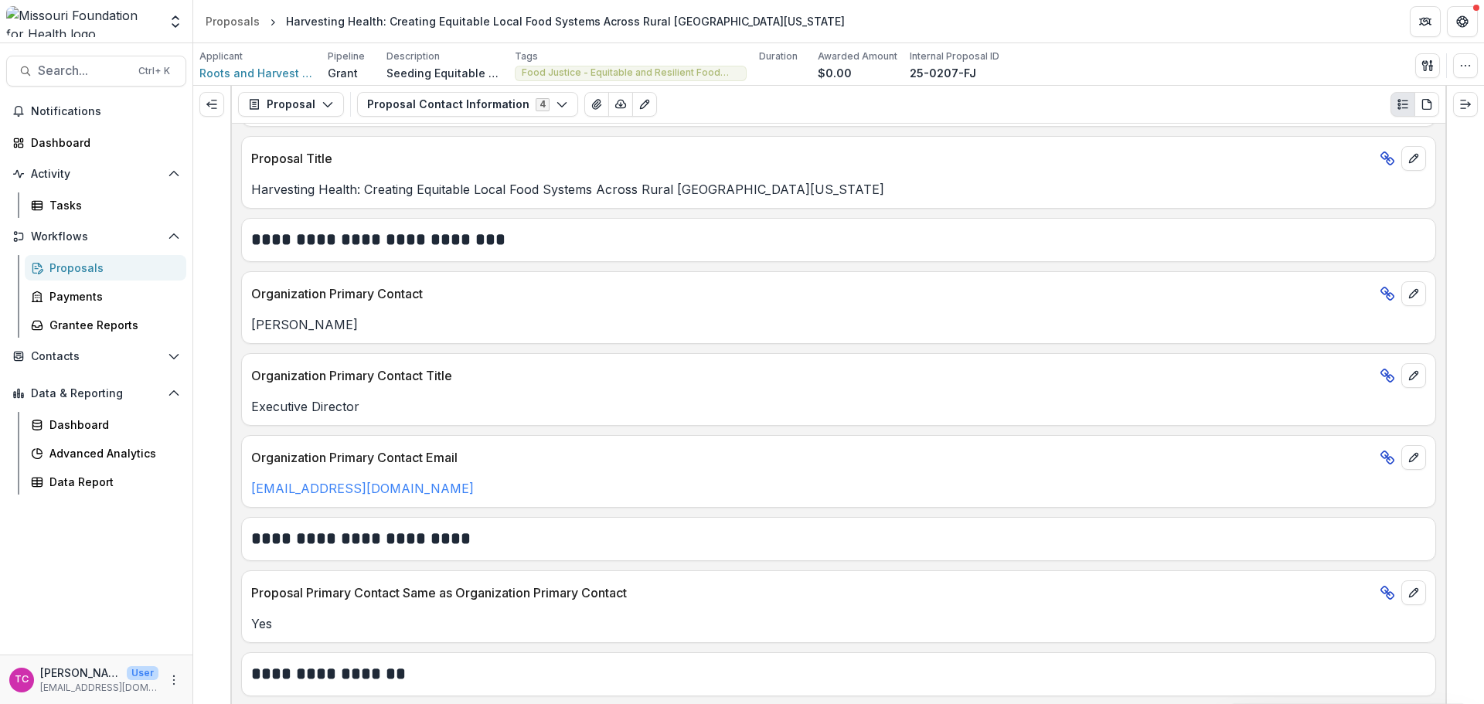
scroll to position [0, 0]
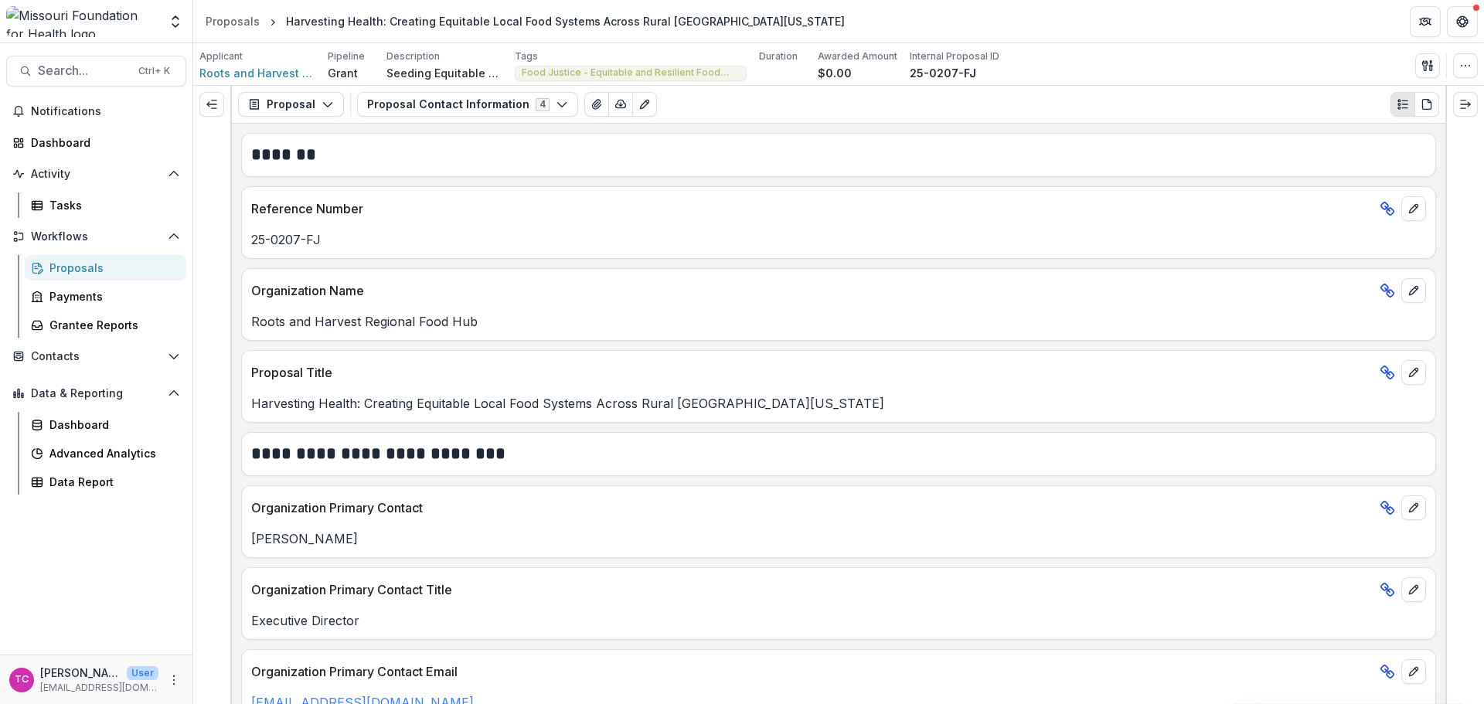
click at [451, 107] on button "Proposal Contact Information 4" at bounding box center [467, 104] width 221 height 25
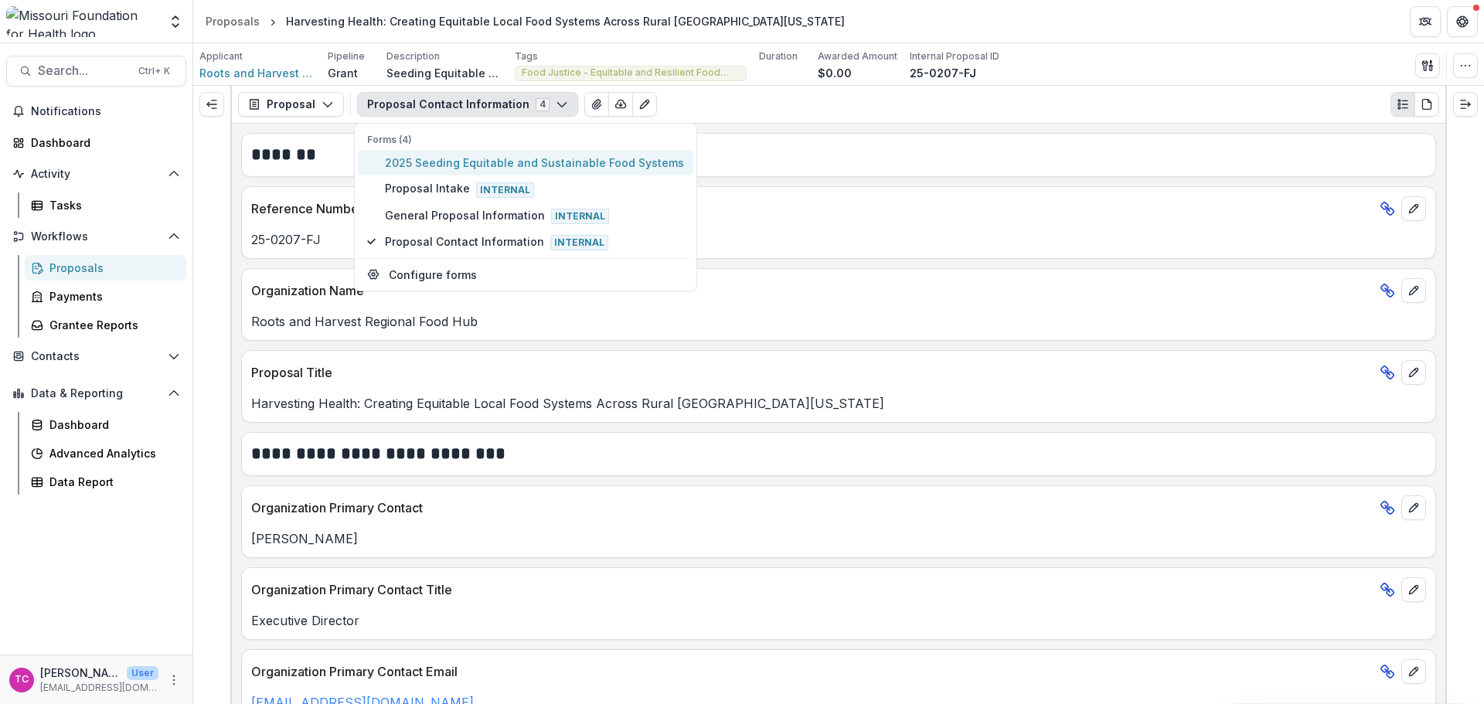
click at [460, 171] on span "2025 Seeding Equitable and Sustainable Food Systems" at bounding box center [534, 163] width 299 height 16
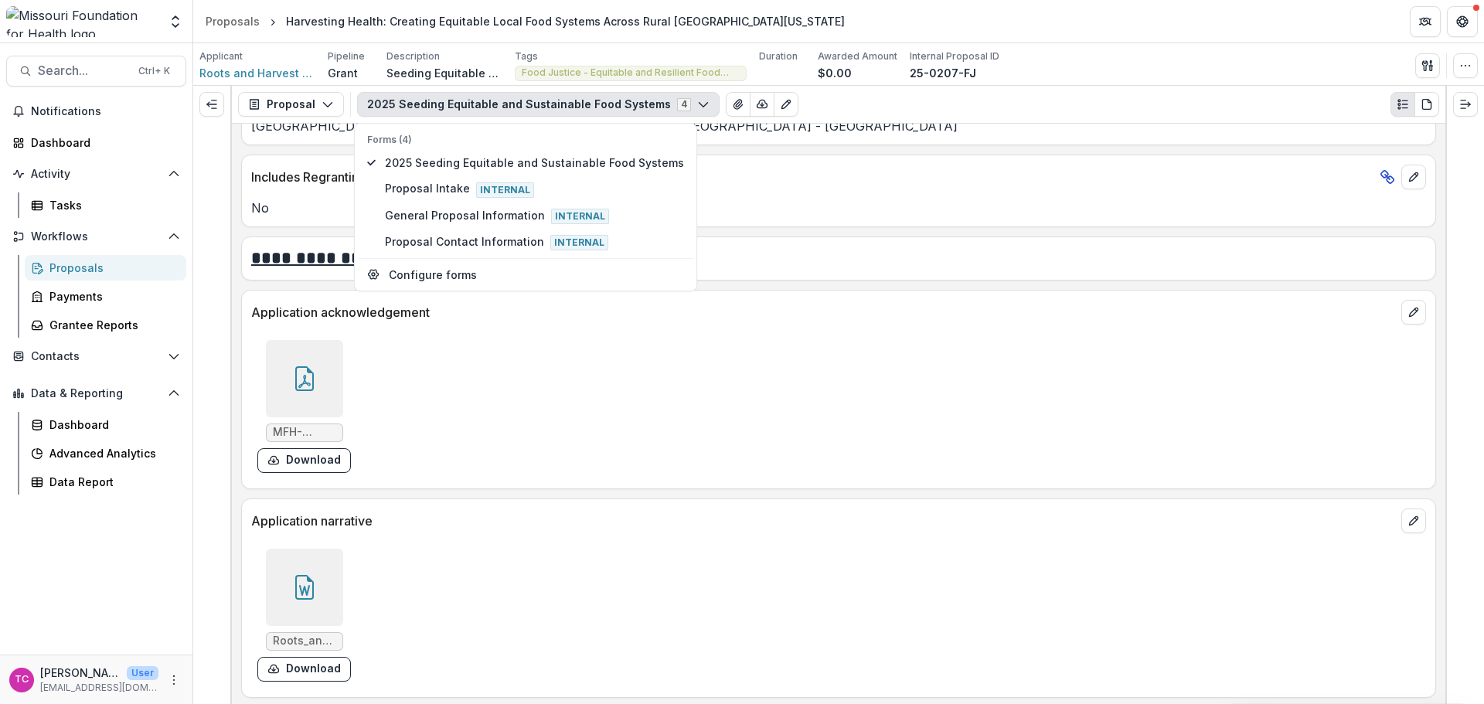
scroll to position [4870, 0]
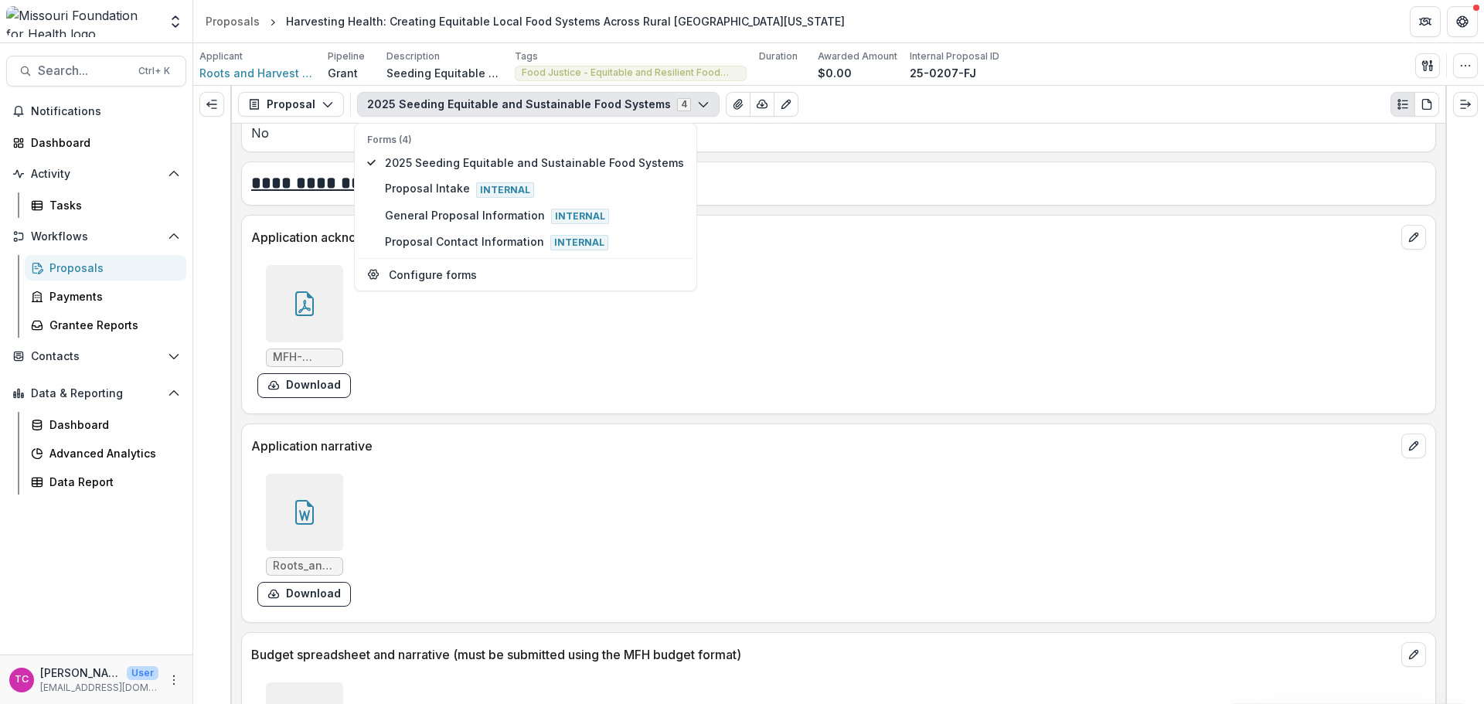
click at [295, 582] on button "Download" at bounding box center [304, 594] width 94 height 25
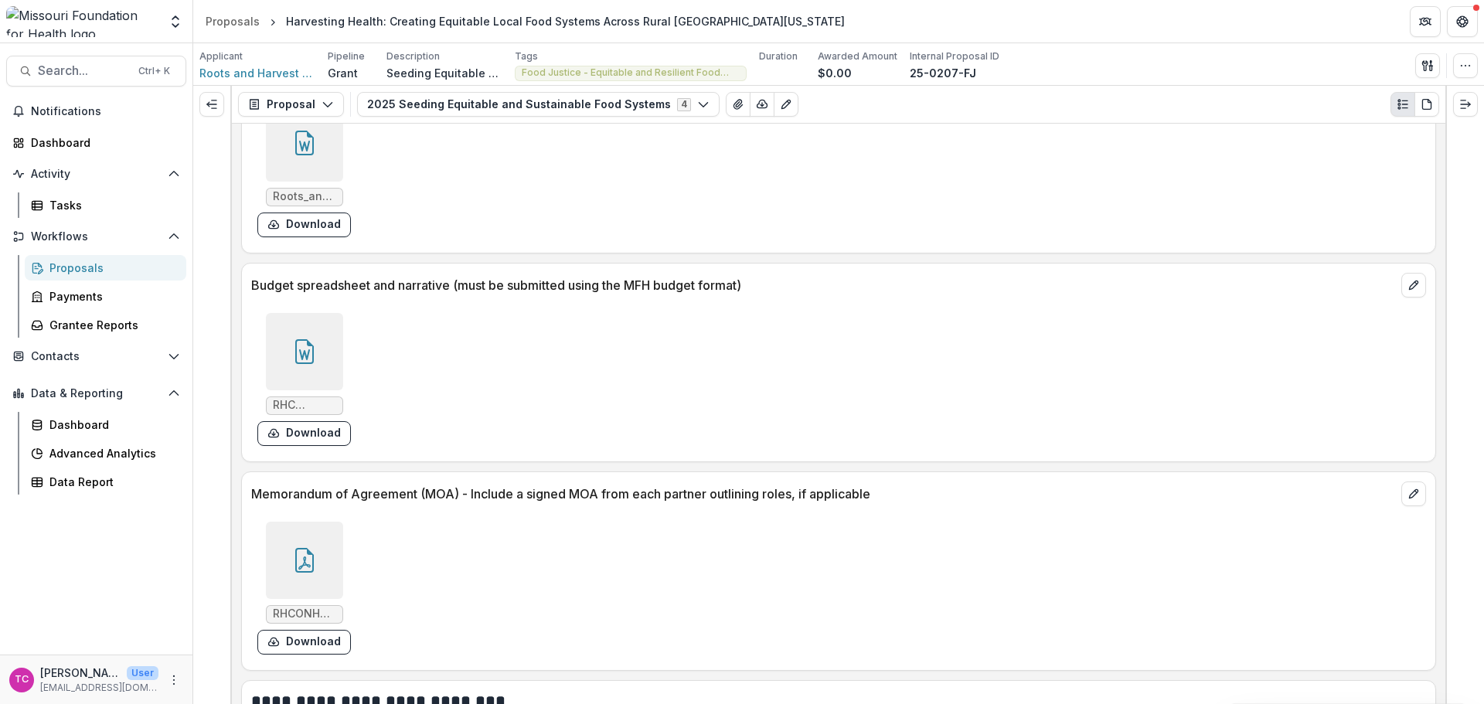
scroll to position [5257, 0]
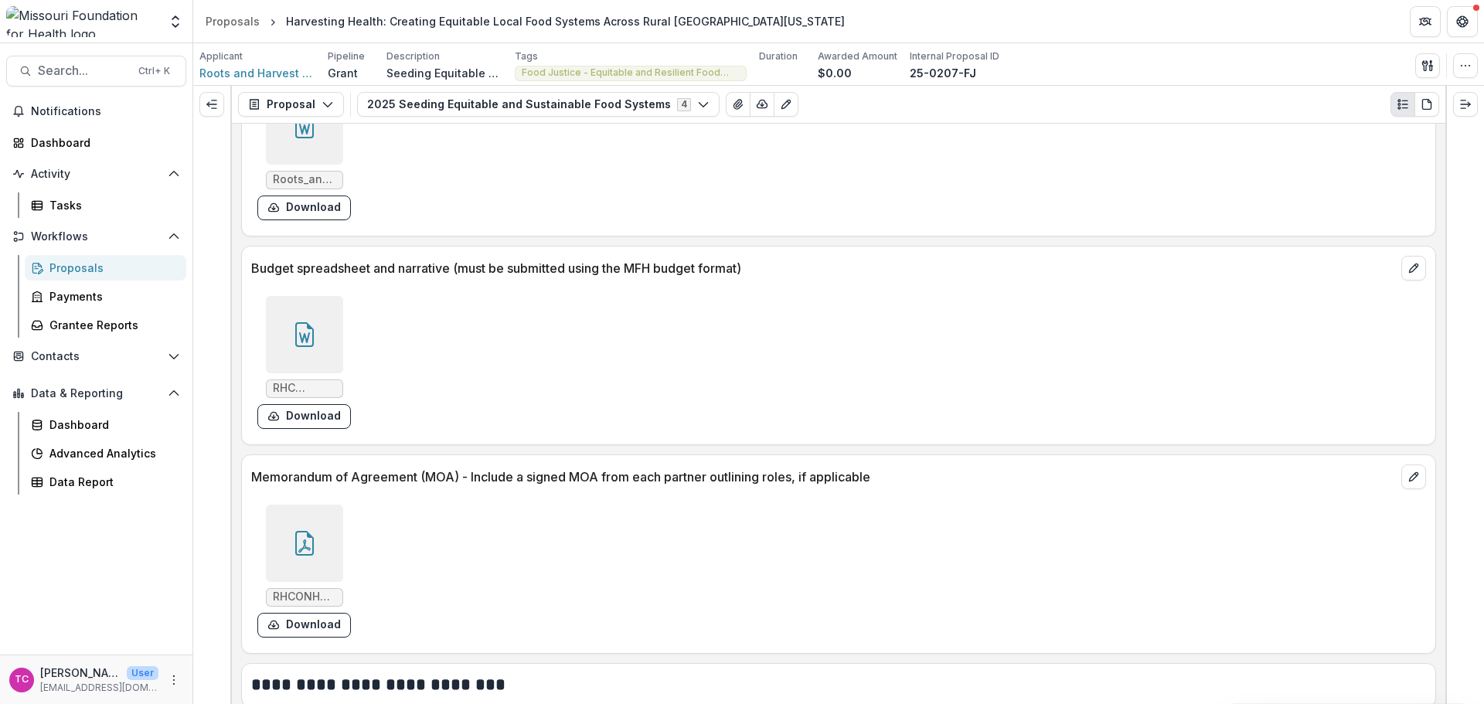
click at [299, 404] on button "Download" at bounding box center [304, 416] width 94 height 25
click at [105, 202] on div "Tasks" at bounding box center [111, 205] width 124 height 16
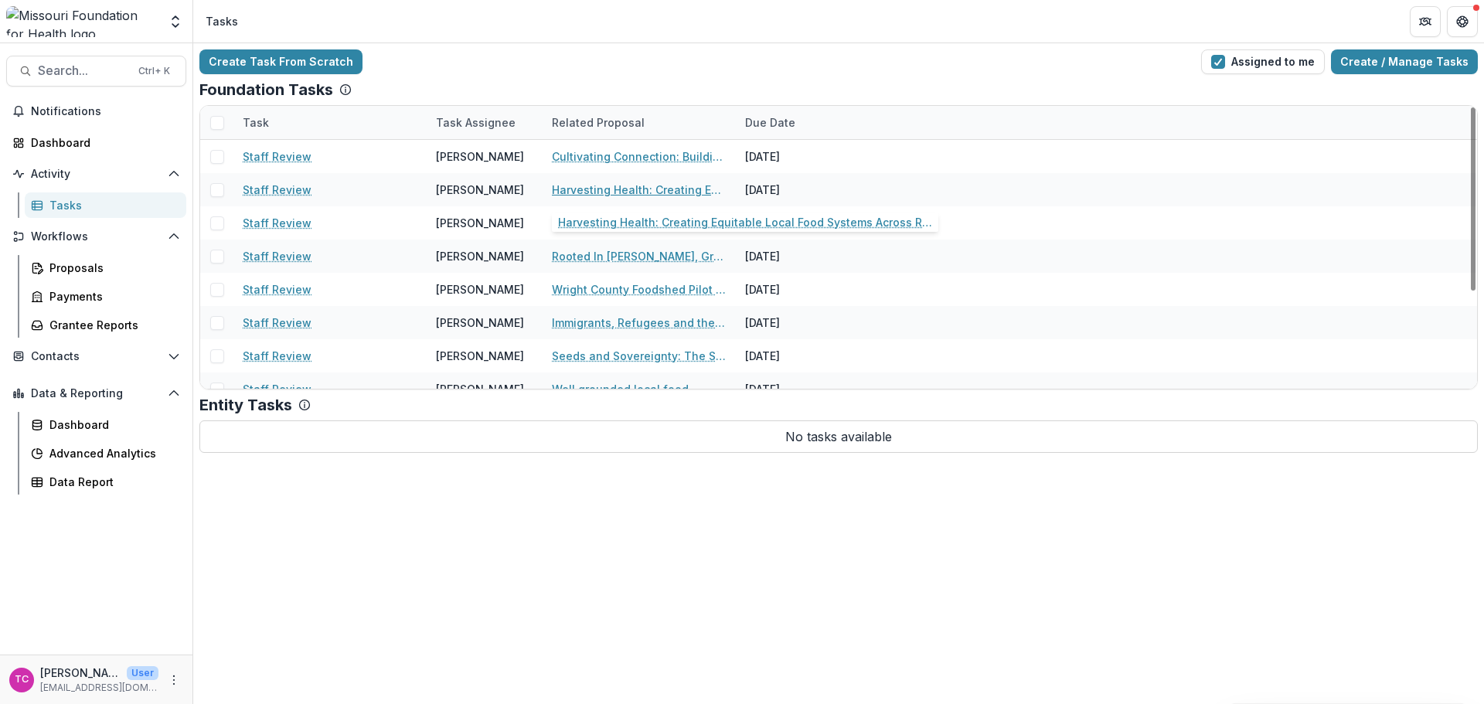
click at [578, 185] on link "Harvesting Health: Creating Equitable Local Food Systems Across Rural [GEOGRAPH…" at bounding box center [639, 190] width 175 height 16
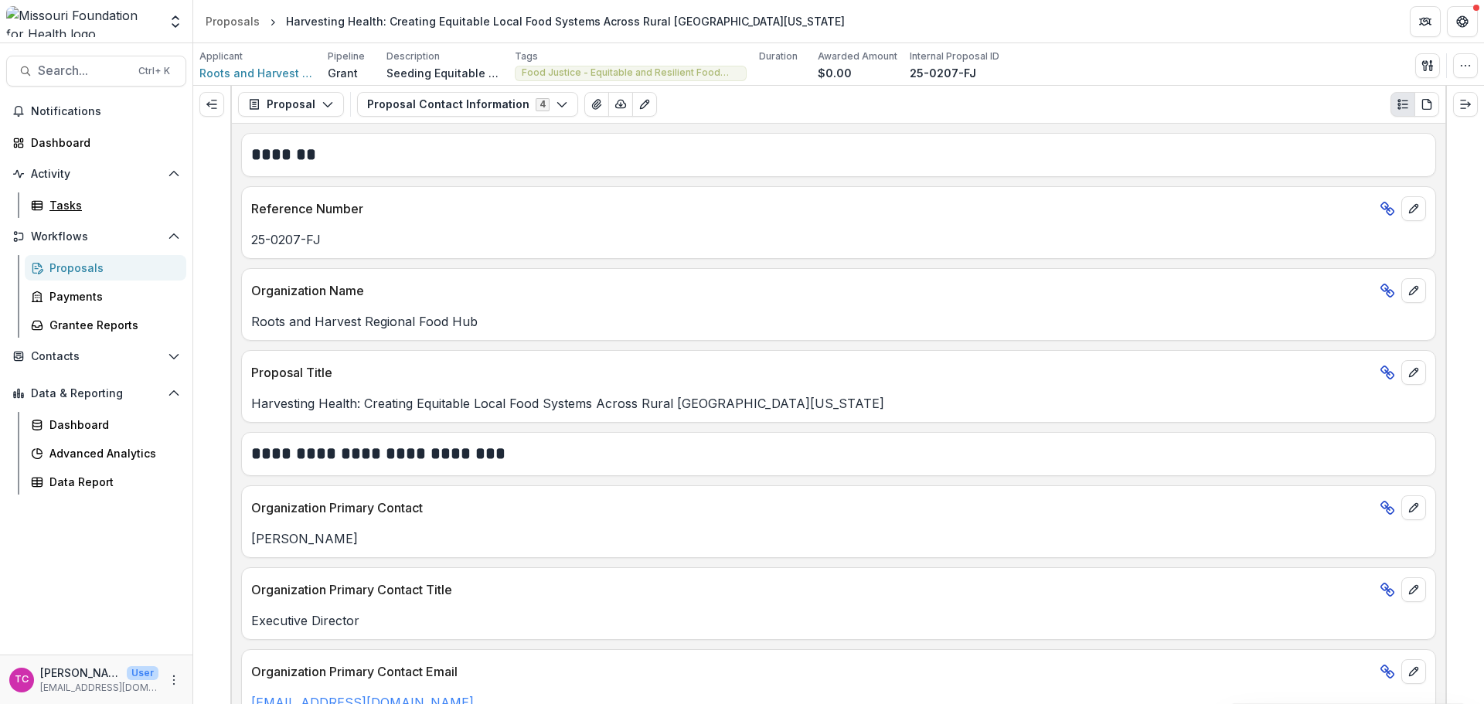
click at [55, 199] on div "Tasks" at bounding box center [111, 205] width 124 height 16
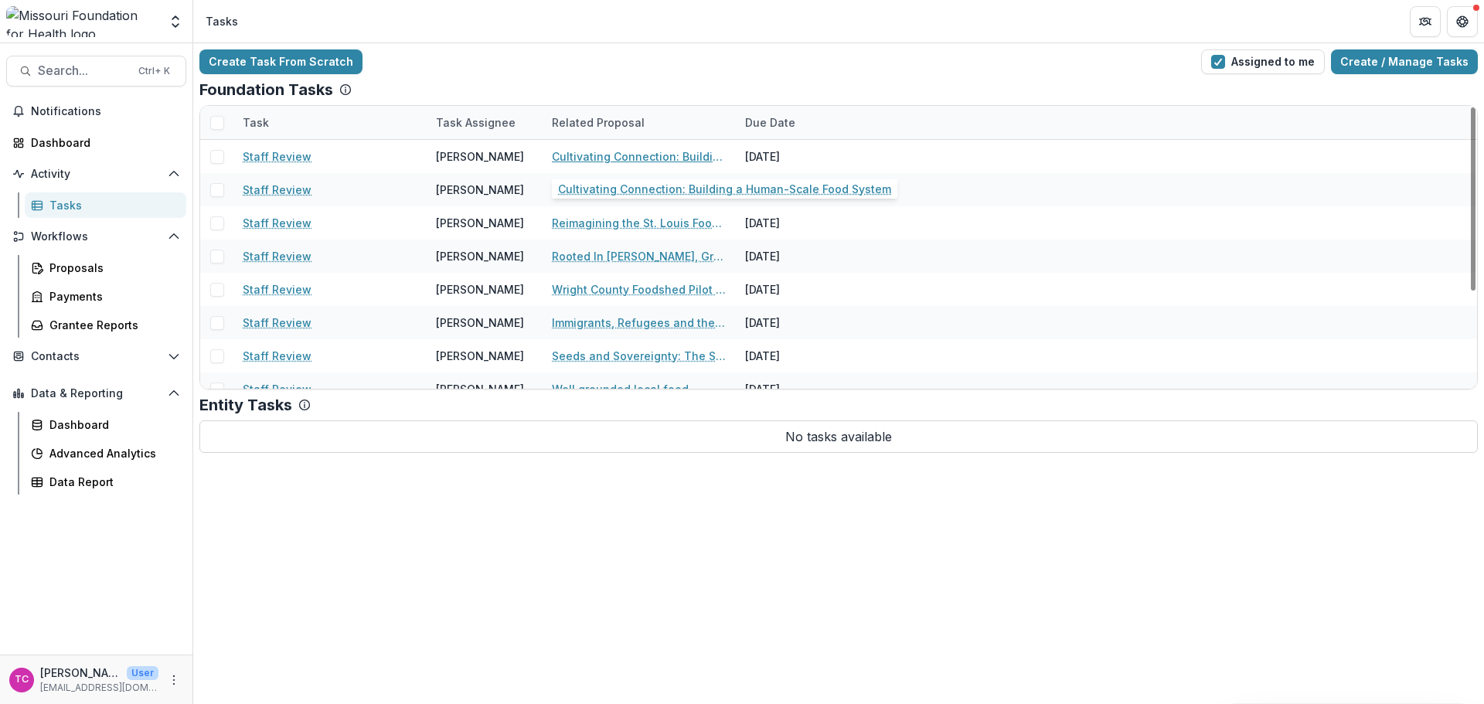
click at [617, 158] on link "Cultivating Connection: Building a Human-Scale Food System" at bounding box center [639, 156] width 175 height 16
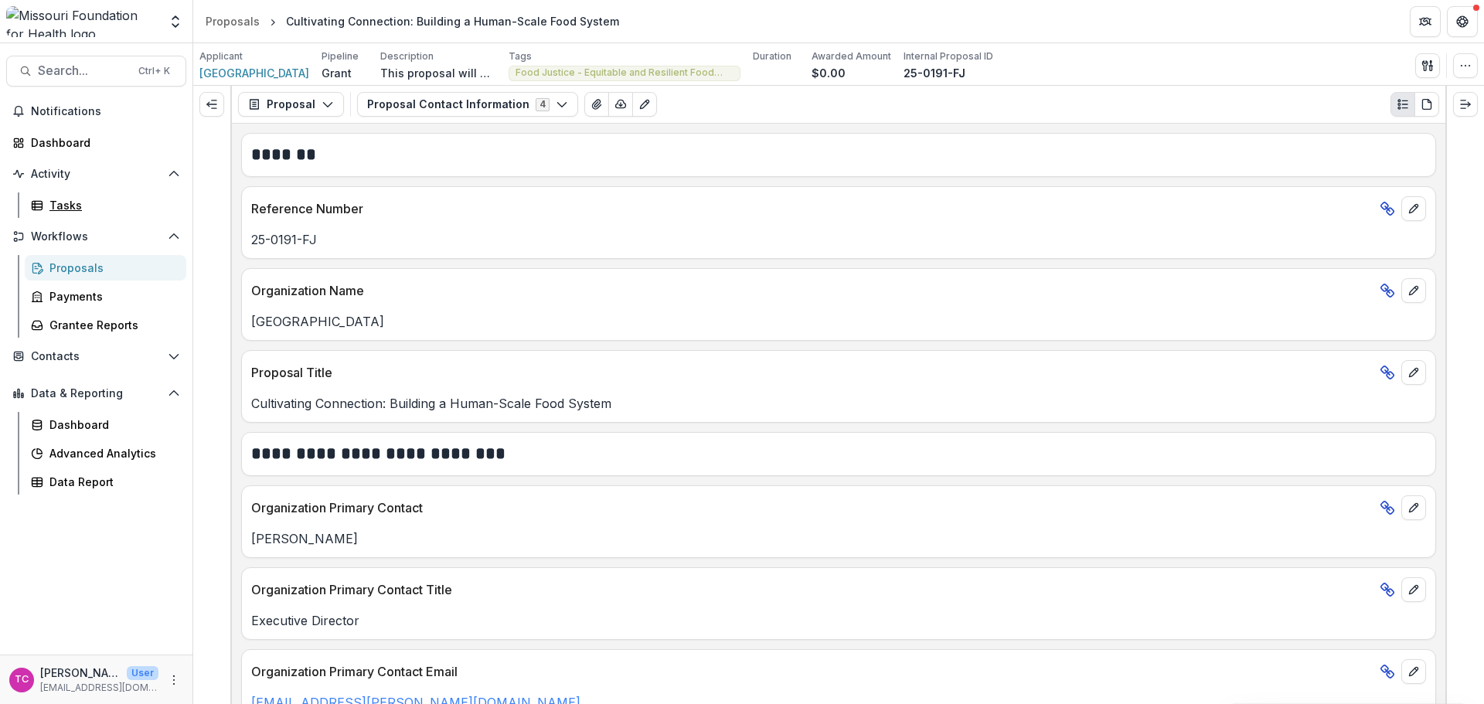
click at [33, 197] on link "Tasks" at bounding box center [106, 205] width 162 height 26
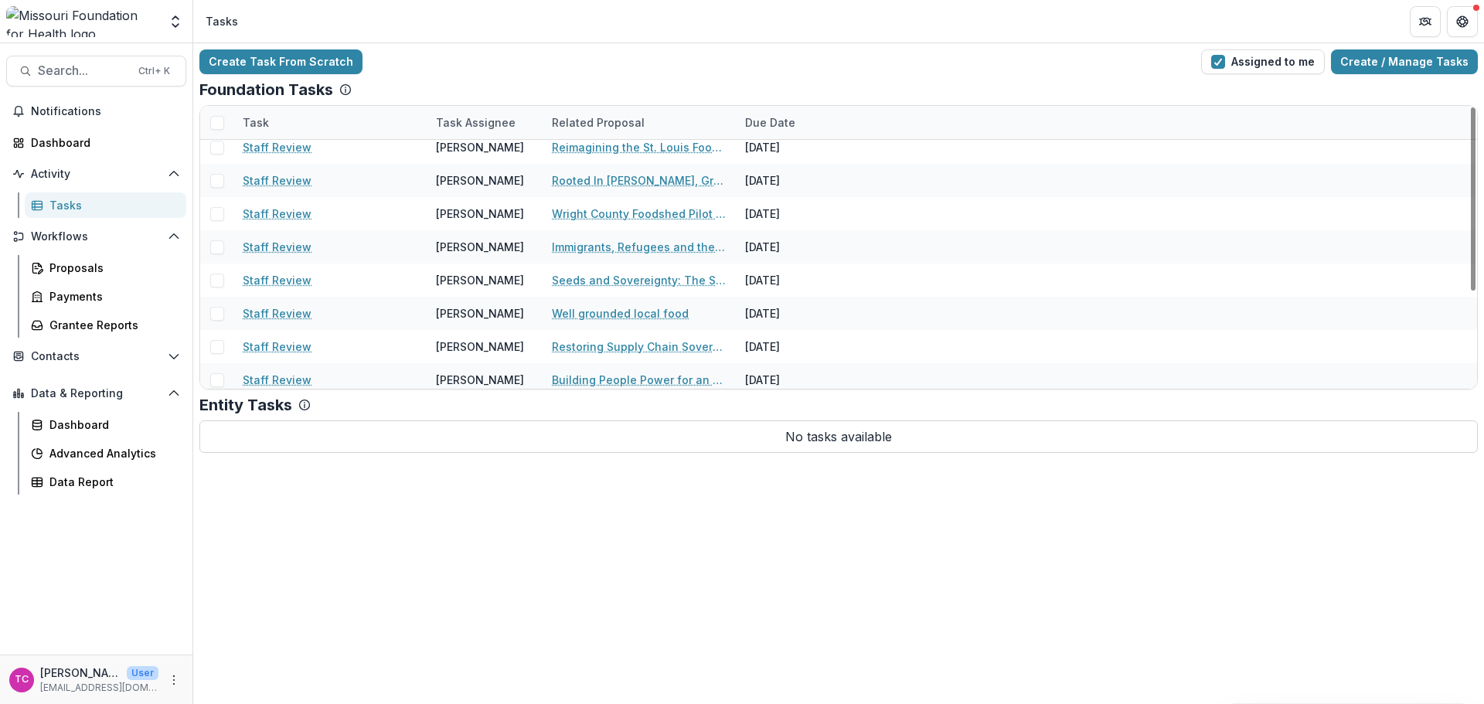
scroll to position [150, 0]
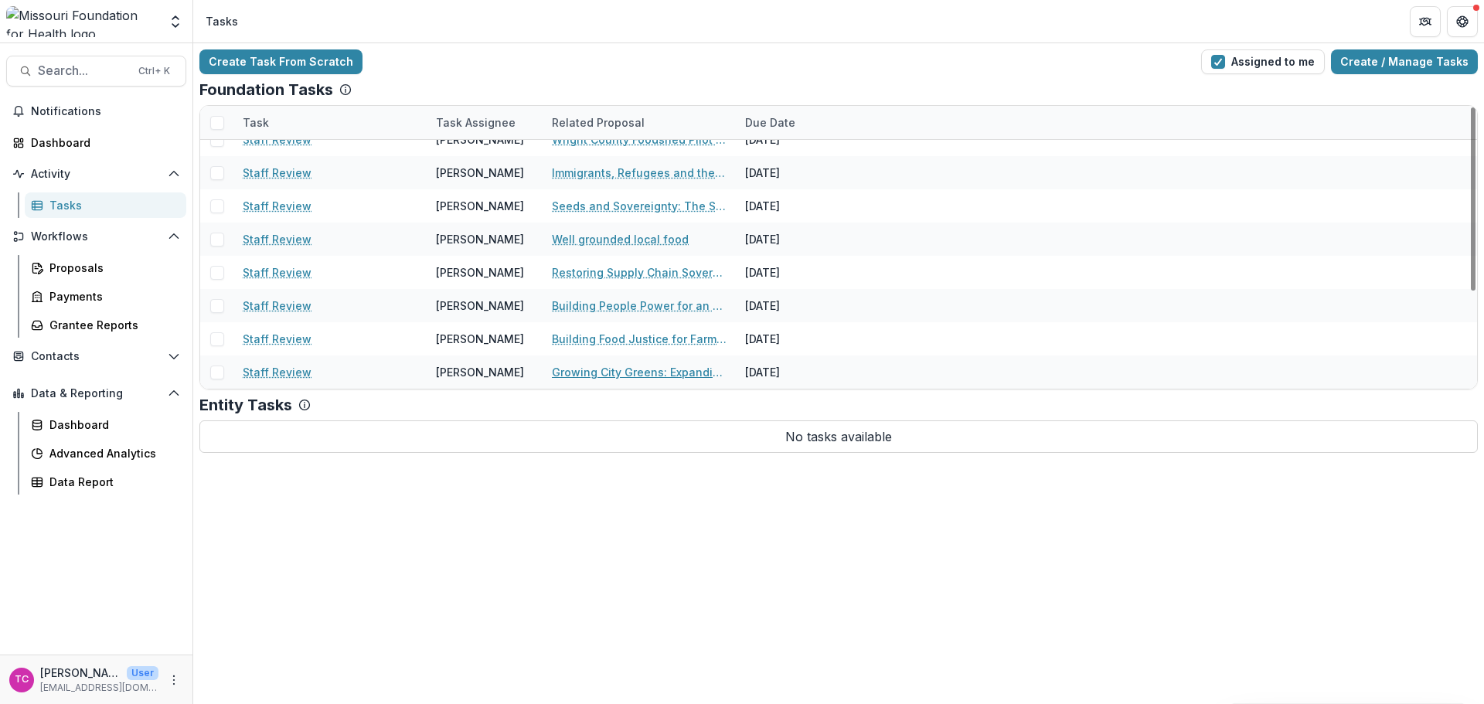
click at [577, 370] on link "Growing City Greens: Expanding Food Access Through Food Sovereignty" at bounding box center [639, 372] width 175 height 16
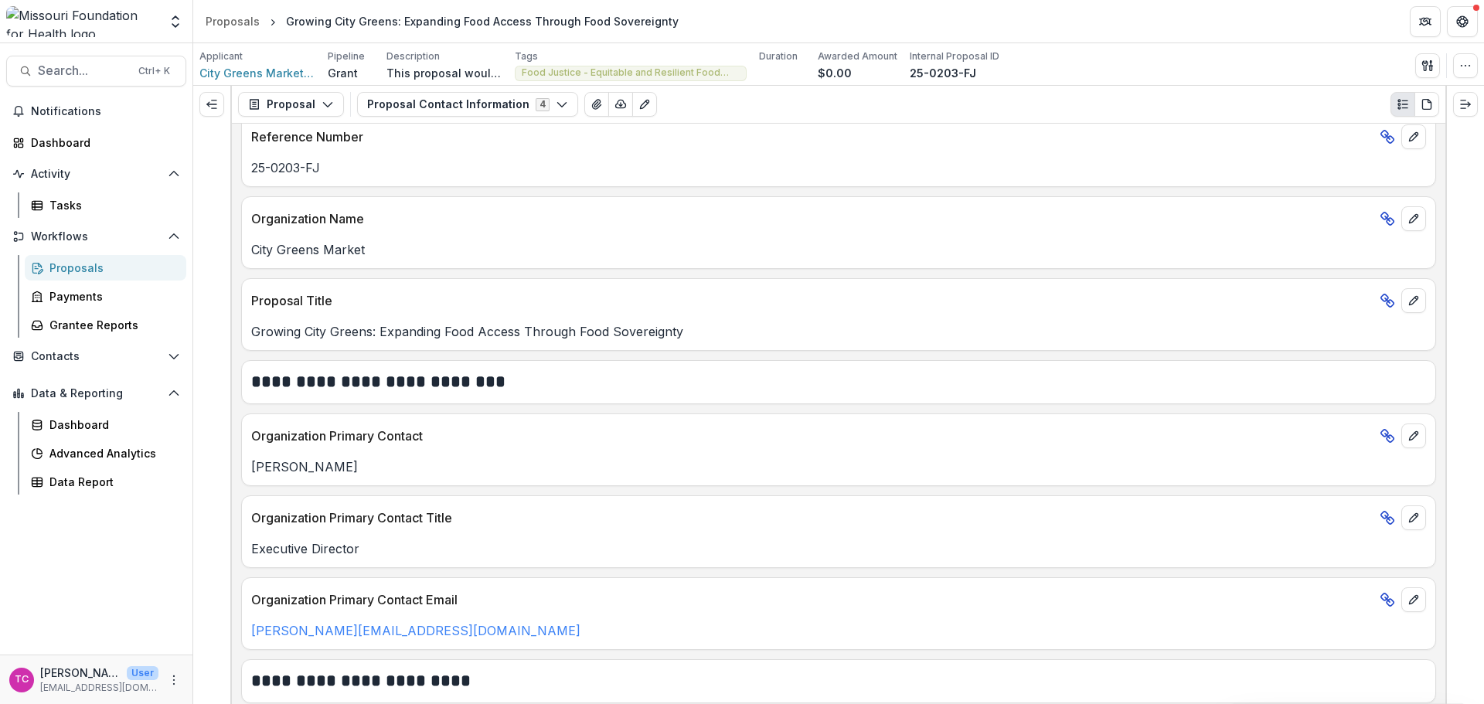
scroll to position [0, 0]
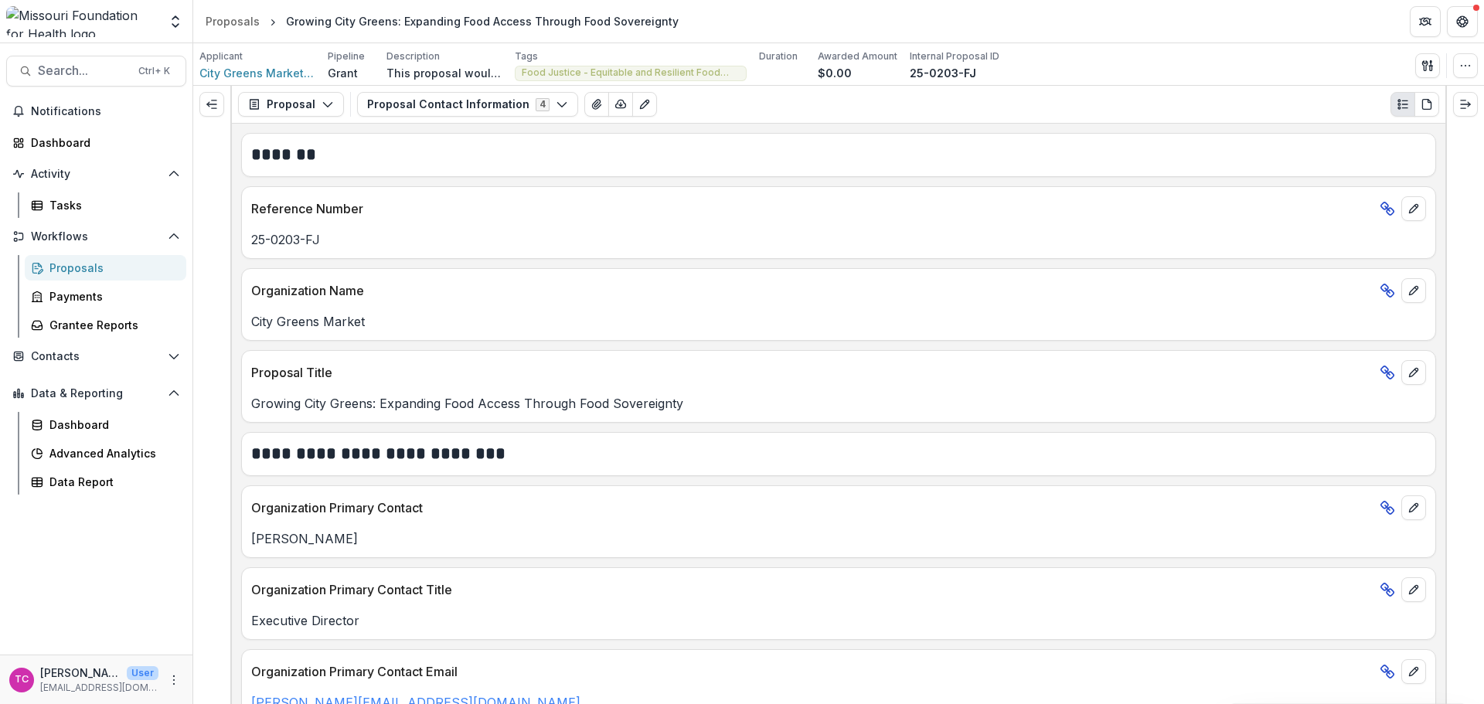
click at [417, 107] on button "Proposal Contact Information 4" at bounding box center [467, 104] width 221 height 25
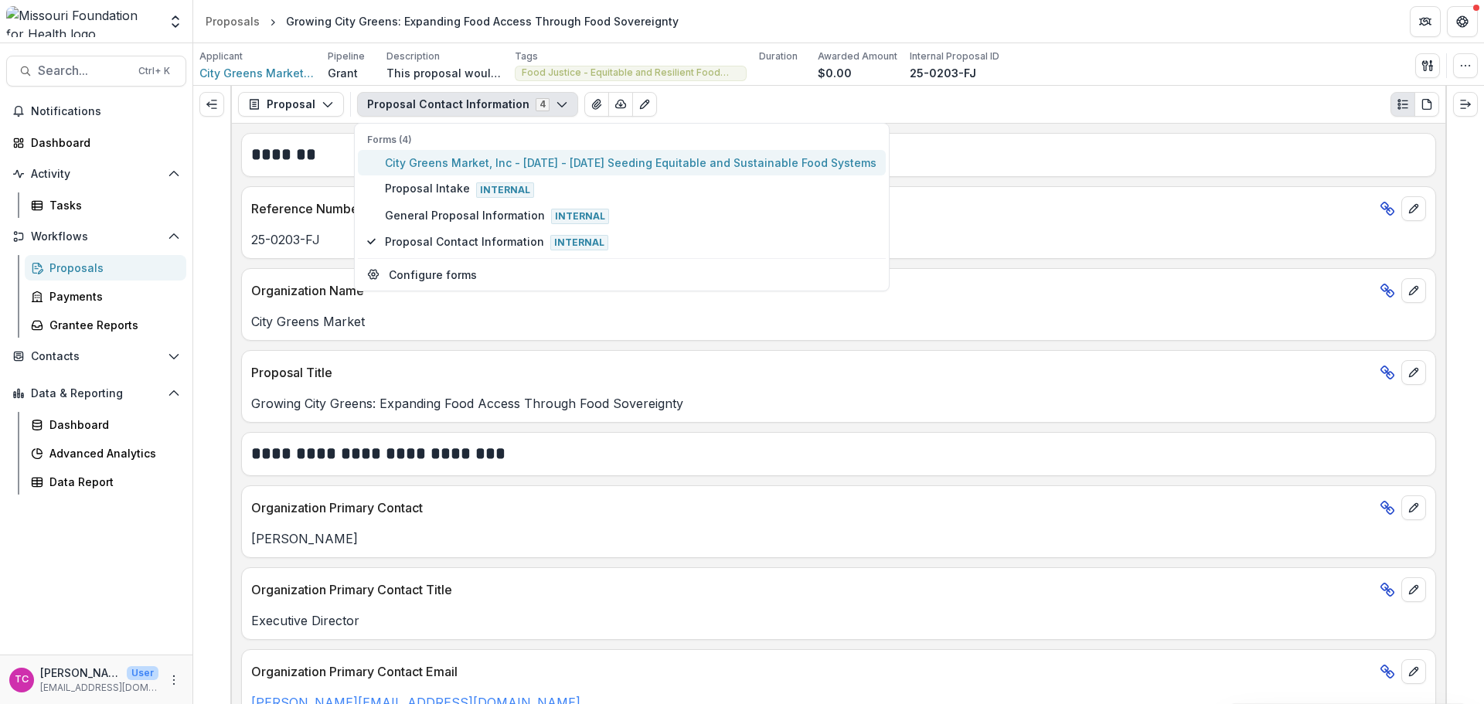
click at [438, 164] on span "City Greens Market, Inc - [DATE] - [DATE] Seeding Equitable and Sustainable Foo…" at bounding box center [631, 163] width 492 height 16
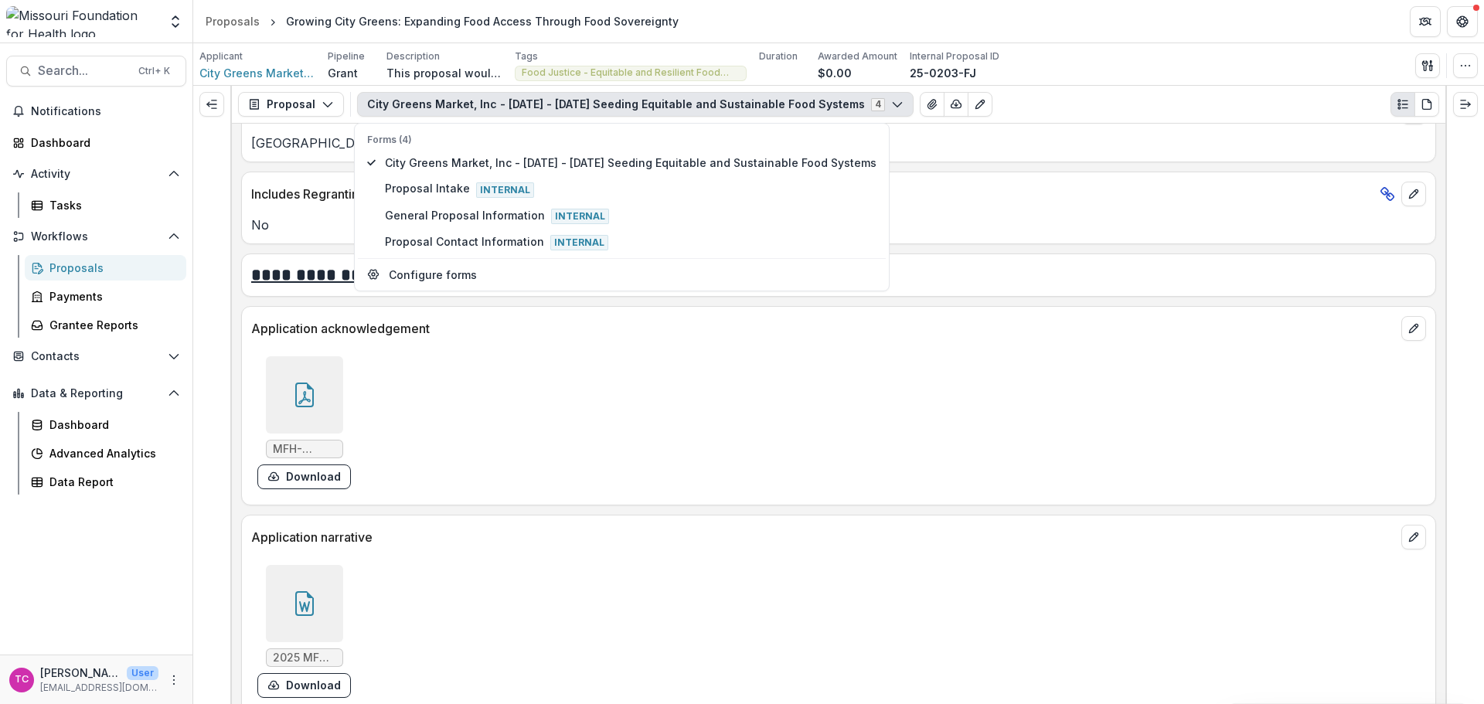
scroll to position [4638, 0]
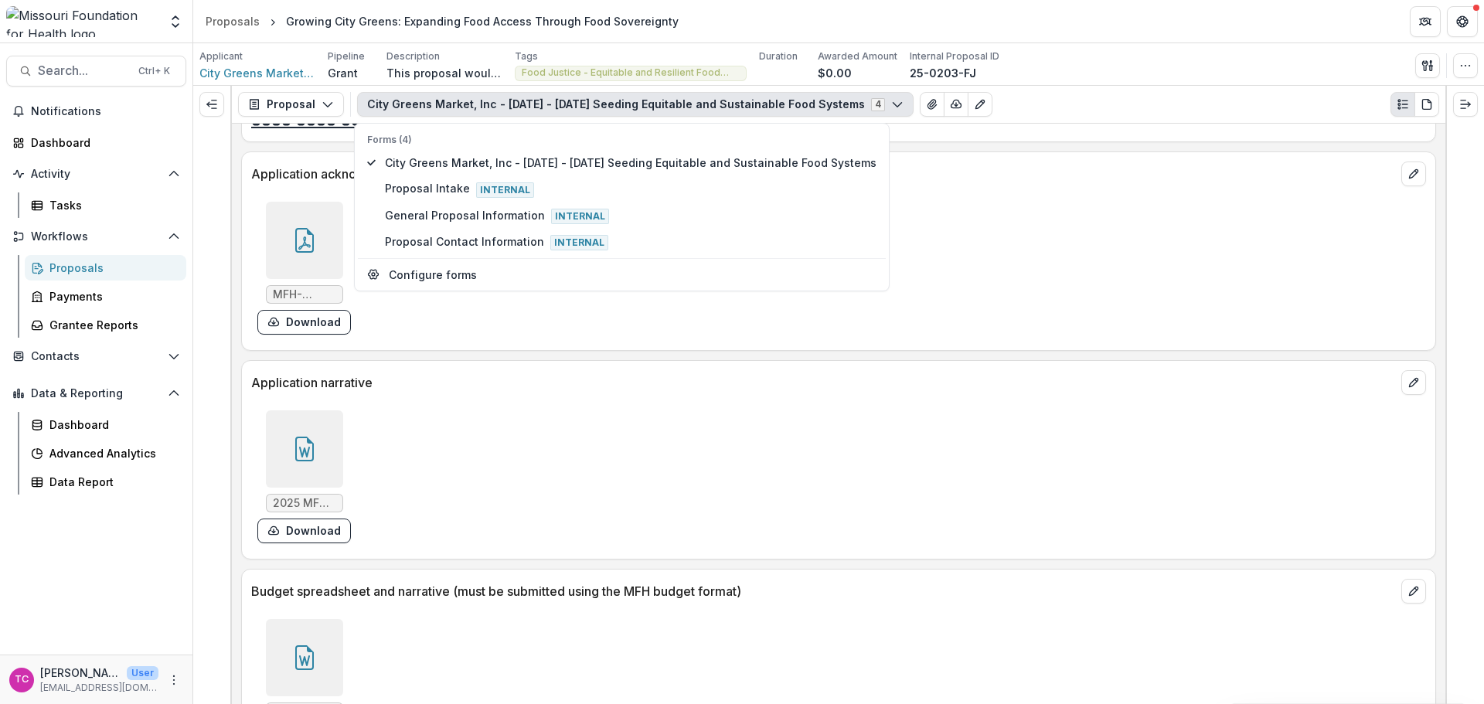
click at [312, 518] on div "2025 MFH Grant - City Greens Market Project Narrative.docx Download" at bounding box center [304, 476] width 94 height 133
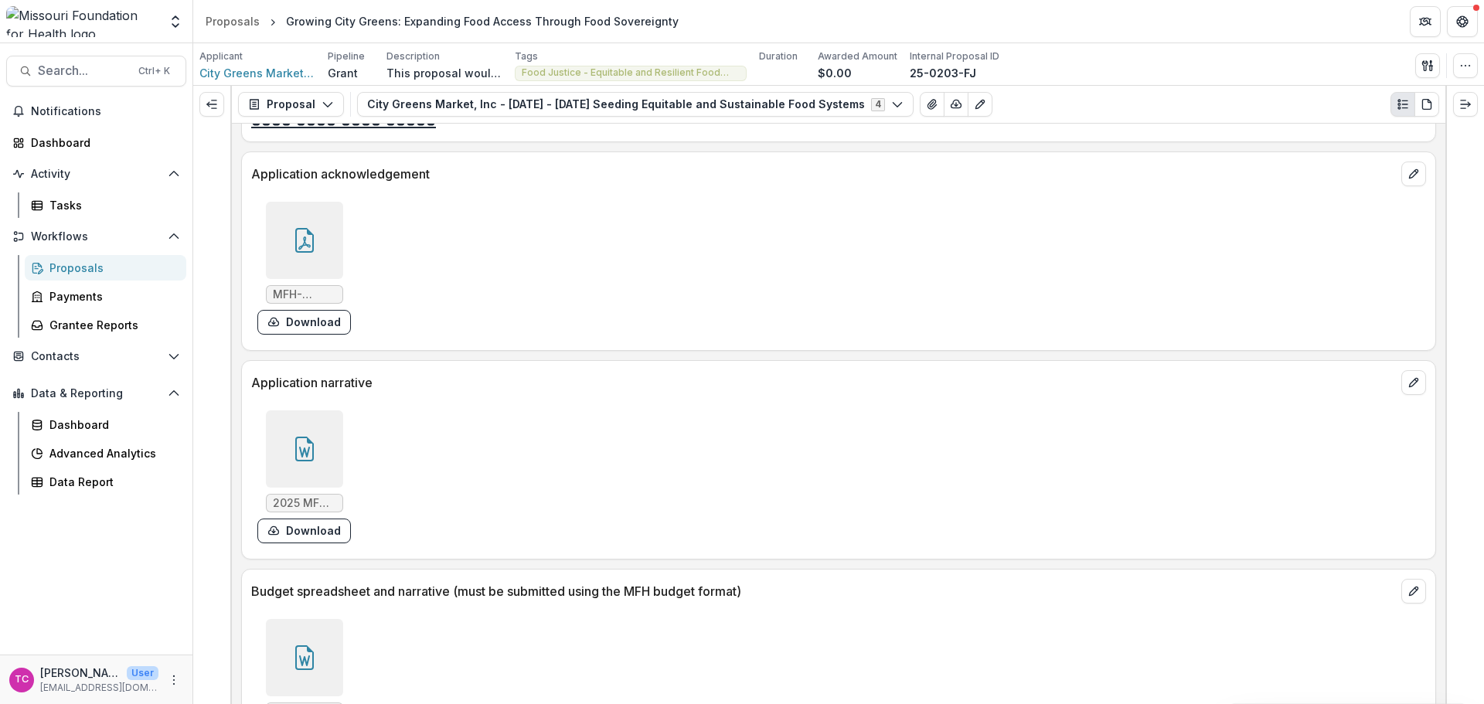
click at [312, 533] on button "Download" at bounding box center [304, 531] width 94 height 25
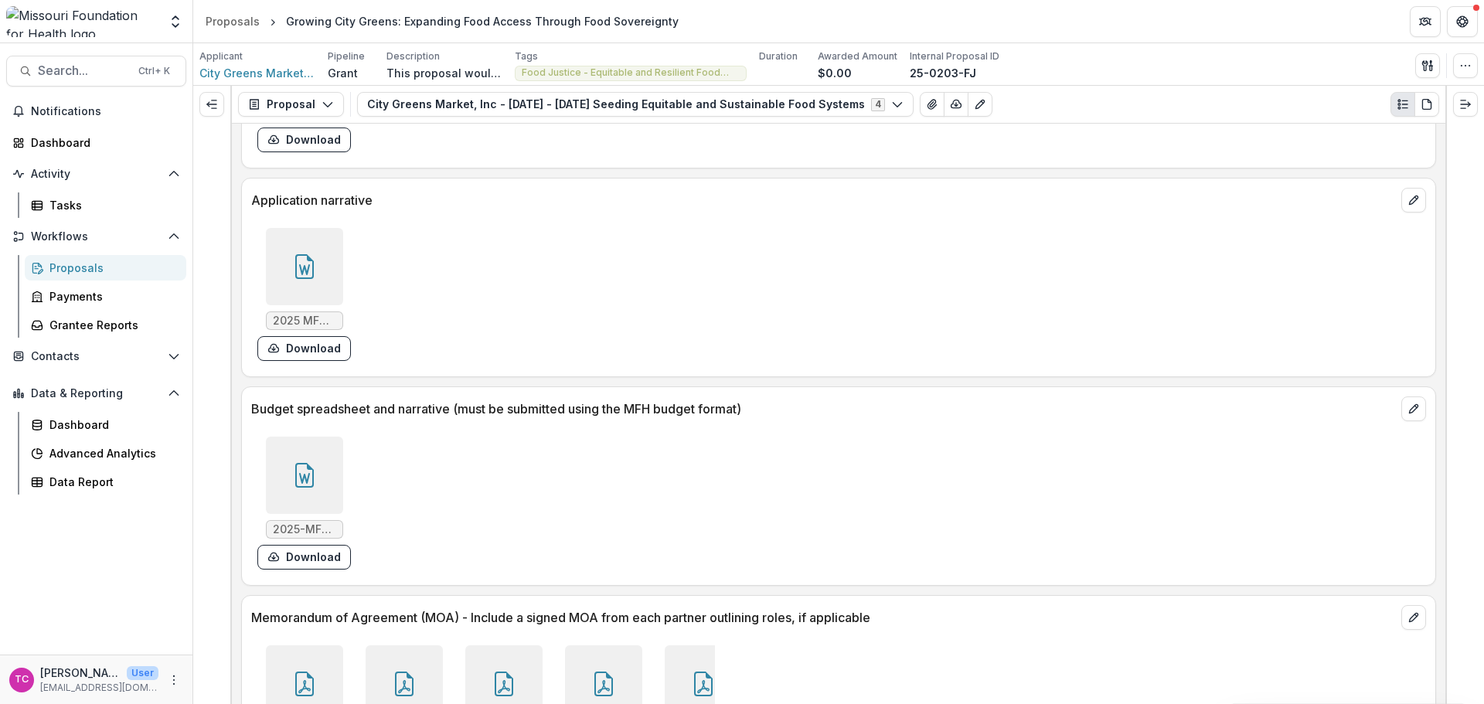
scroll to position [4870, 0]
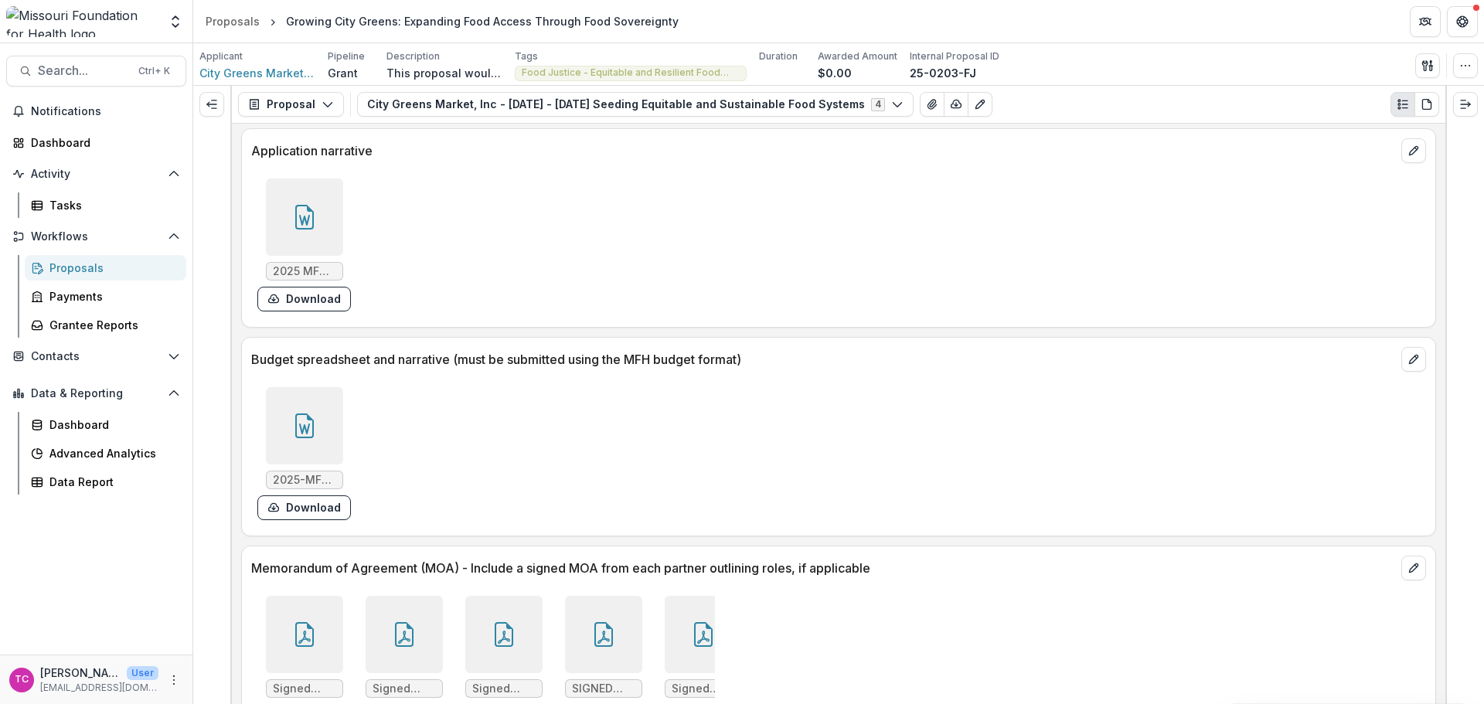
drag, startPoint x: 325, startPoint y: 513, endPoint x: 368, endPoint y: 515, distance: 43.3
click at [325, 513] on button "Download" at bounding box center [304, 508] width 94 height 25
click at [85, 188] on div "Activity Tasks" at bounding box center [96, 190] width 192 height 56
click at [77, 206] on div "Tasks" at bounding box center [111, 205] width 124 height 16
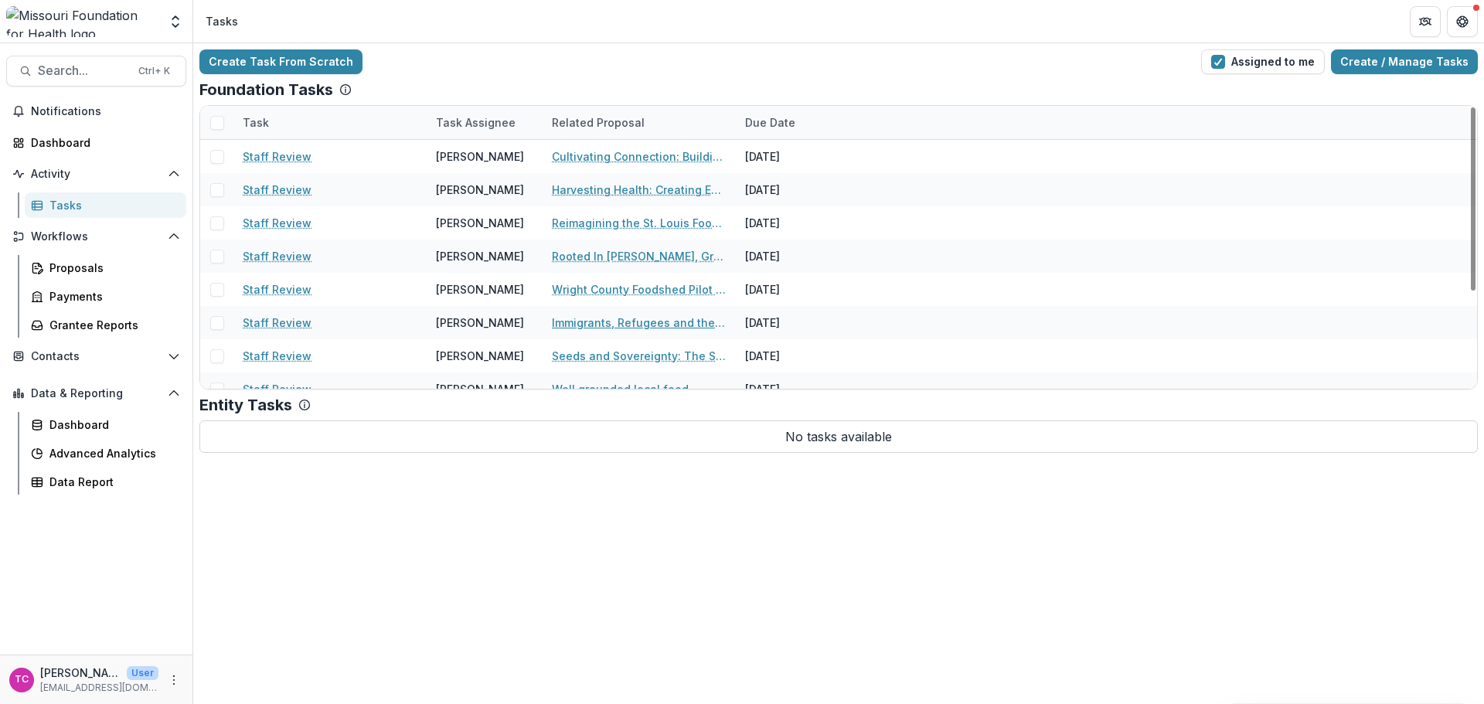
click at [598, 319] on link "Immigrants, Refugees and the Food Chain Supply in [GEOGRAPHIC_DATA]." at bounding box center [639, 323] width 175 height 16
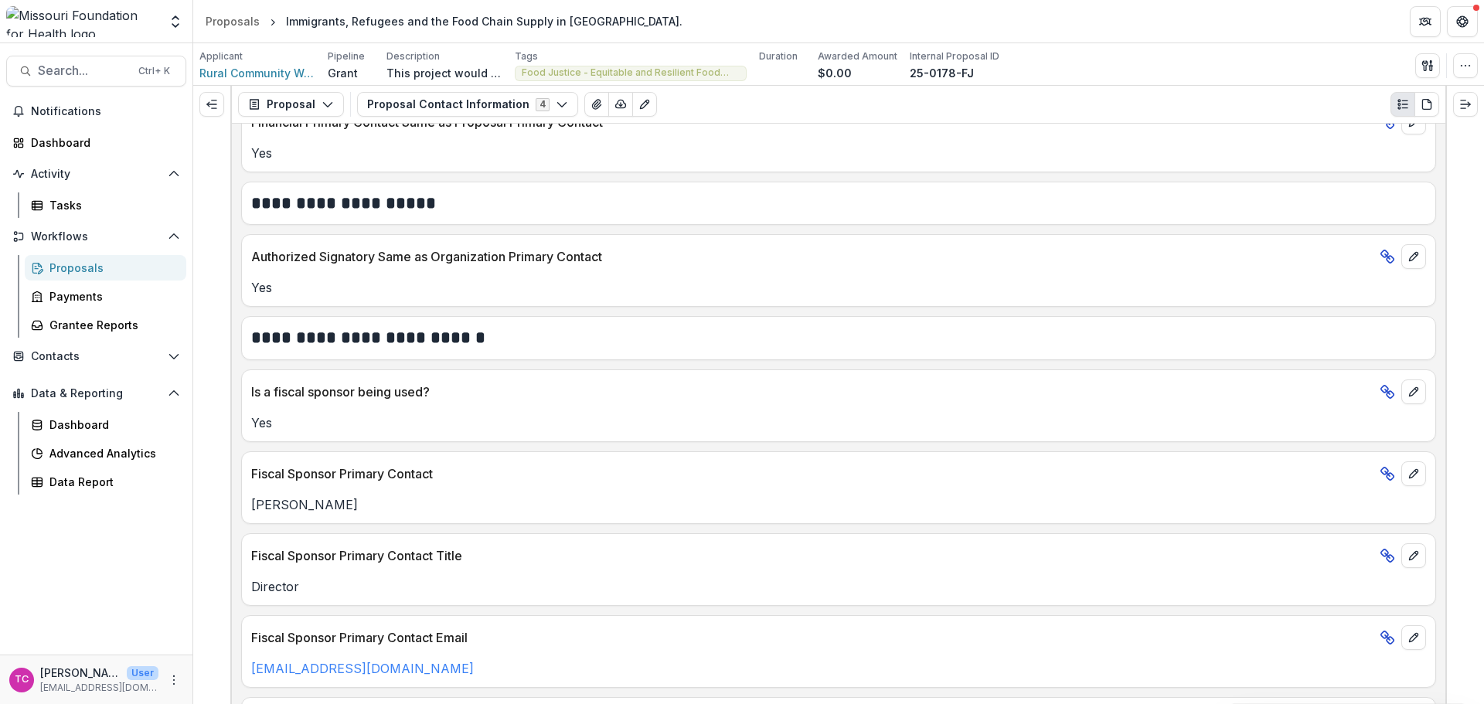
scroll to position [895, 0]
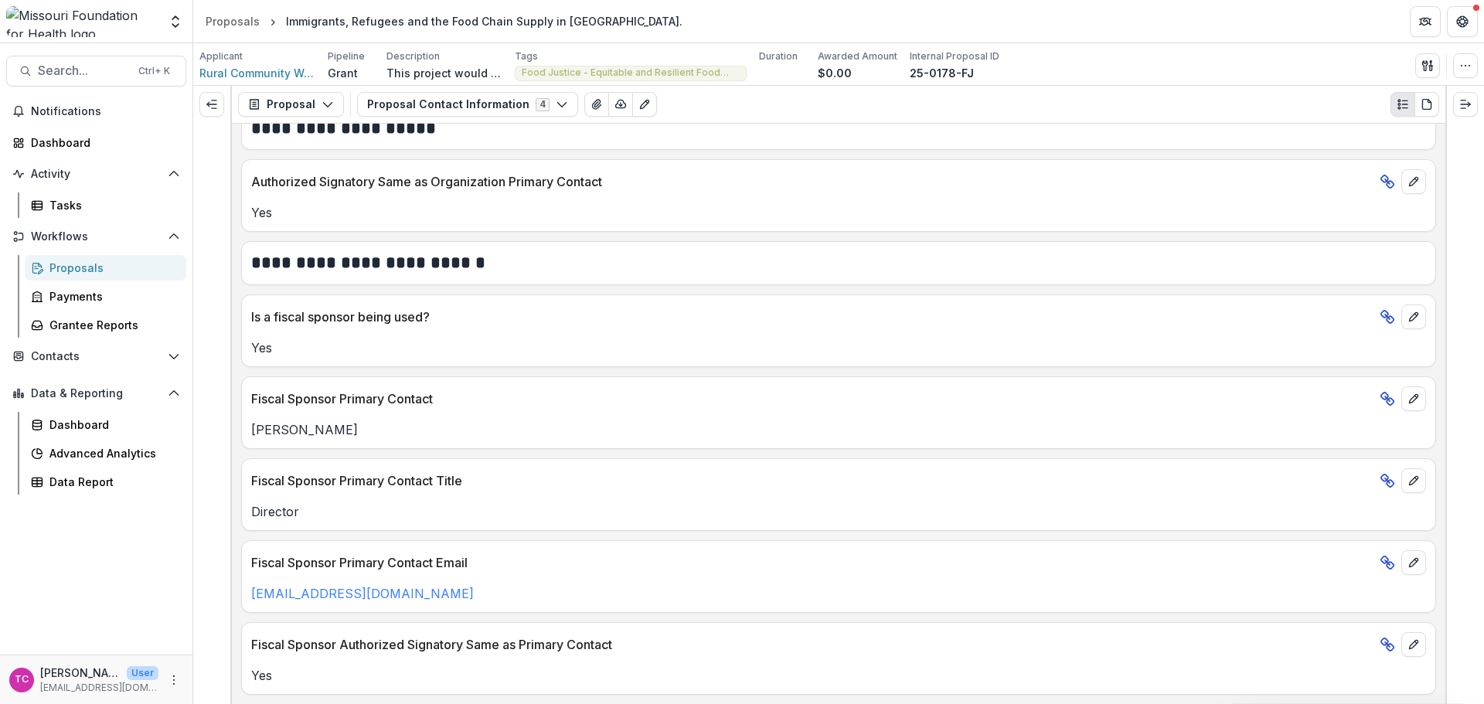
click at [406, 102] on button "Proposal Contact Information 4" at bounding box center [467, 104] width 221 height 25
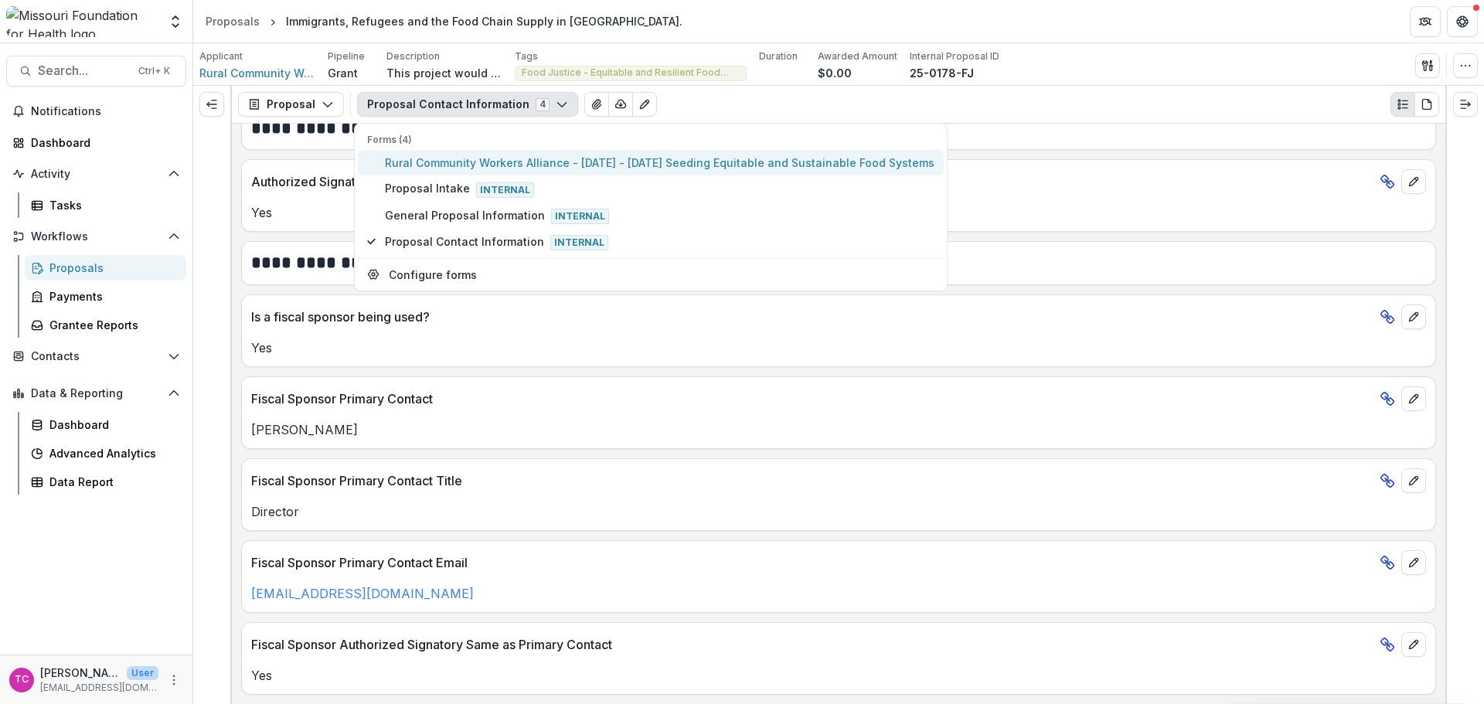
click at [407, 175] on button "Rural Community Workers Alliance - [DATE] - [DATE] Seeding Equitable and Sustai…" at bounding box center [651, 163] width 586 height 26
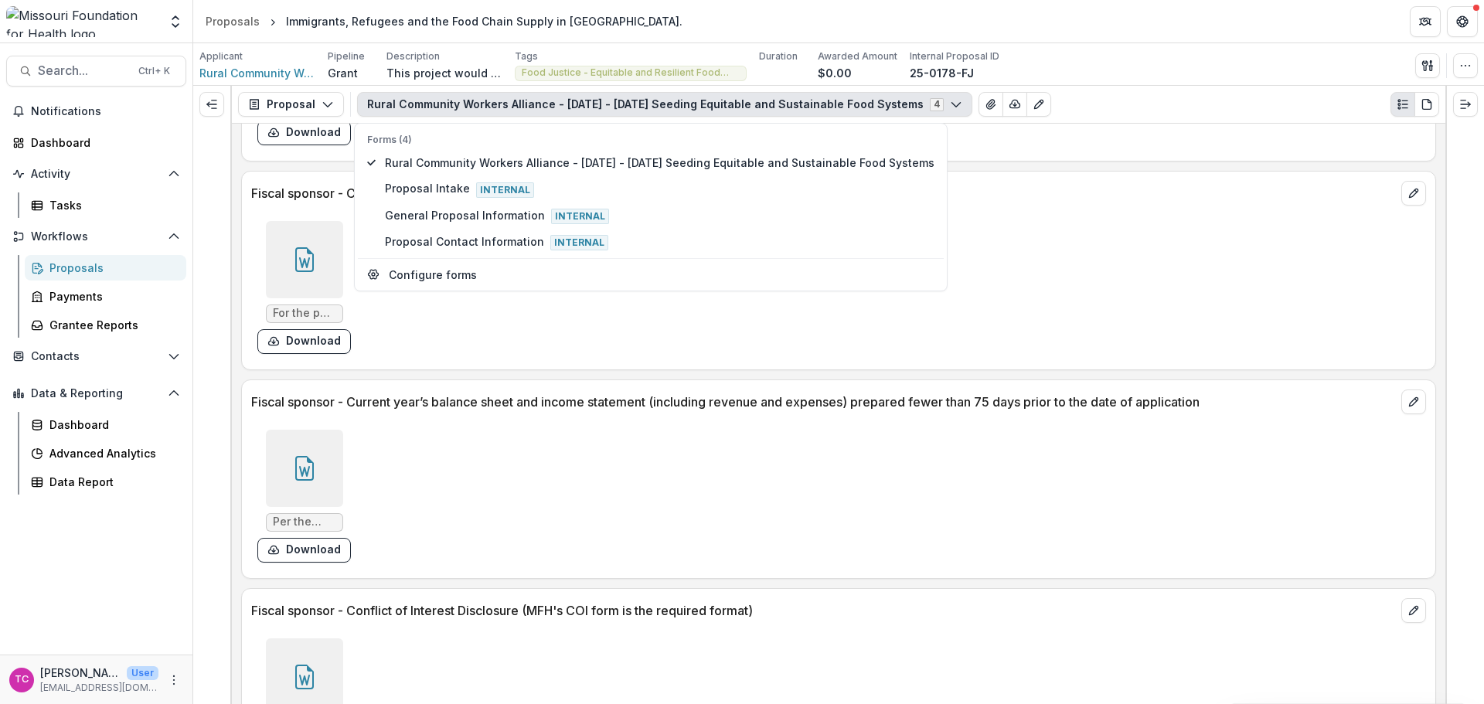
scroll to position [9375, 0]
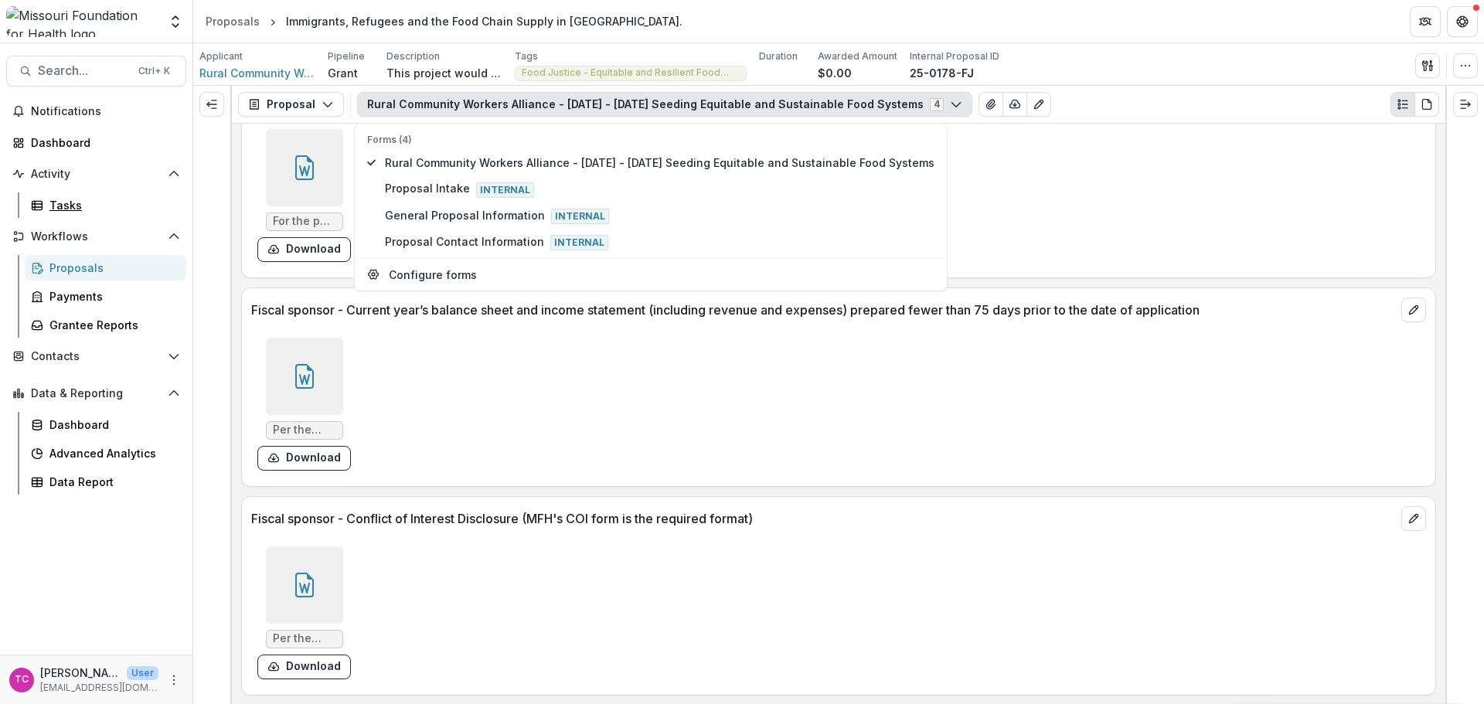
click at [58, 204] on div "Tasks" at bounding box center [111, 205] width 124 height 16
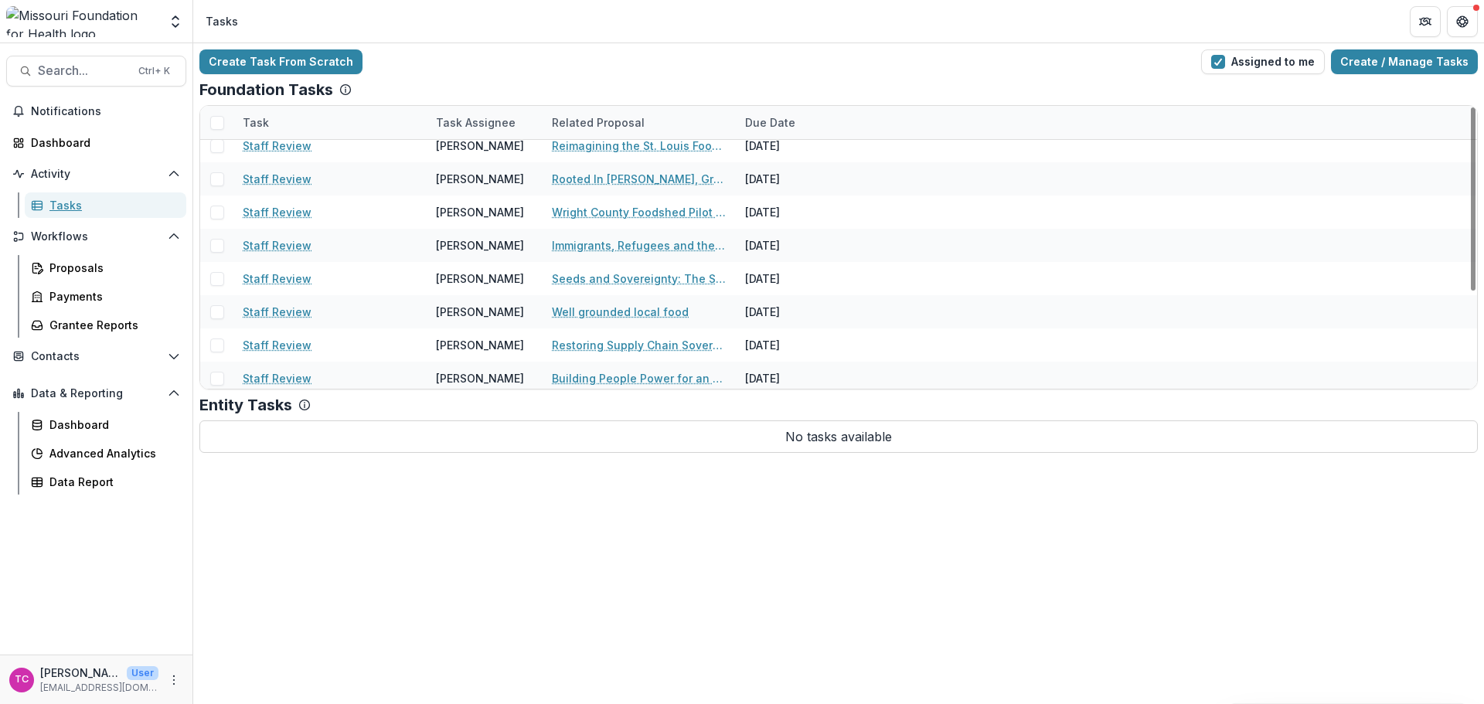
scroll to position [150, 0]
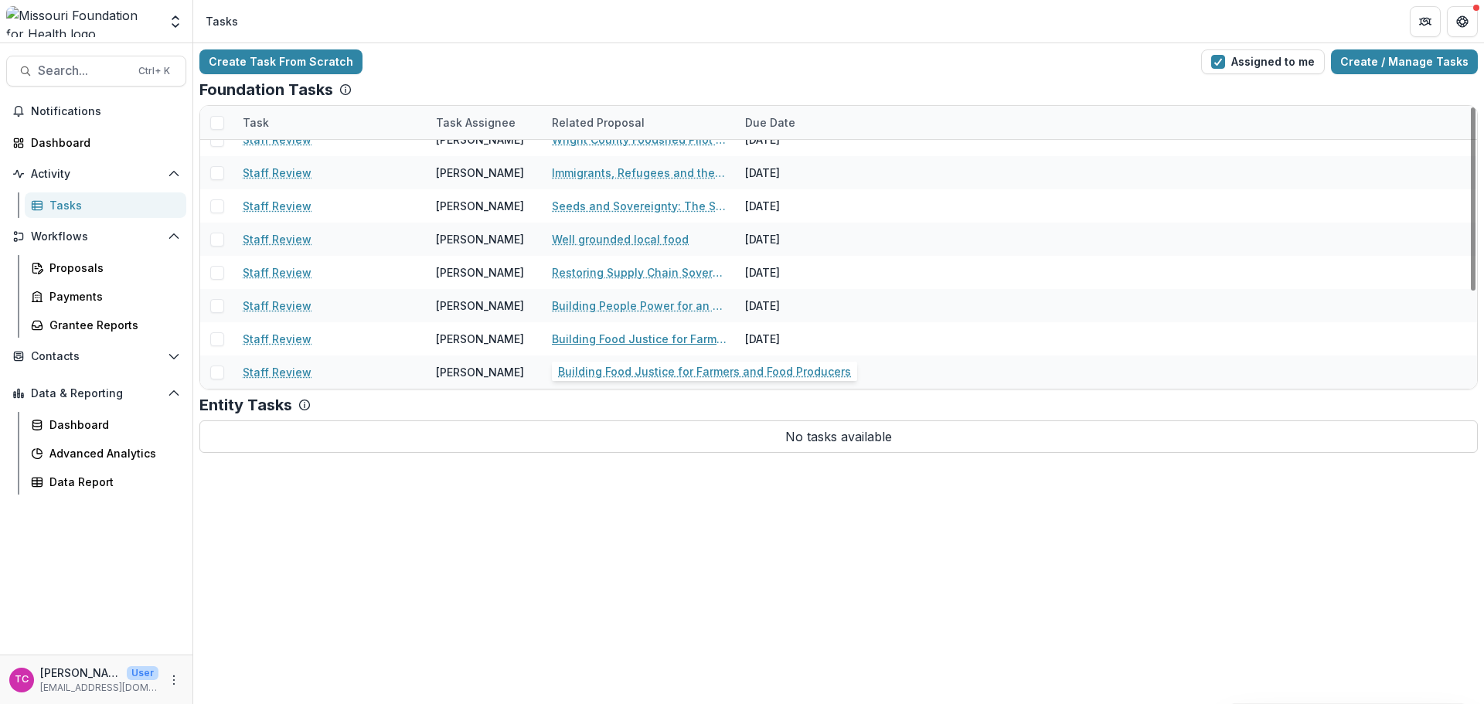
click at [587, 335] on link "Building Food Justice for Farmers and Food Producers" at bounding box center [639, 339] width 175 height 16
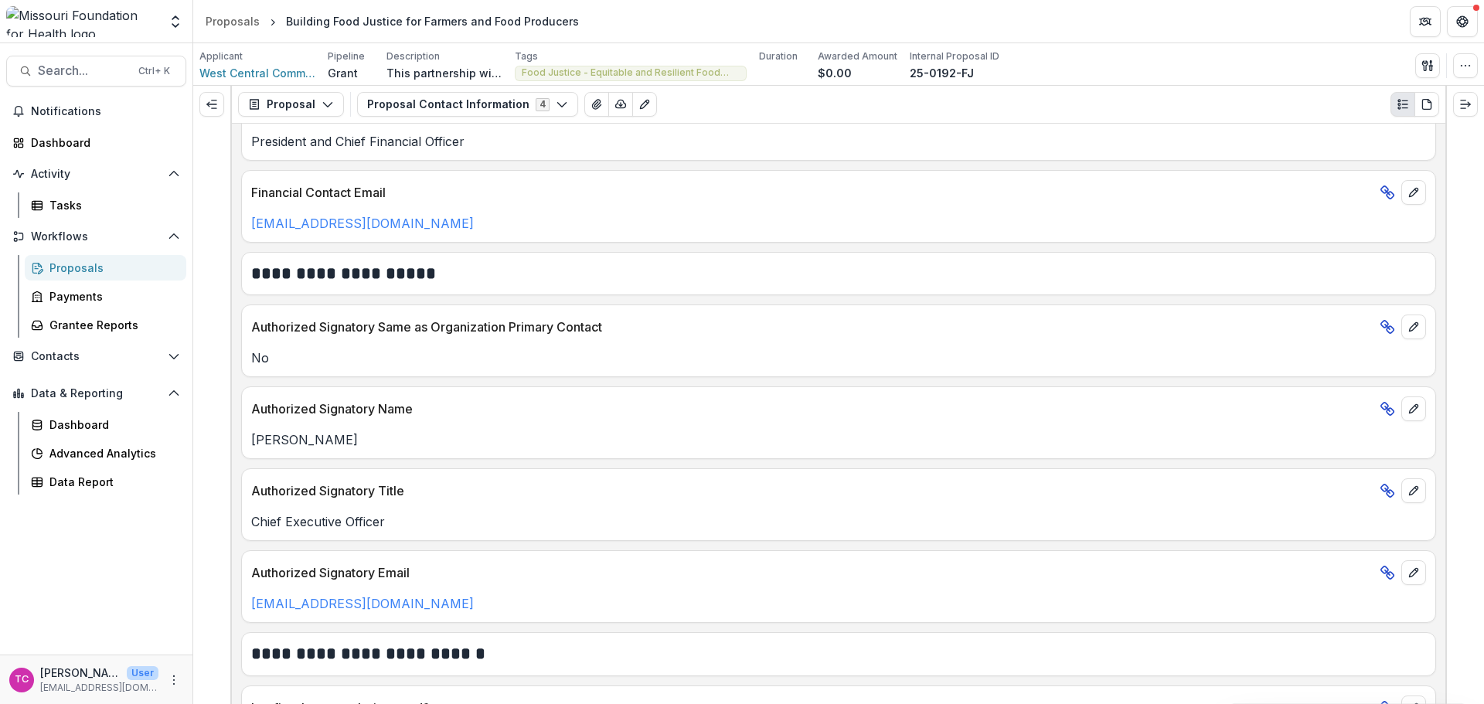
scroll to position [1059, 0]
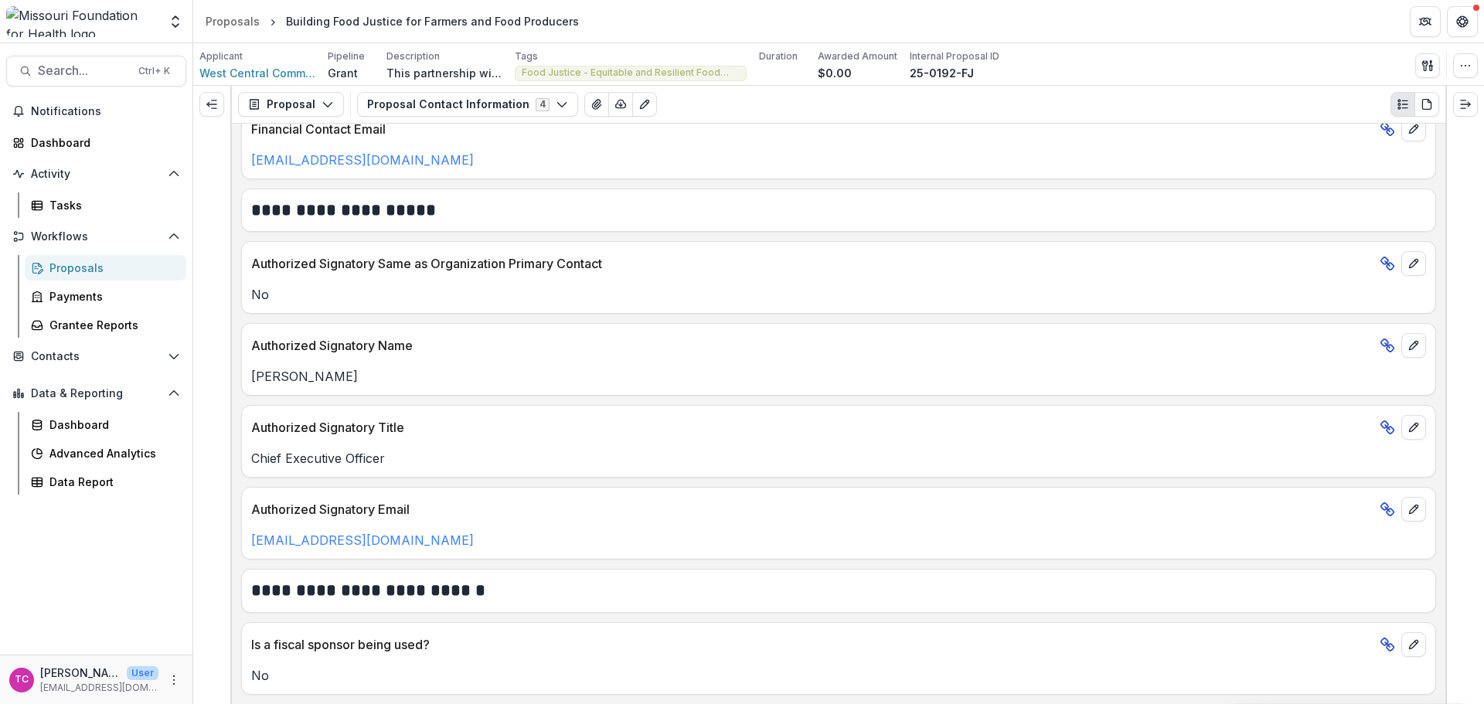
click at [438, 108] on button "Proposal Contact Information 4" at bounding box center [467, 104] width 221 height 25
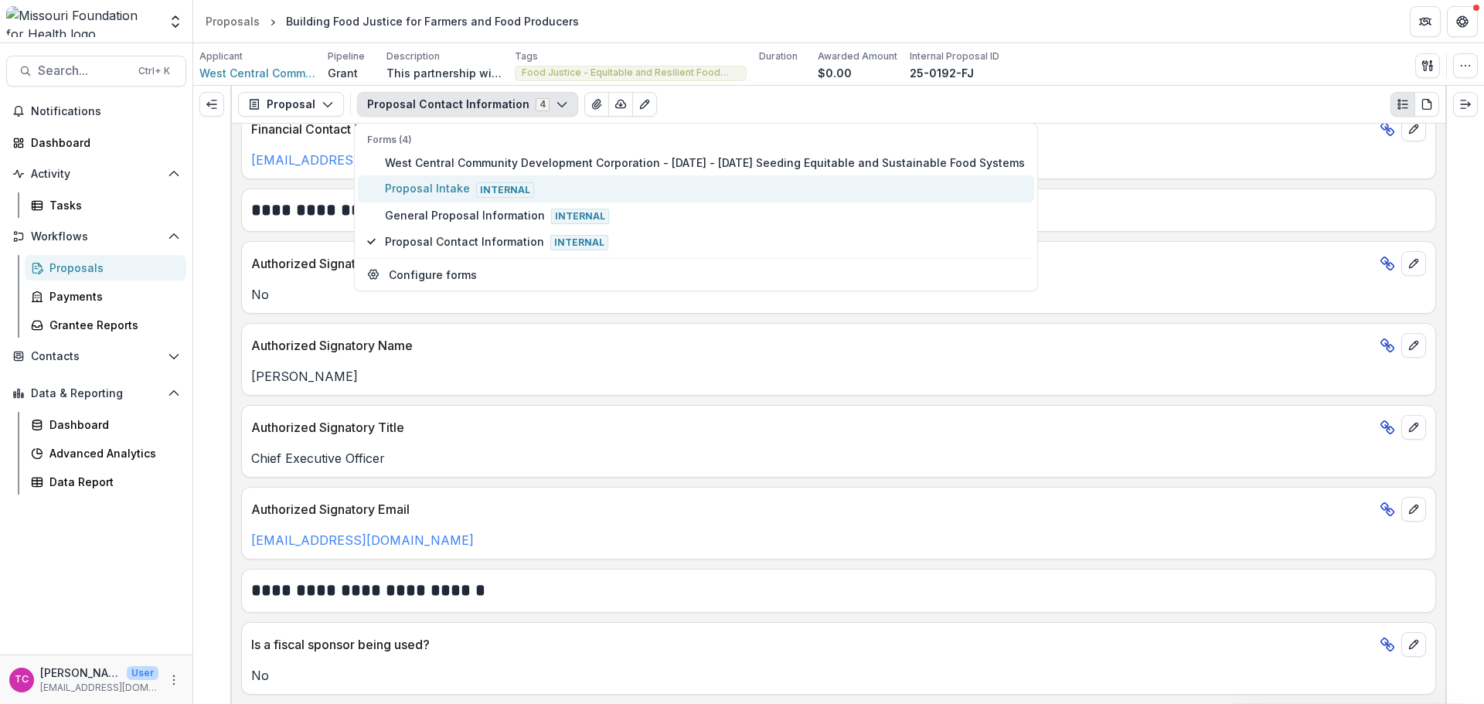
click at [438, 189] on span "Proposal Intake Internal" at bounding box center [705, 188] width 640 height 17
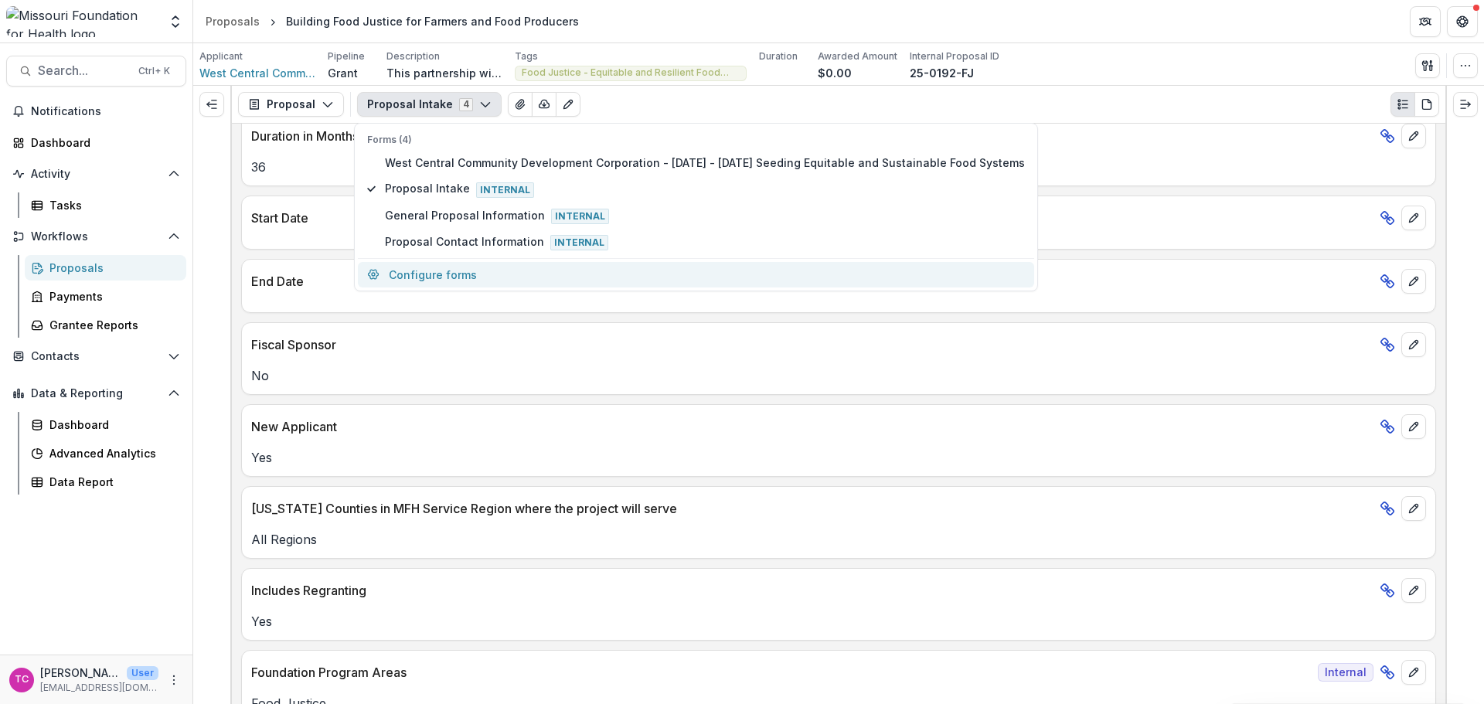
scroll to position [1287, 0]
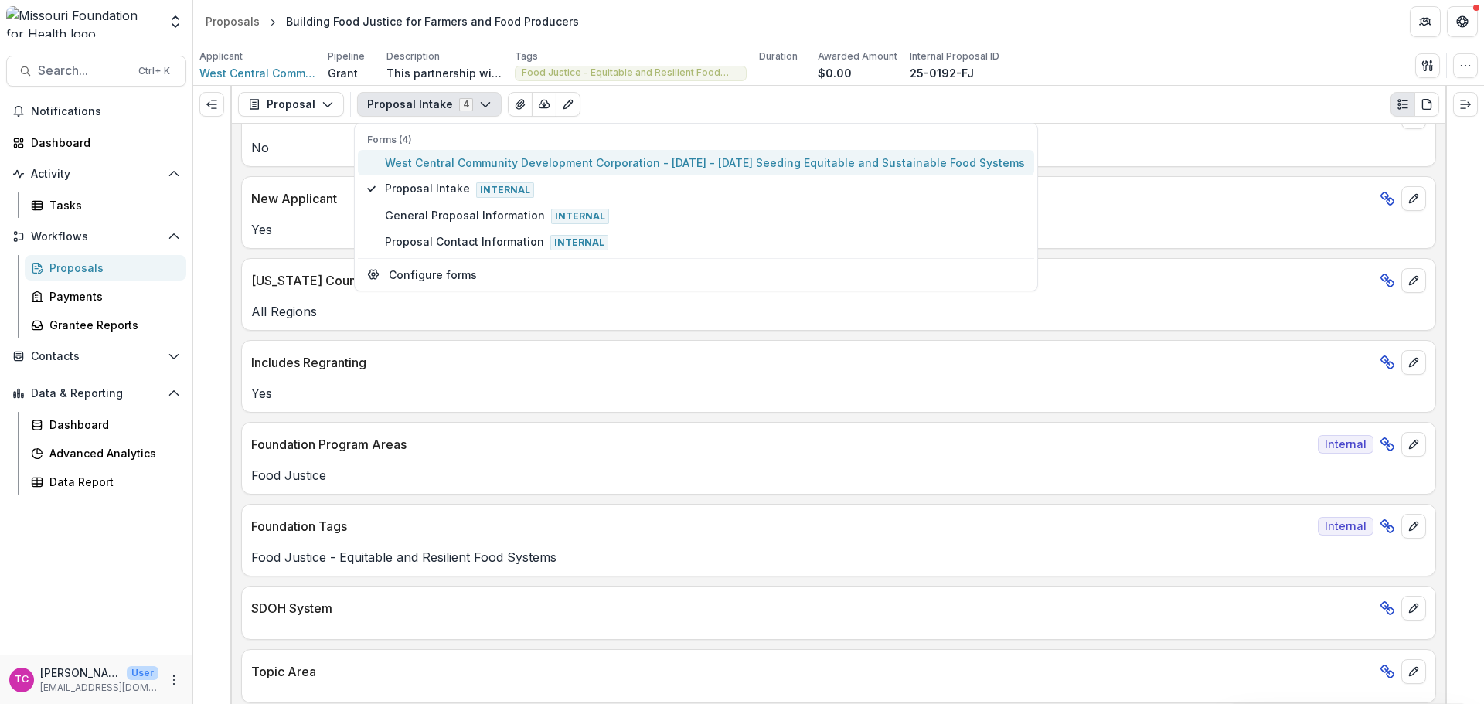
click at [516, 167] on span "West Central Community Development Corporation - [DATE] - [DATE] Seeding Equita…" at bounding box center [705, 163] width 640 height 16
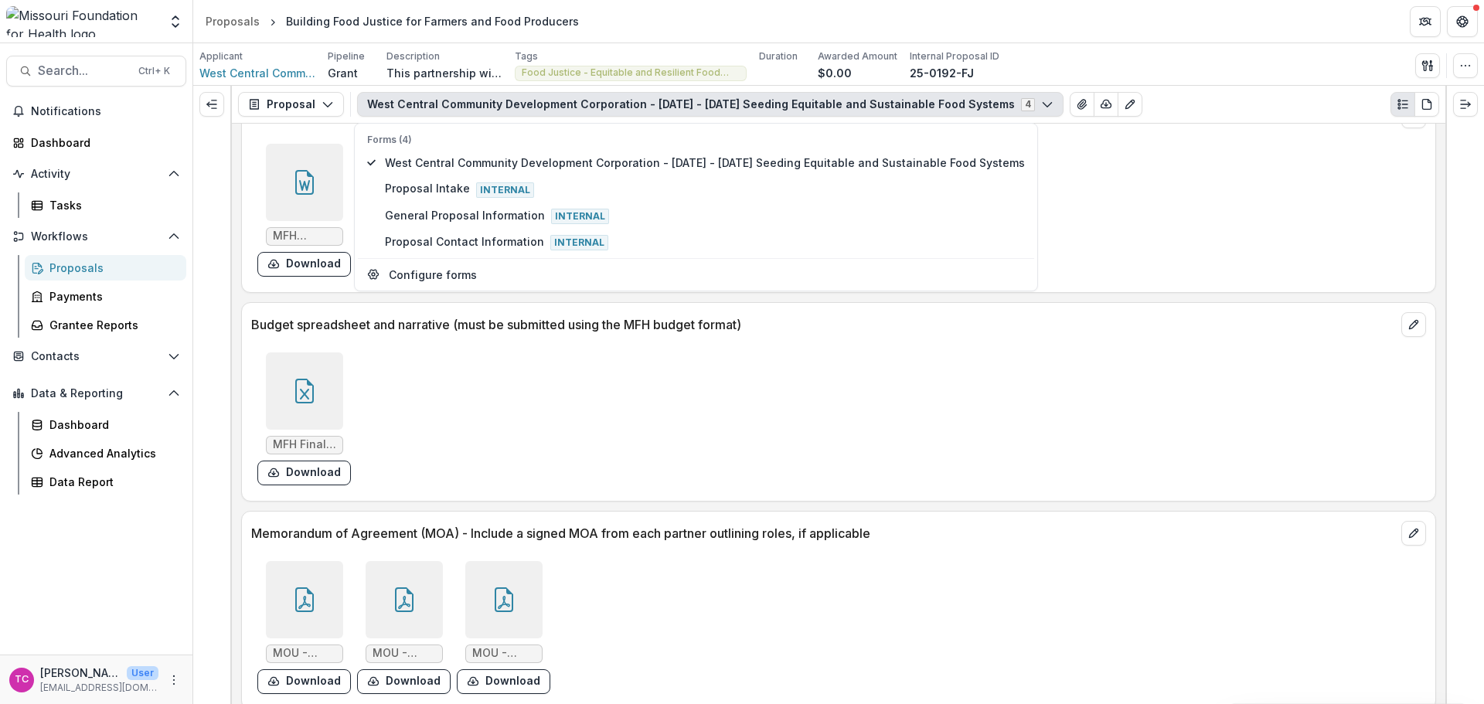
scroll to position [5965, 0]
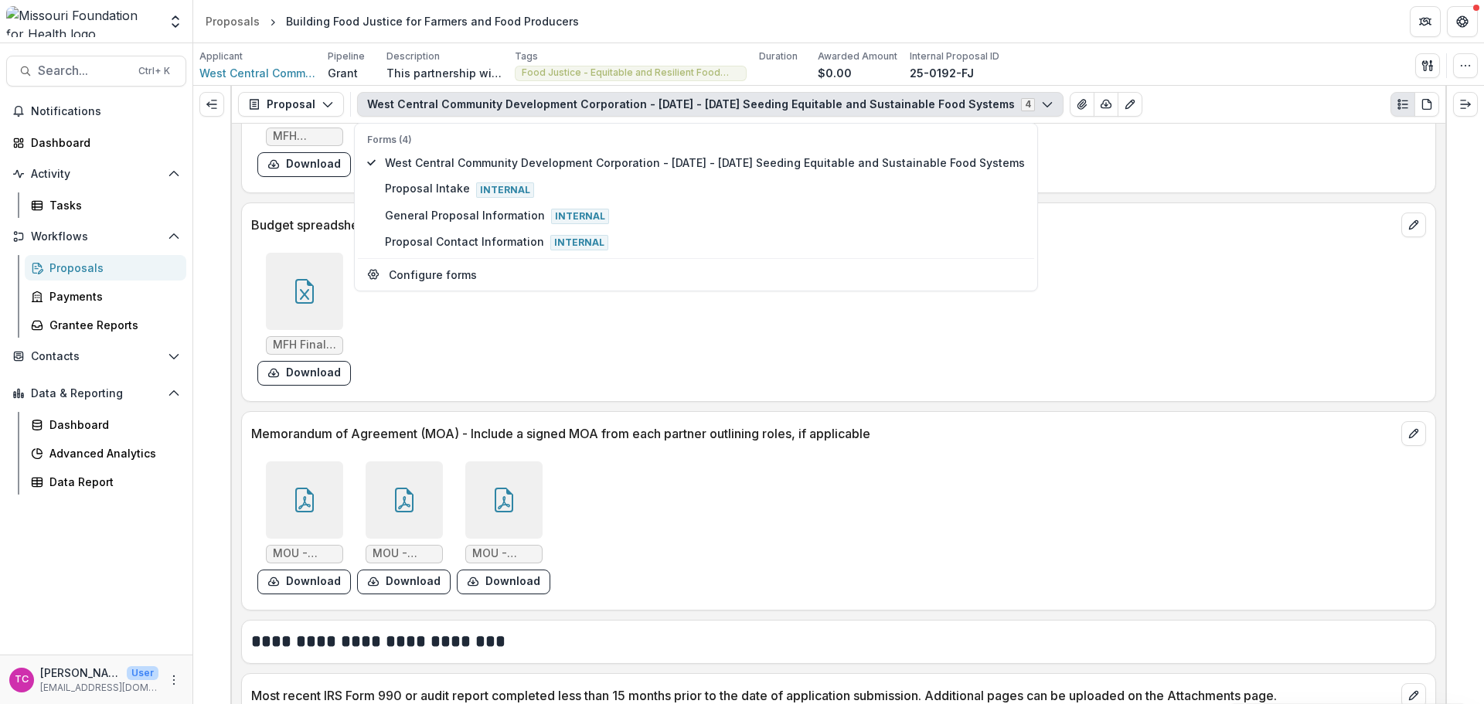
click at [304, 368] on button "Download" at bounding box center [304, 373] width 94 height 25
